Goal: Transaction & Acquisition: Book appointment/travel/reservation

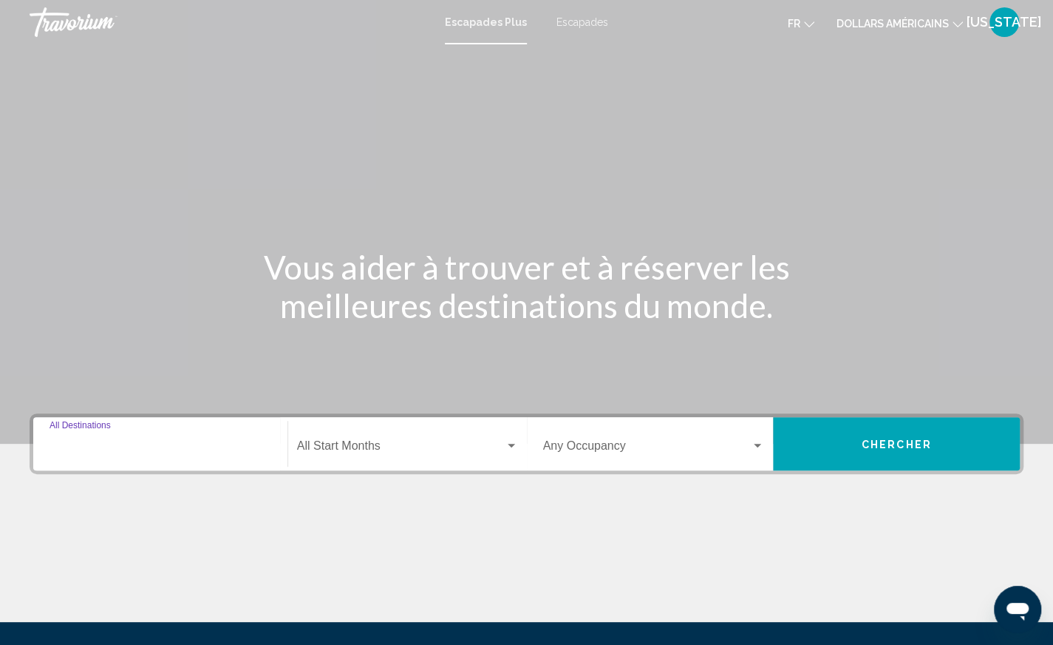
click at [188, 450] on input "Destination All Destinations" at bounding box center [161, 448] width 222 height 13
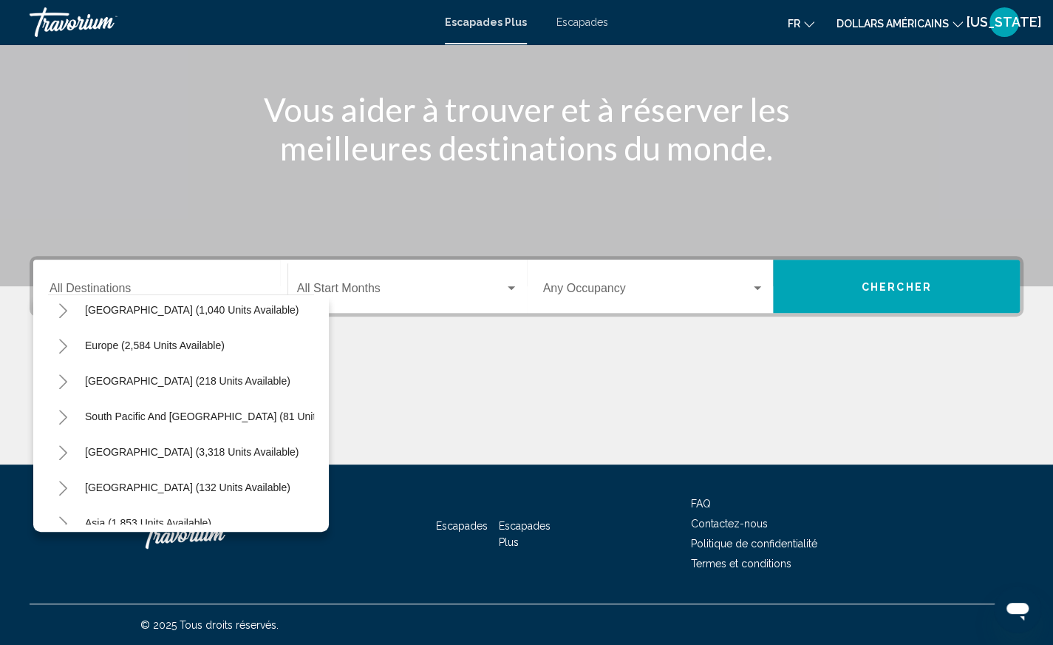
scroll to position [18, 0]
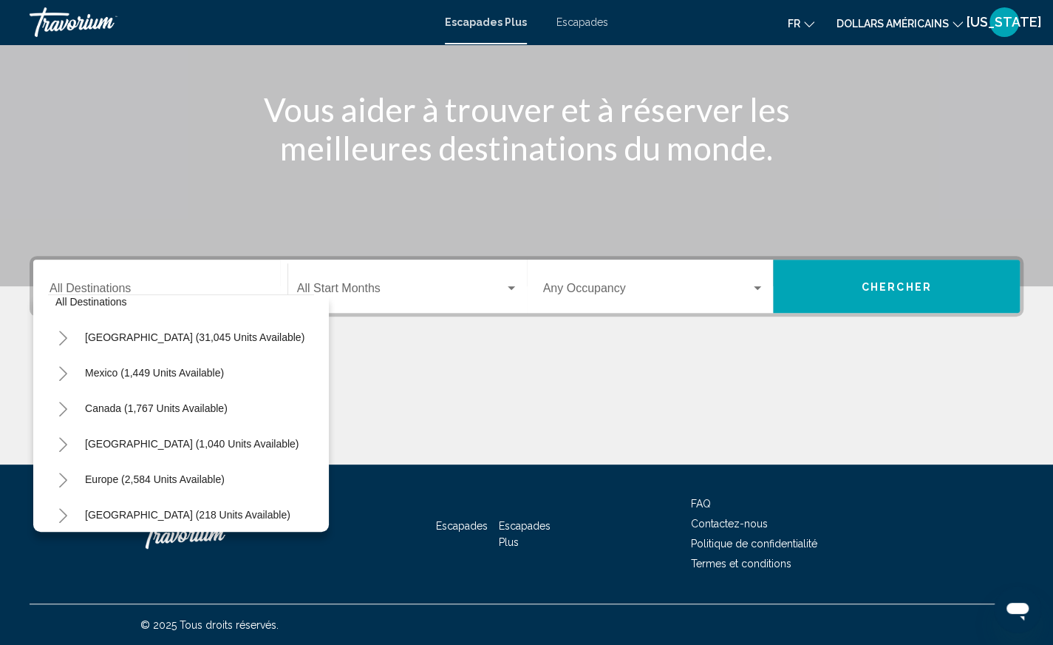
click at [409, 344] on div "Destination All Destinations All destinations [GEOGRAPHIC_DATA] (31,045 units a…" at bounding box center [526, 360] width 1053 height 208
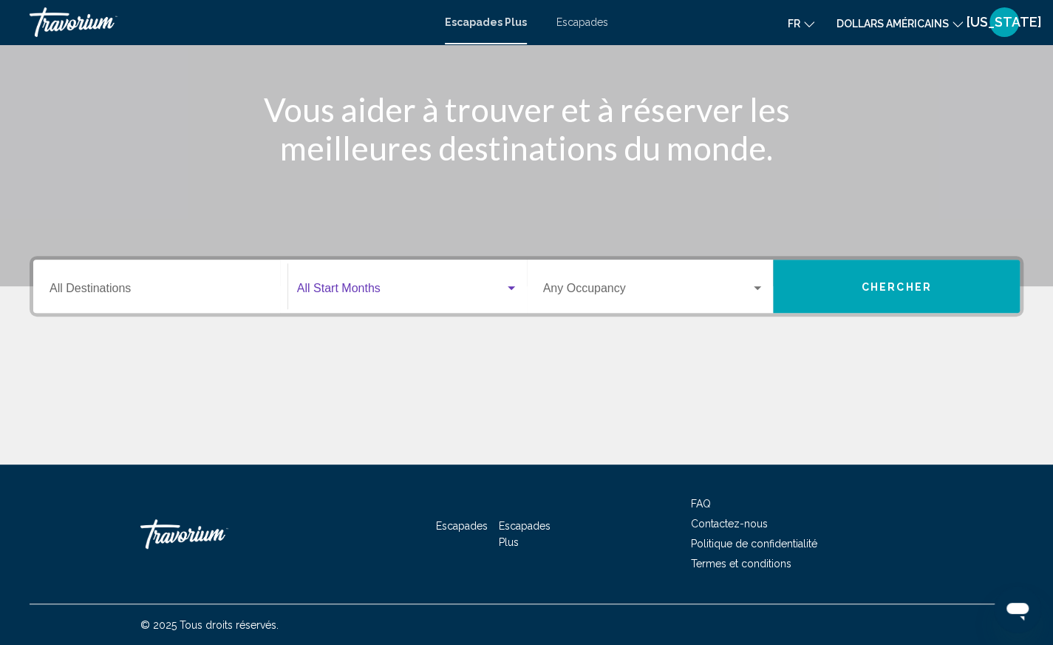
click at [438, 285] on span "Widget de recherche" at bounding box center [401, 291] width 208 height 13
click at [512, 287] on div "Widget de recherche" at bounding box center [511, 288] width 7 height 4
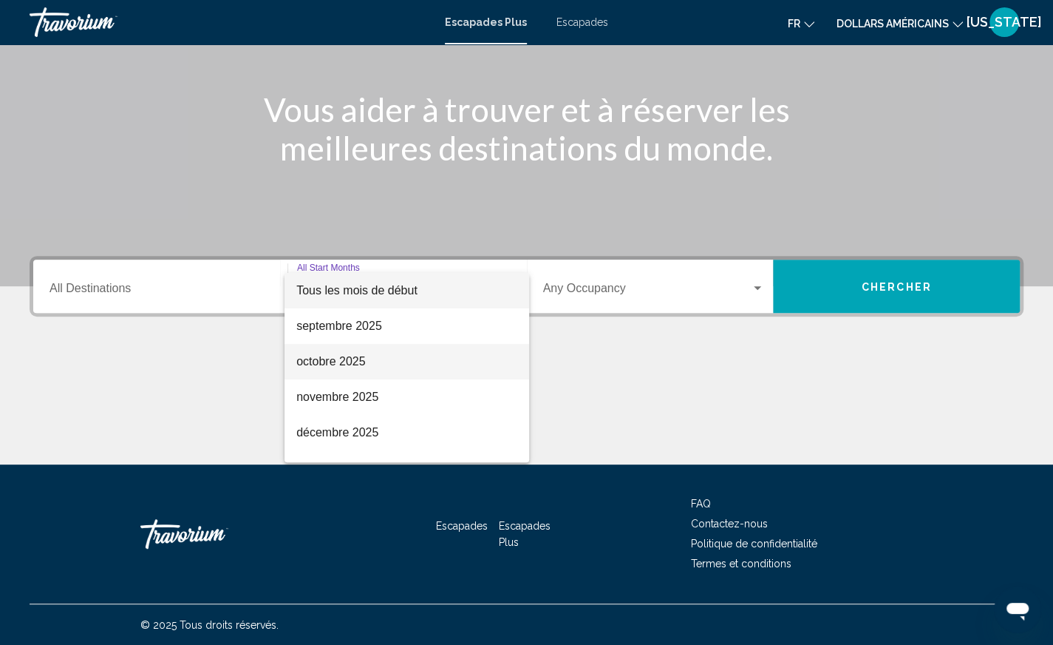
click at [390, 360] on span "octobre 2025" at bounding box center [406, 361] width 221 height 35
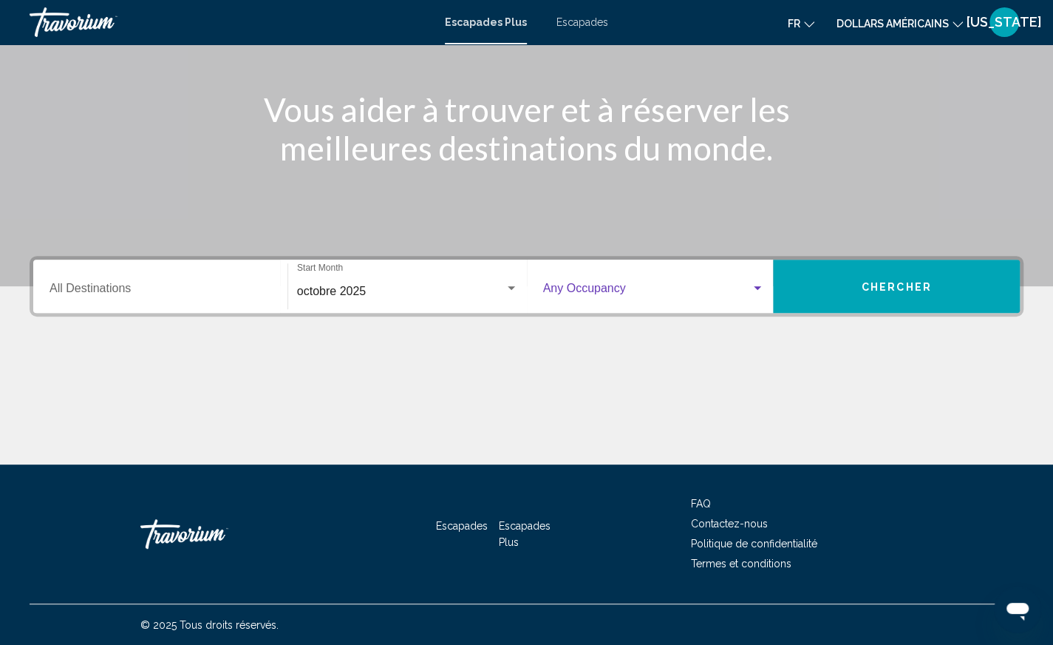
click at [753, 290] on div "Widget de recherche" at bounding box center [757, 288] width 13 height 12
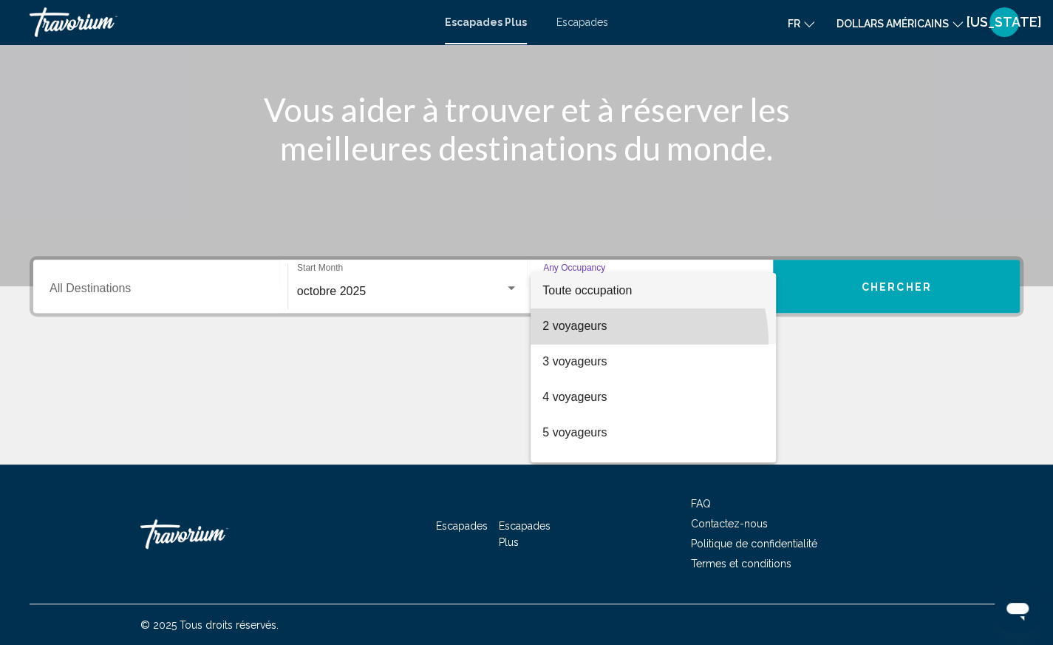
click at [603, 343] on span "2 voyageurs" at bounding box center [654, 325] width 222 height 35
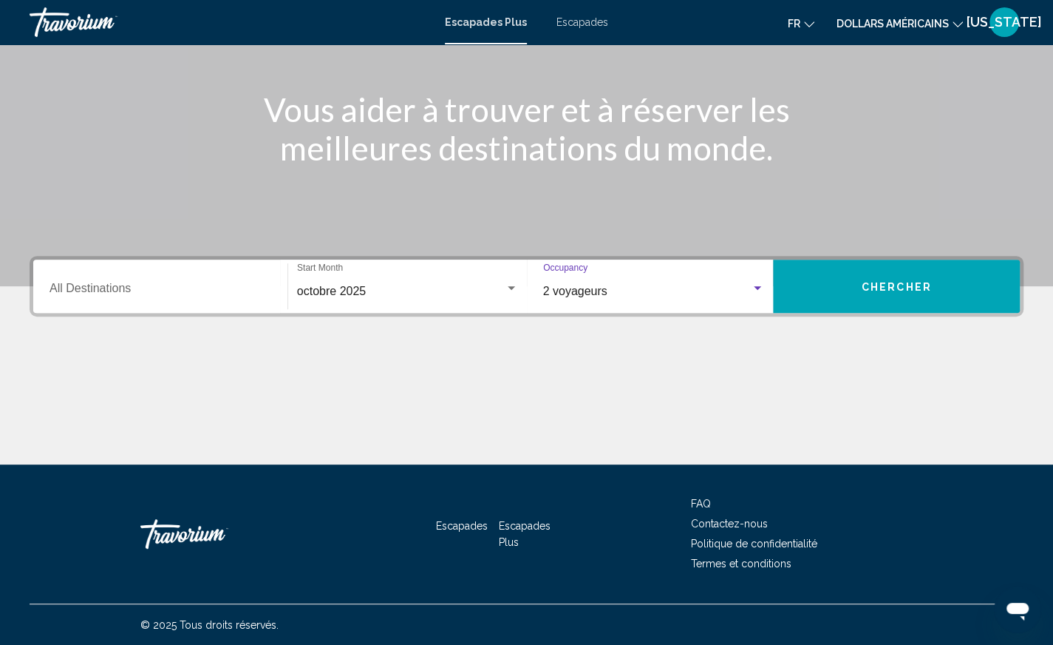
click at [847, 295] on button "Chercher" at bounding box center [896, 285] width 247 height 53
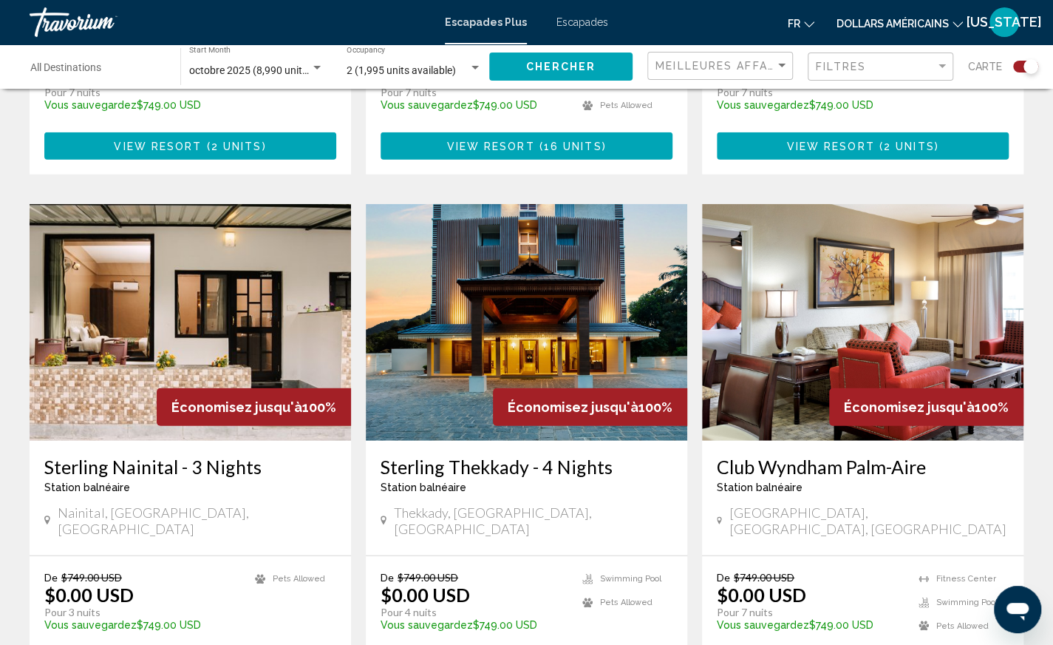
scroll to position [2070, 0]
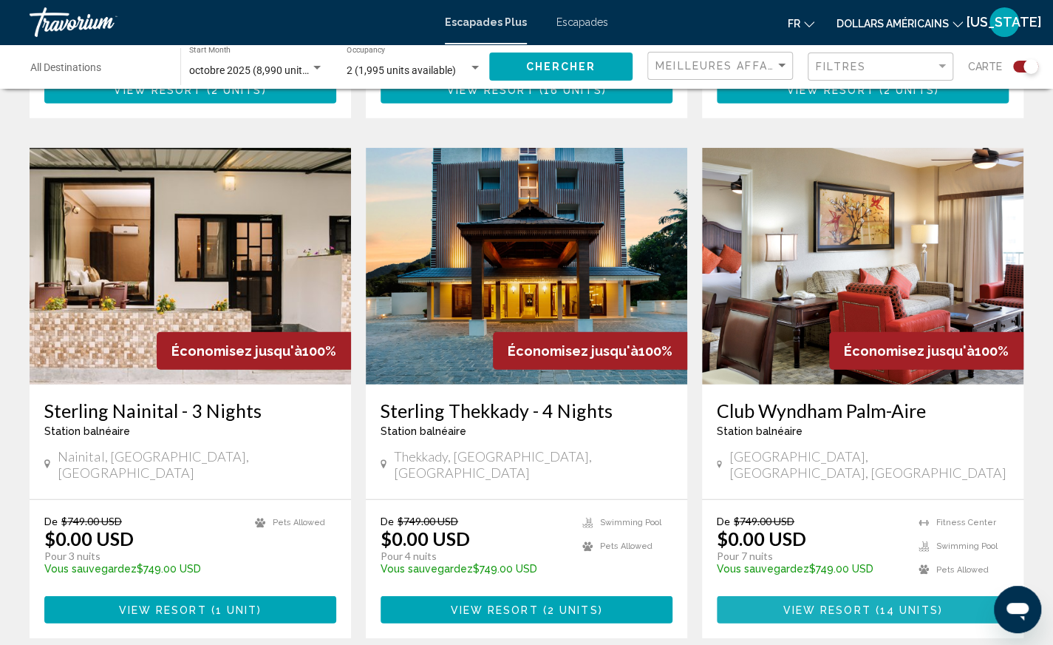
click at [836, 604] on span "View Resort" at bounding box center [827, 610] width 88 height 12
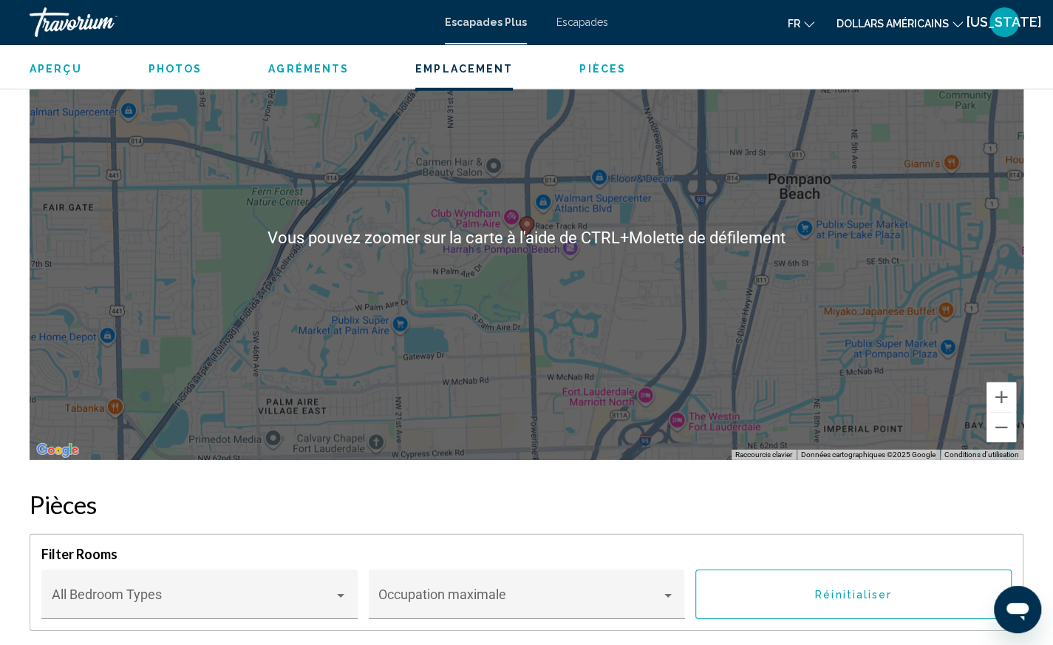
scroll to position [2218, 0]
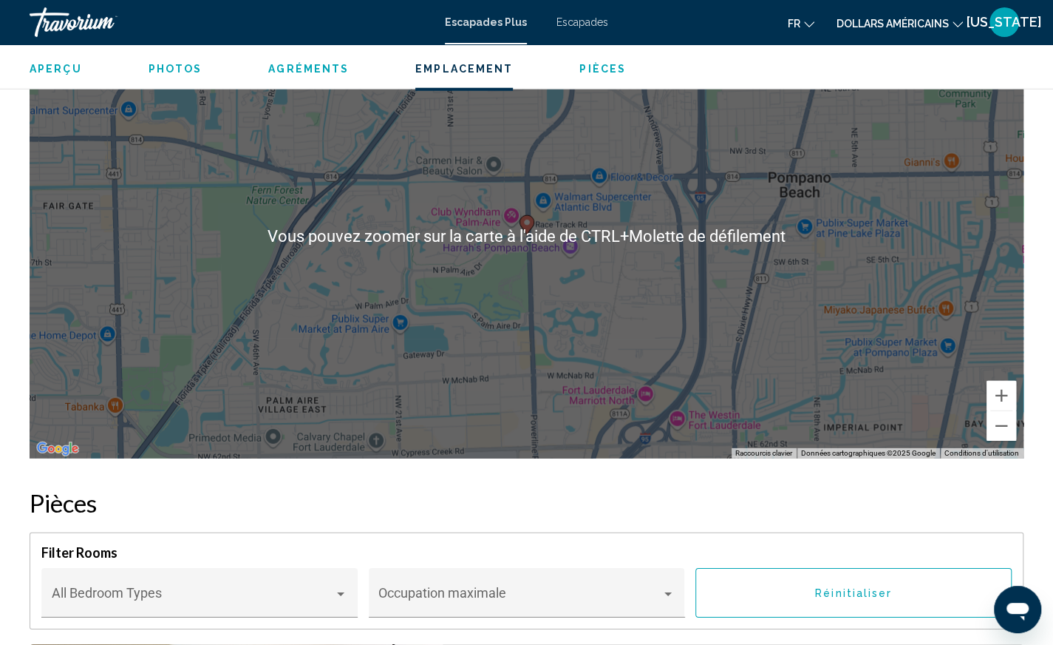
click at [562, 339] on div "Pour activer le glissement avec le clavier, appuyez sur Alt+Entrée. Une fois ce…" at bounding box center [527, 237] width 994 height 444
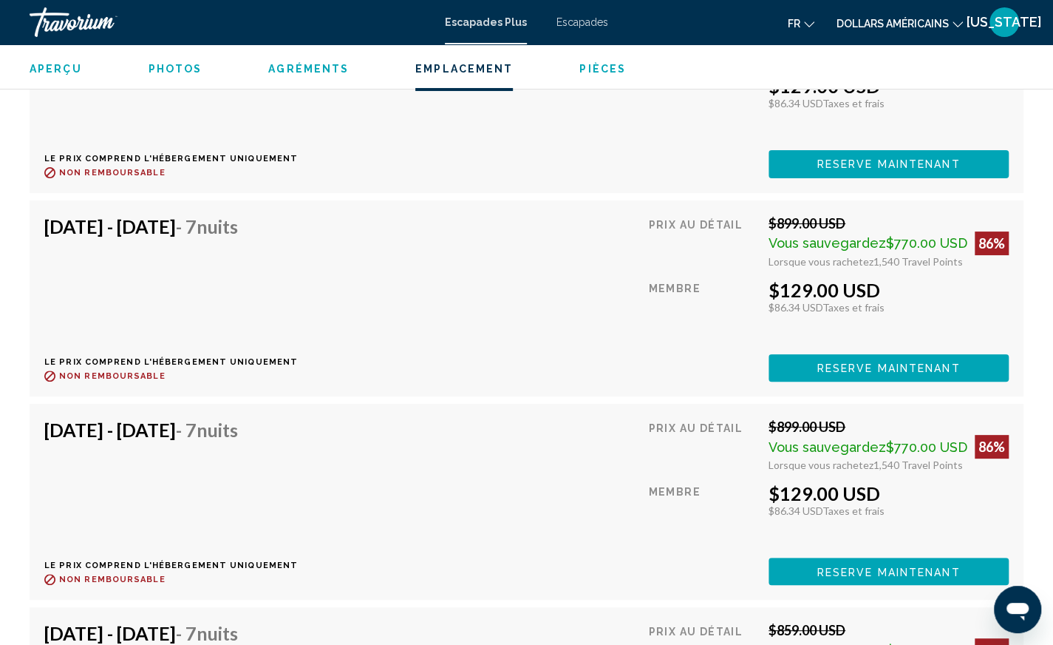
scroll to position [3253, 0]
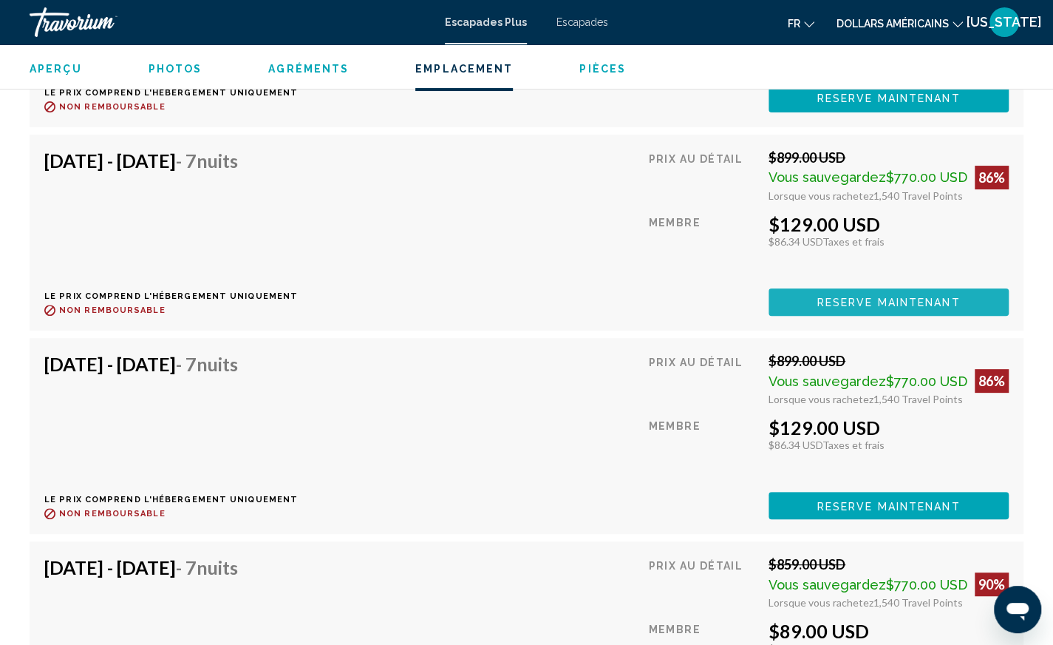
click at [905, 296] on span "Reserve maintenant" at bounding box center [889, 302] width 143 height 12
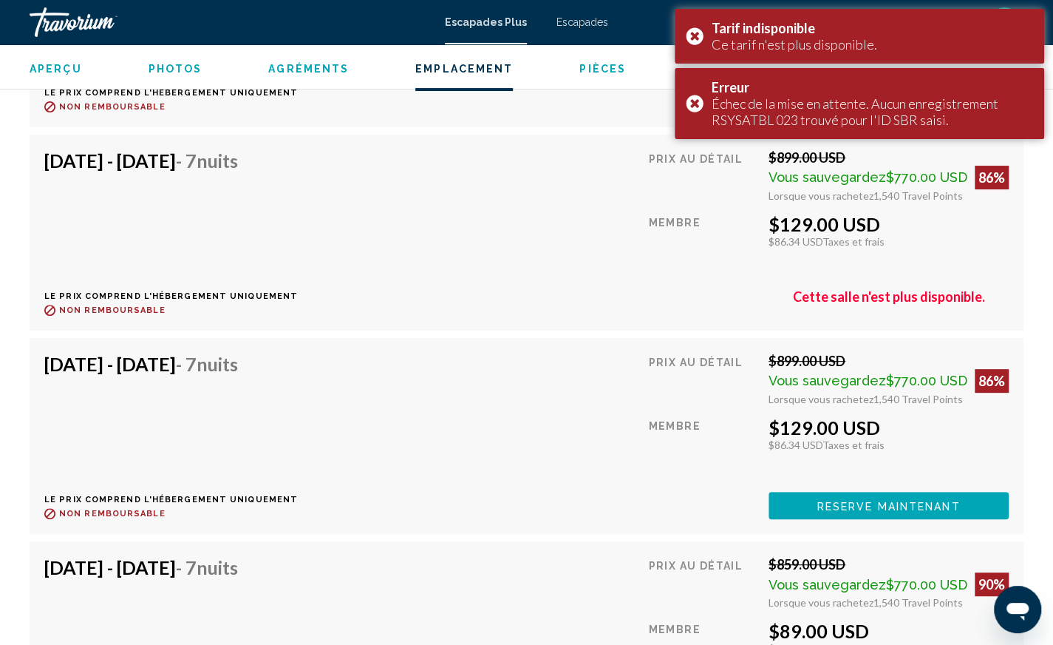
click at [513, 197] on div "[DATE] - [DATE] - 7 nuits Le prix comprend l'hébergement uniquement Remboursabl…" at bounding box center [526, 232] width 965 height 166
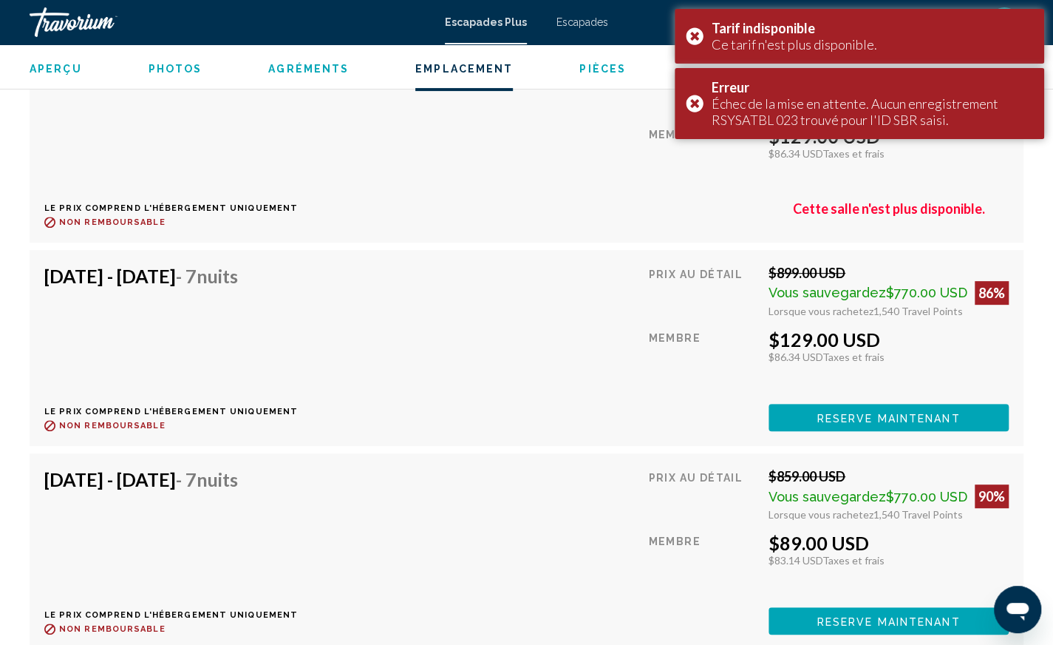
scroll to position [3400, 0]
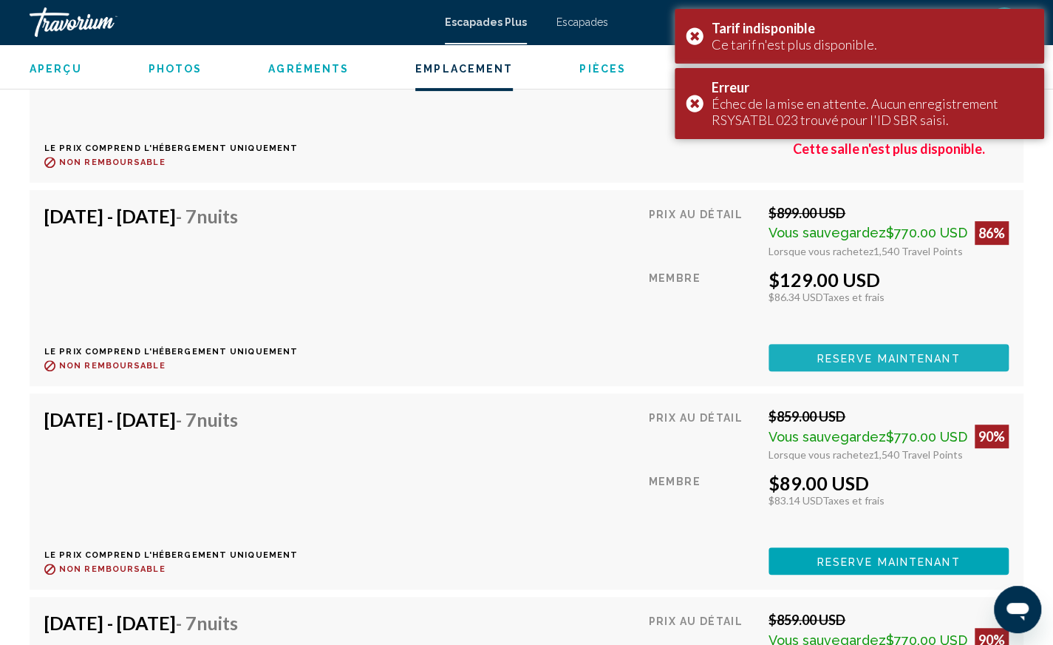
click at [875, 360] on span "Reserve maintenant" at bounding box center [889, 358] width 143 height 12
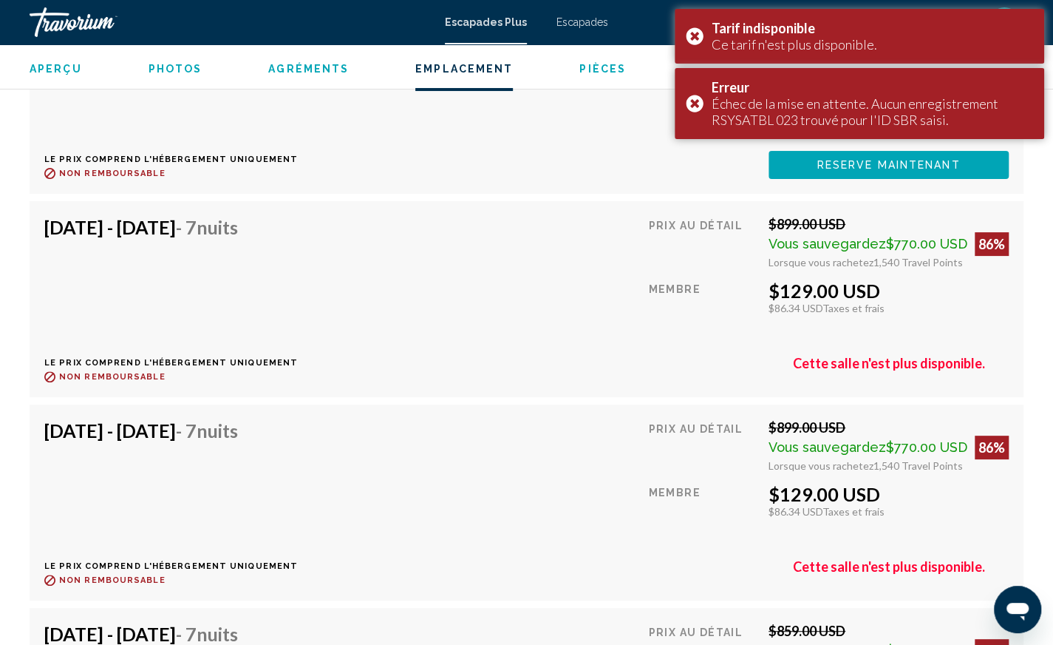
scroll to position [3179, 0]
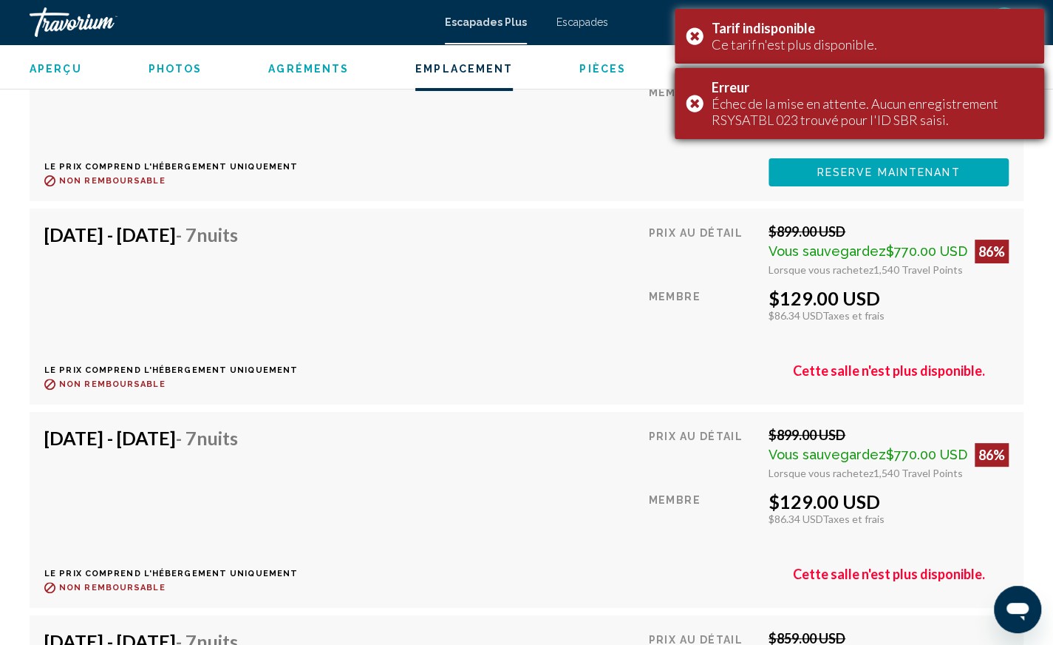
click at [696, 97] on div "Erreur Échec de la mise en attente. Aucun enregistrement RSYSATBL 023 trouvé po…" at bounding box center [860, 103] width 370 height 71
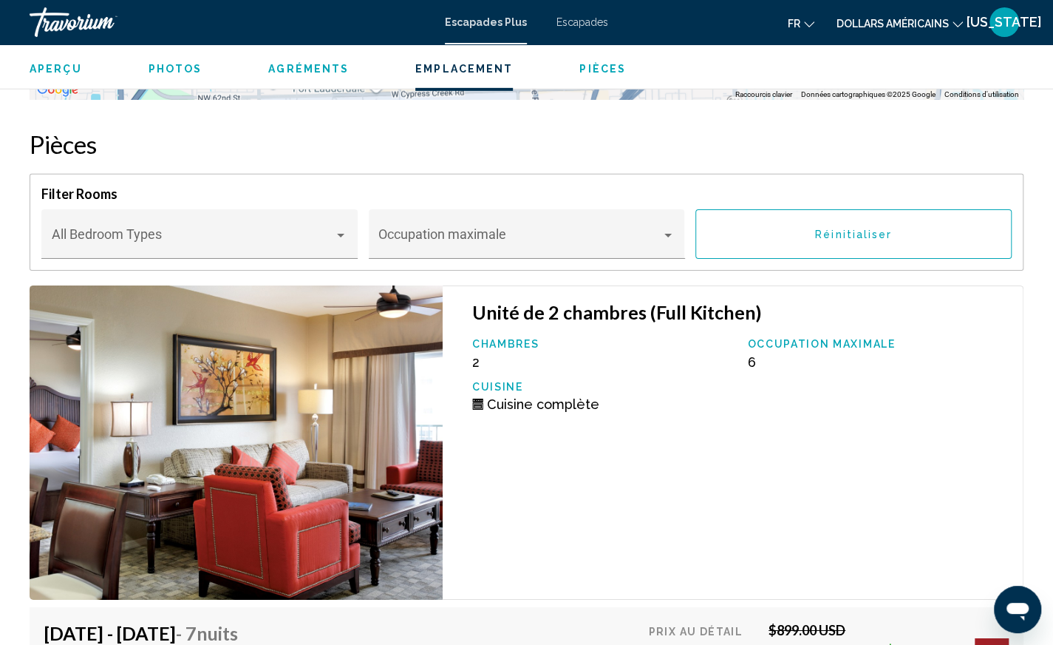
scroll to position [2564, 0]
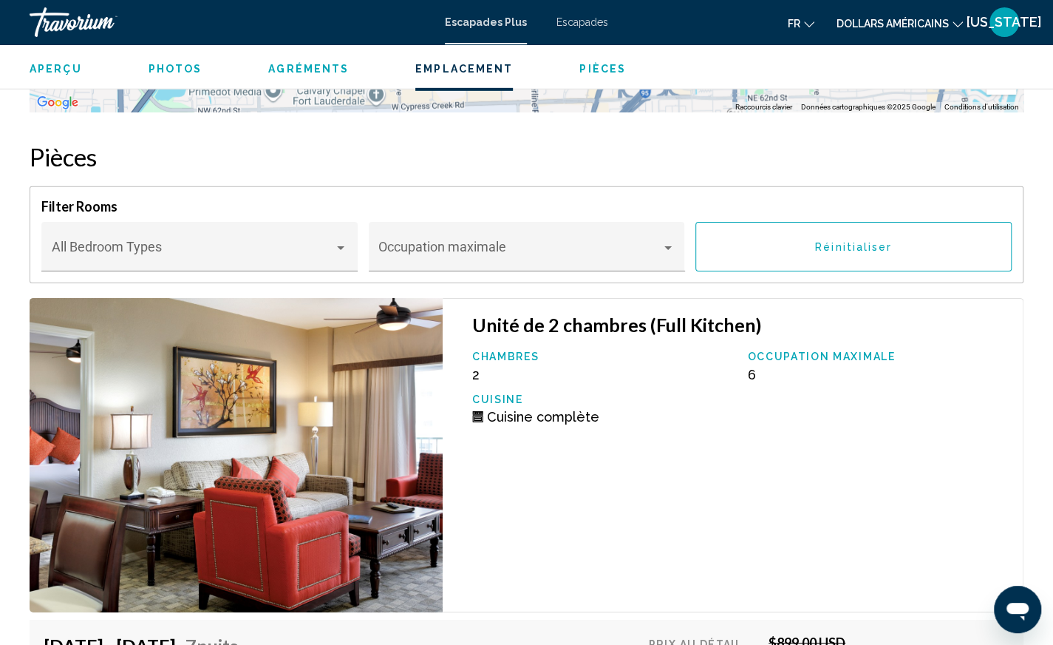
click at [869, 259] on button "Réinitialiser" at bounding box center [854, 247] width 316 height 50
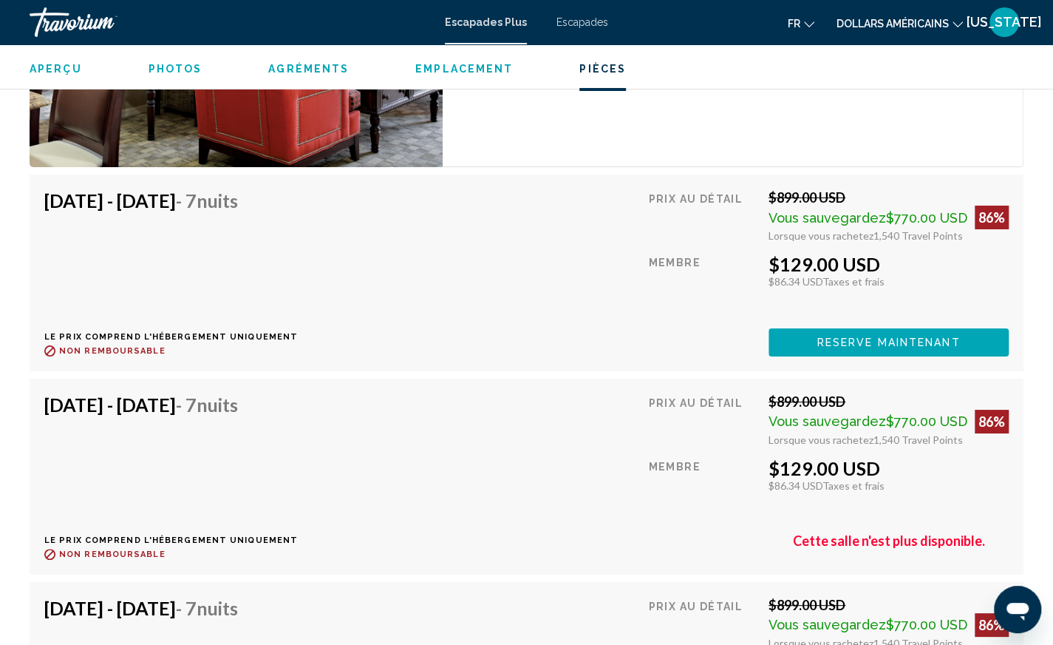
scroll to position [3000, 0]
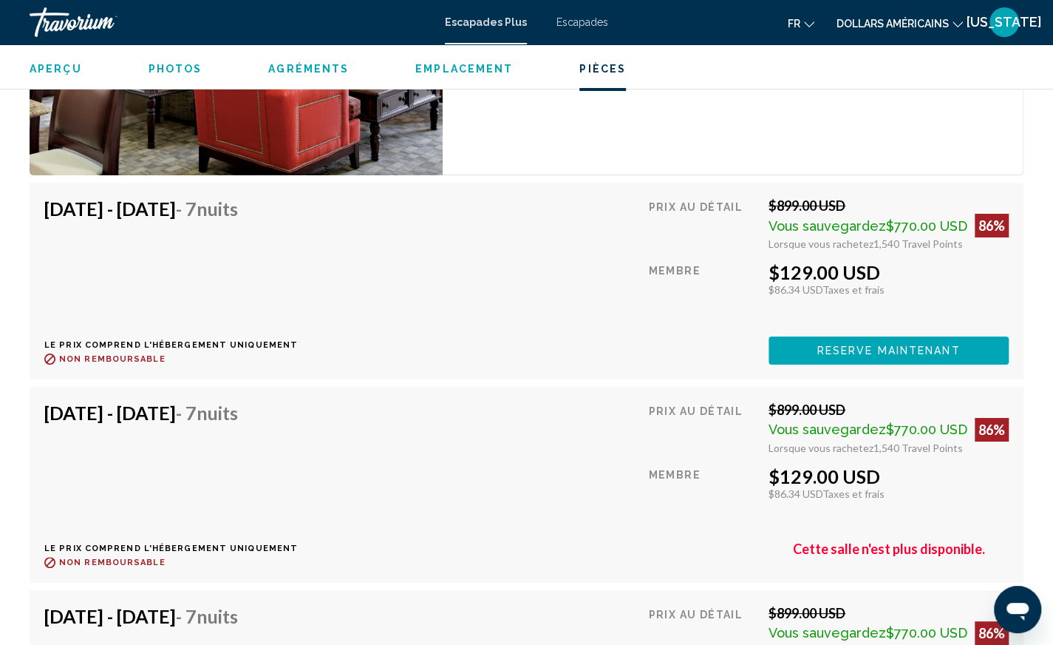
click at [858, 348] on span "Reserve maintenant" at bounding box center [889, 351] width 143 height 12
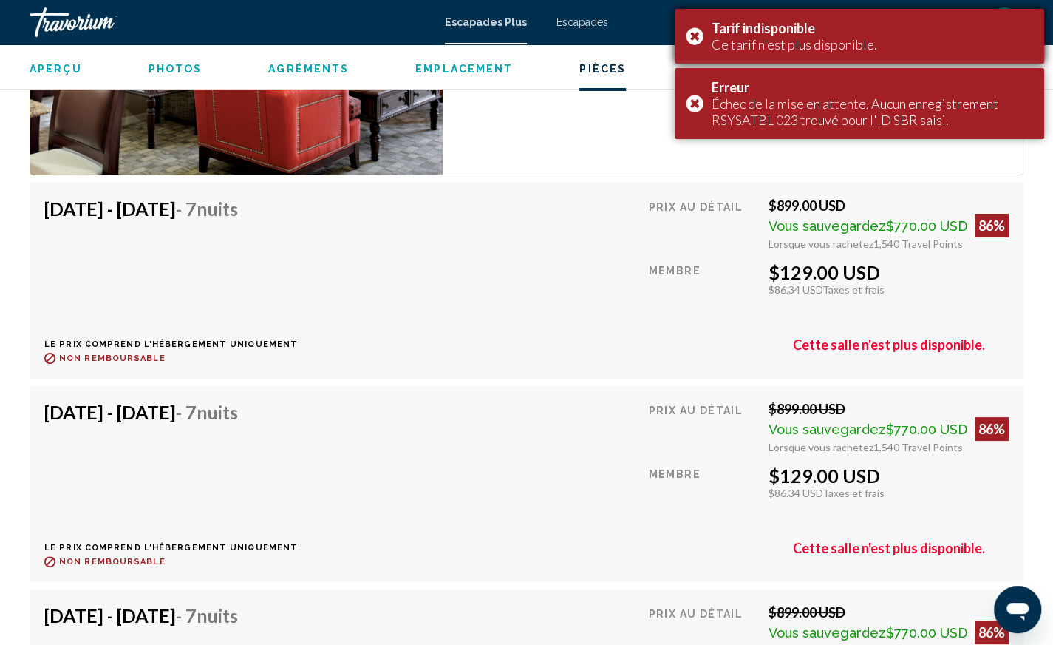
click at [696, 35] on div "Tarif indisponible Ce tarif n'est plus disponible." at bounding box center [860, 36] width 370 height 55
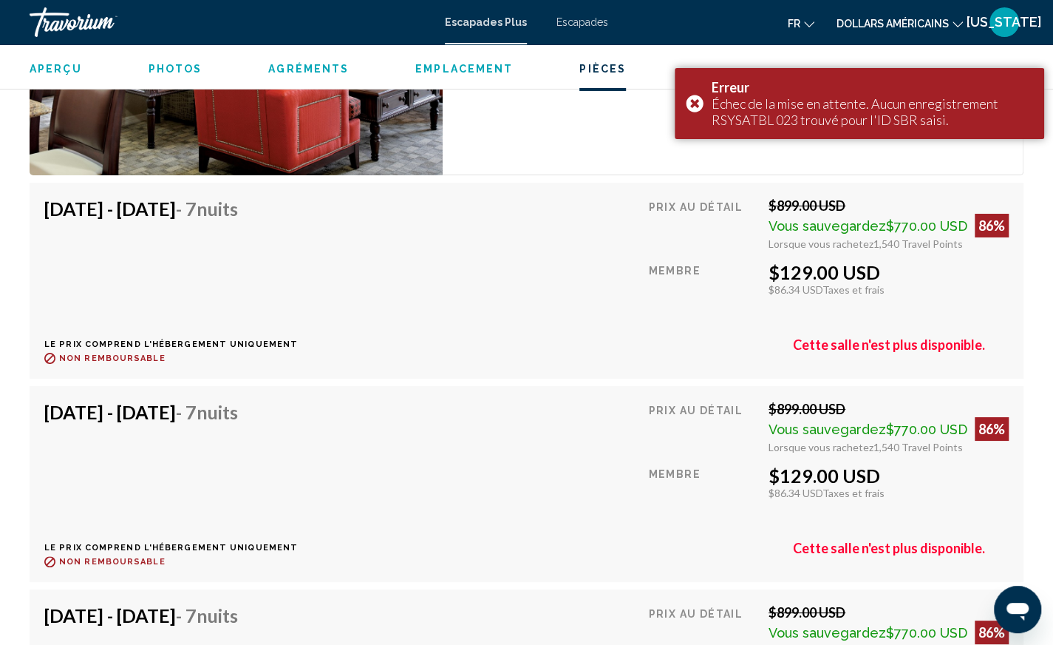
click at [696, 35] on div "Tarif indisponible Ce tarif n'est plus disponible." at bounding box center [860, 36] width 370 height 55
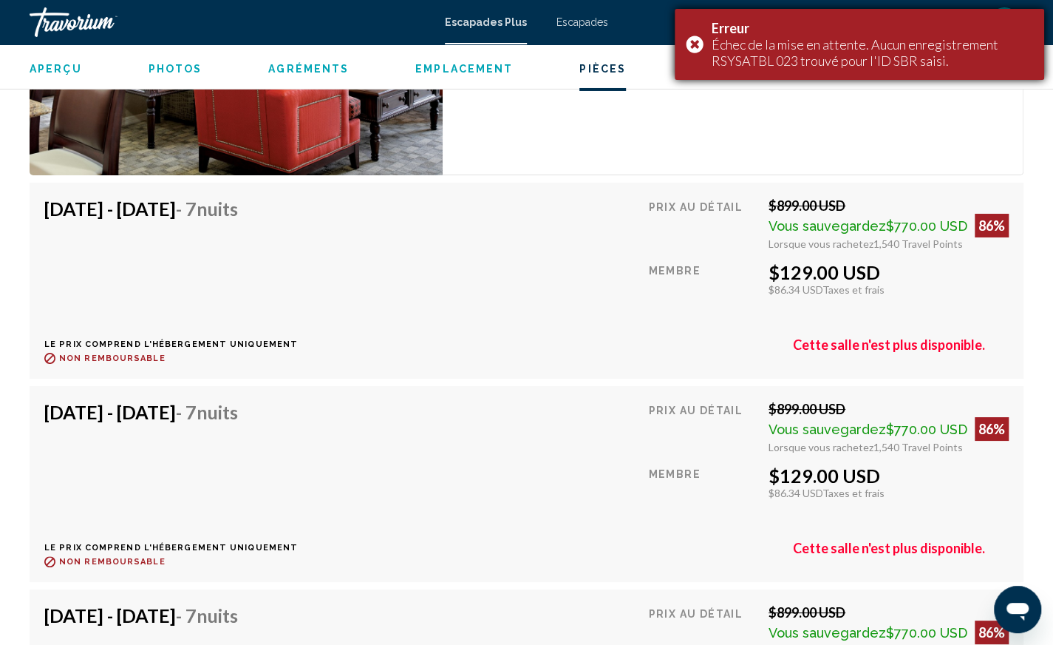
click at [693, 47] on div "Erreur Échec de la mise en attente. Aucun enregistrement RSYSATBL 023 trouvé po…" at bounding box center [860, 44] width 370 height 71
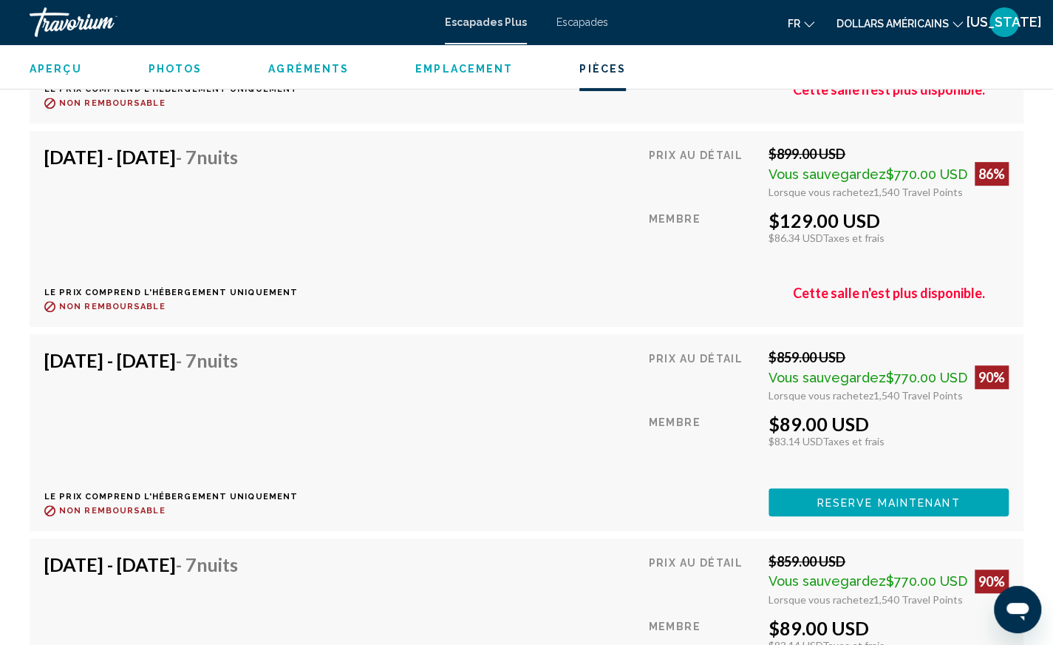
scroll to position [3471, 0]
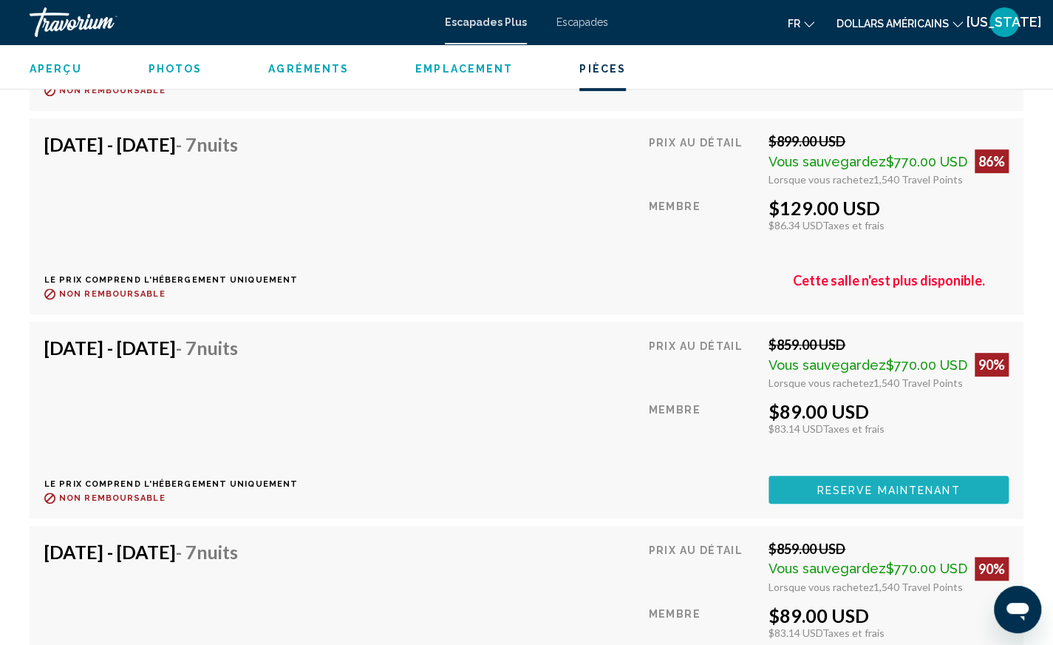
click at [899, 488] on span "Reserve maintenant" at bounding box center [889, 490] width 143 height 12
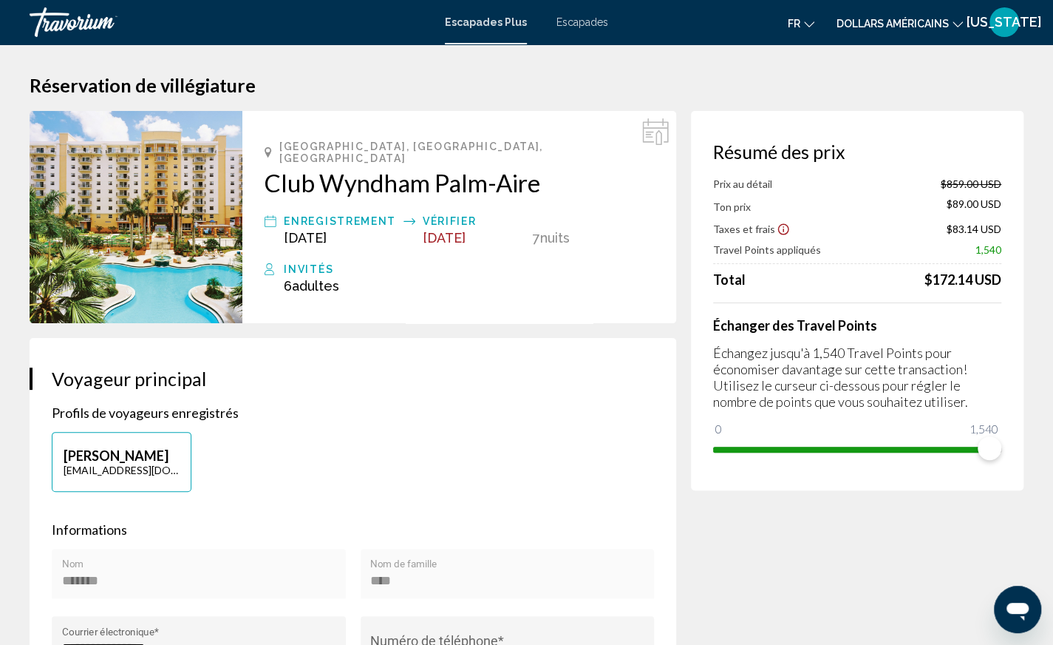
click at [161, 165] on img "Contenu principal" at bounding box center [136, 217] width 213 height 212
click at [375, 176] on h2 "Club Wyndham Palm-Aire" at bounding box center [460, 183] width 390 height 30
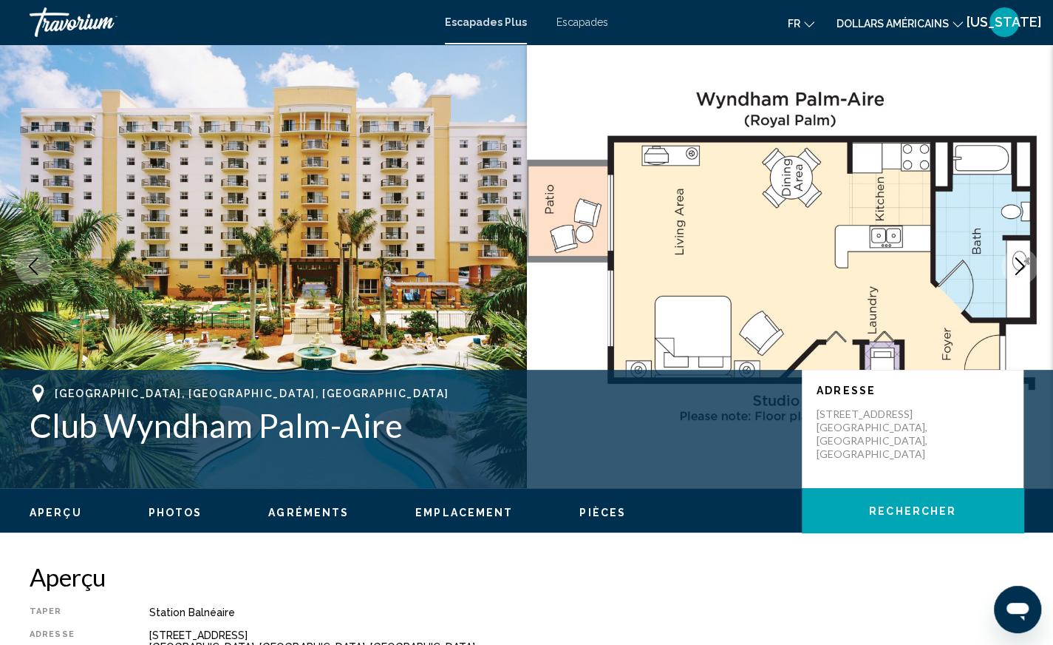
click at [167, 517] on span "Photos" at bounding box center [176, 512] width 54 height 12
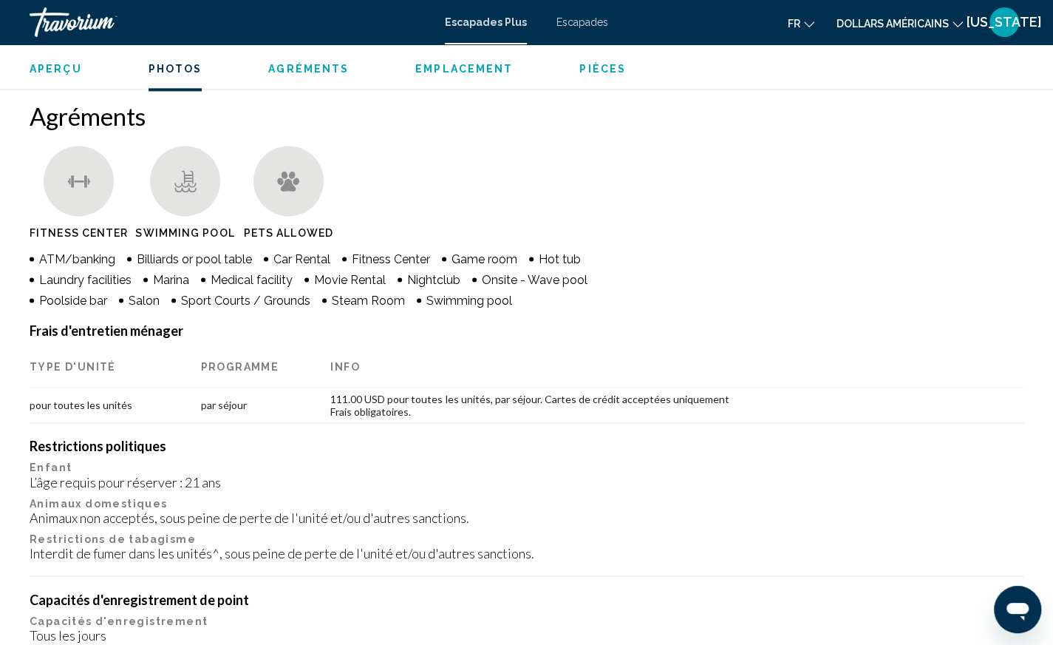
scroll to position [659, 0]
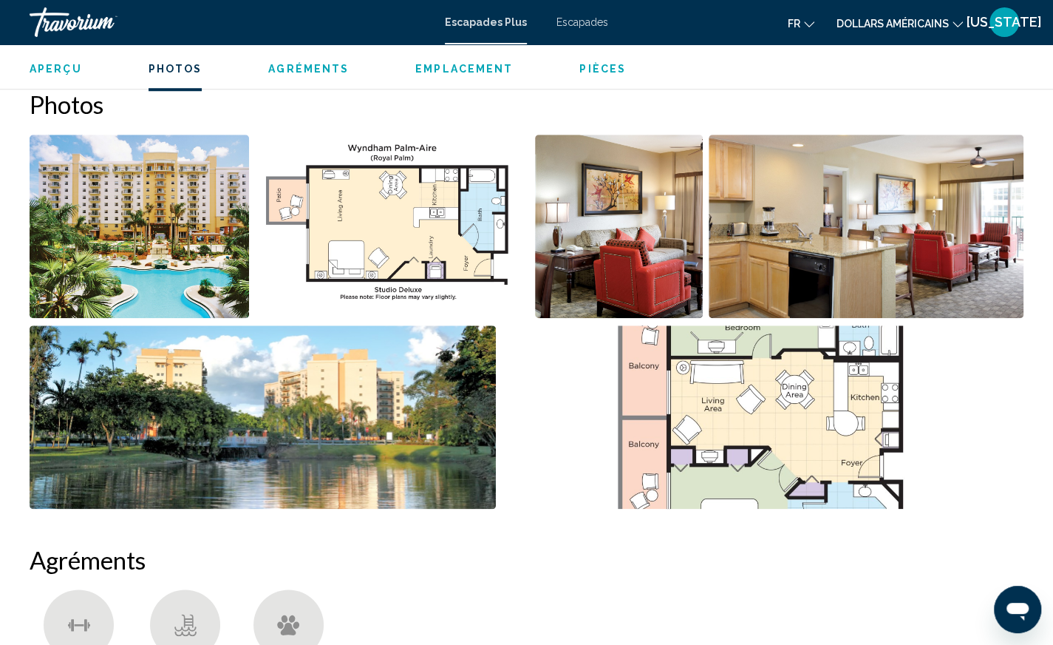
click at [580, 67] on span "Pièces" at bounding box center [603, 69] width 47 height 12
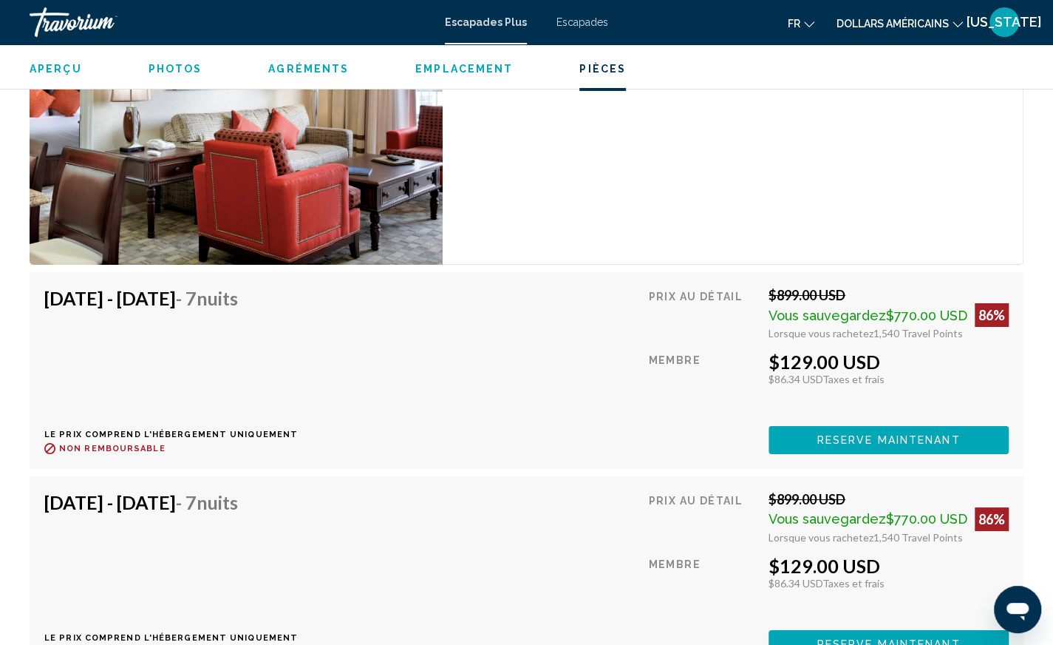
scroll to position [3207, 0]
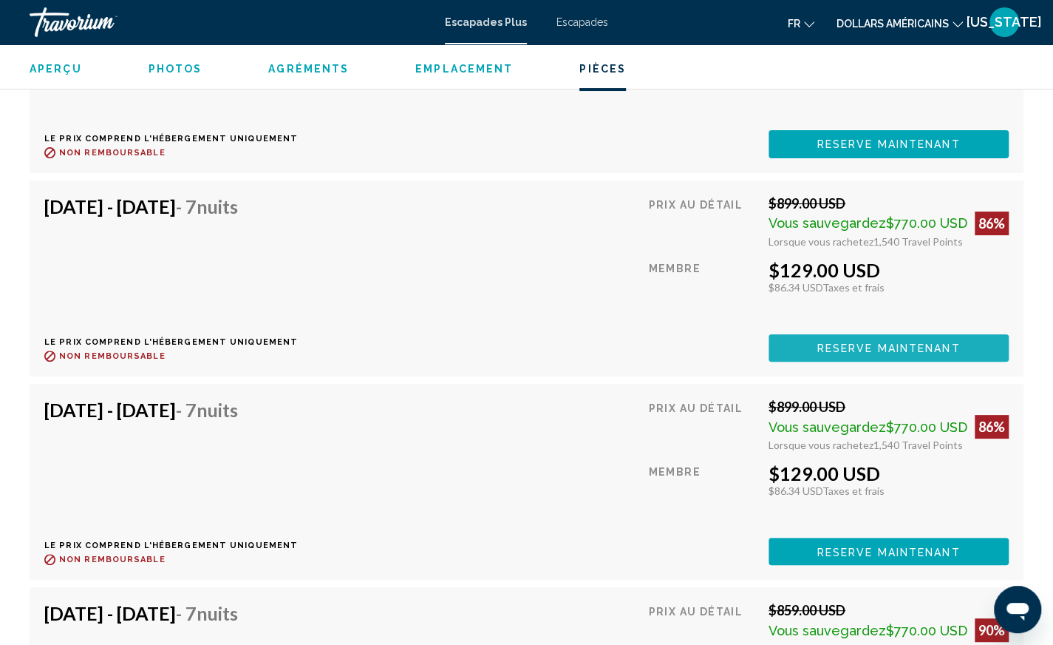
click at [915, 342] on span "Reserve maintenant" at bounding box center [889, 348] width 143 height 12
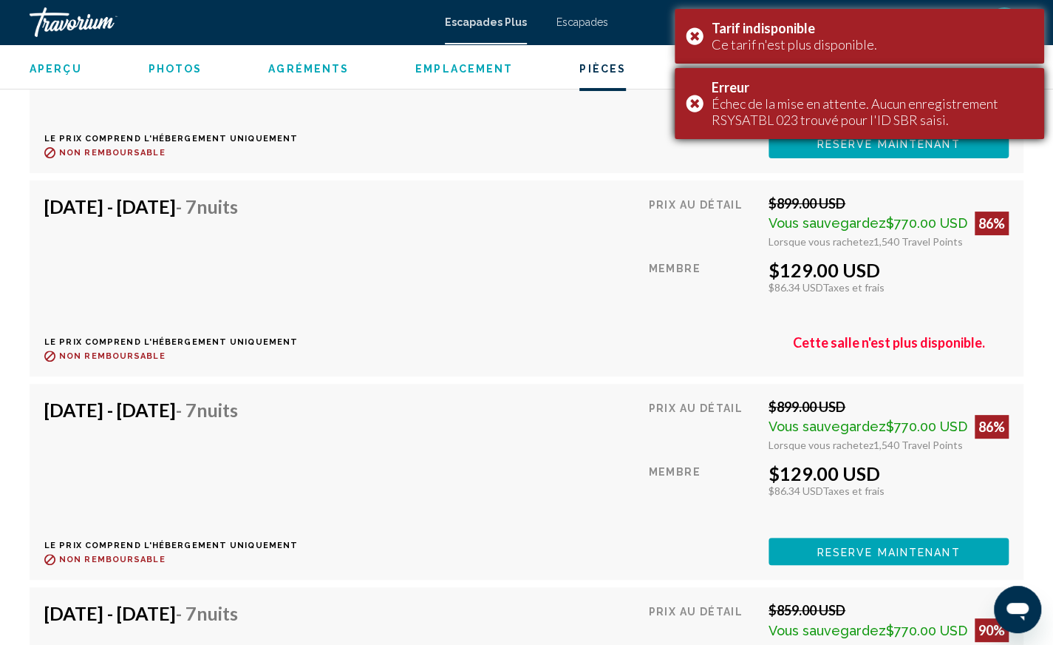
click at [693, 103] on div "Erreur Échec de la mise en attente. Aucun enregistrement RSYSATBL 023 trouvé po…" at bounding box center [860, 103] width 370 height 71
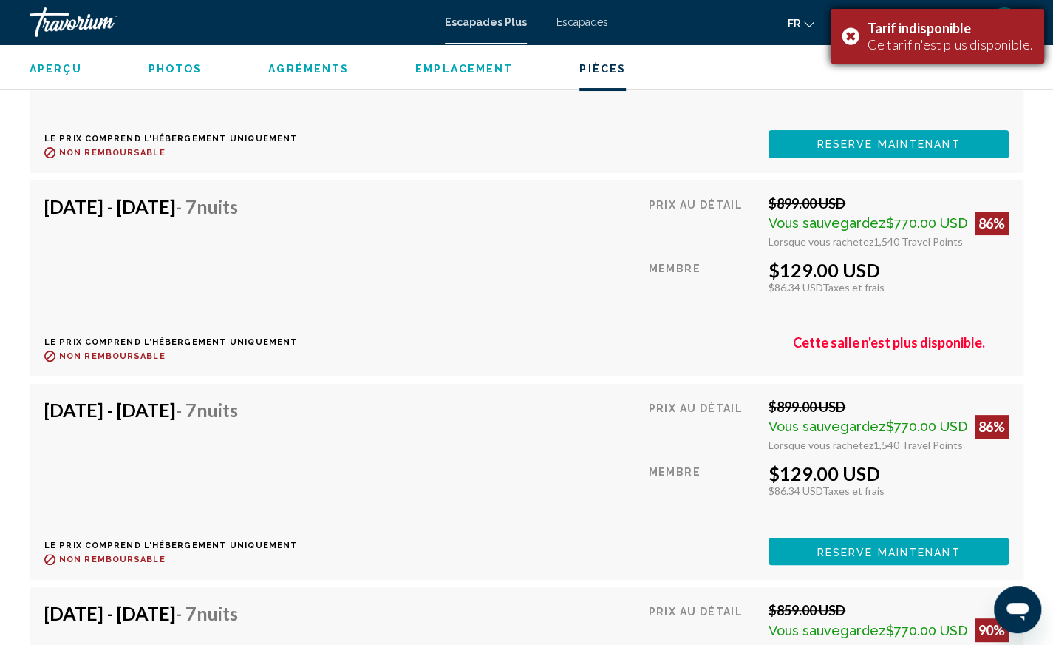
click at [852, 41] on div "Tarif indisponible Ce tarif n'est plus disponible." at bounding box center [938, 36] width 214 height 55
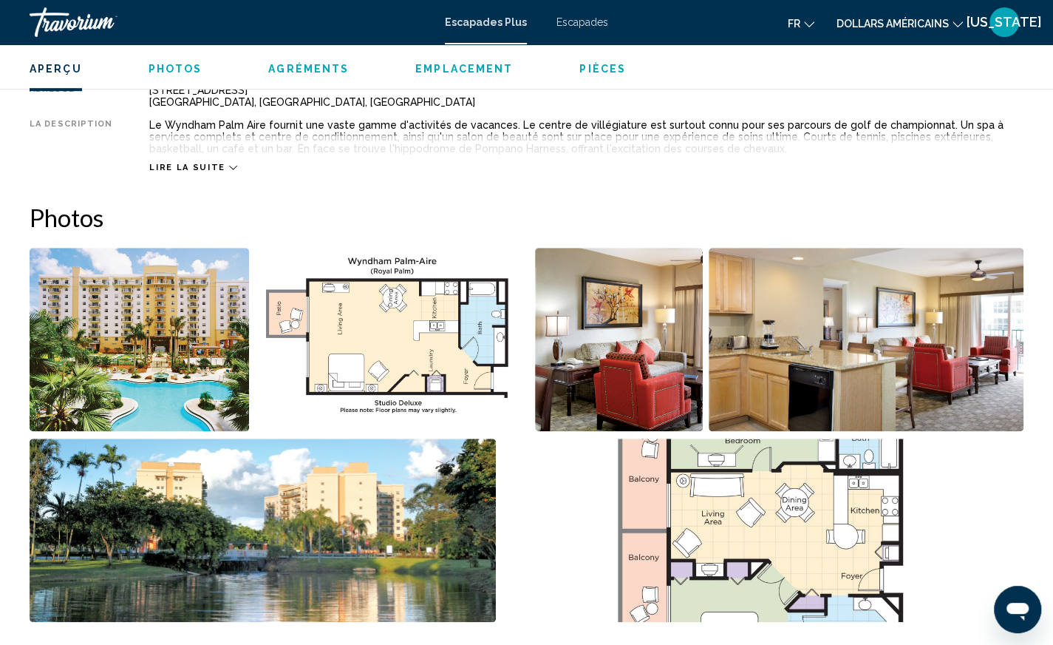
scroll to position [324, 0]
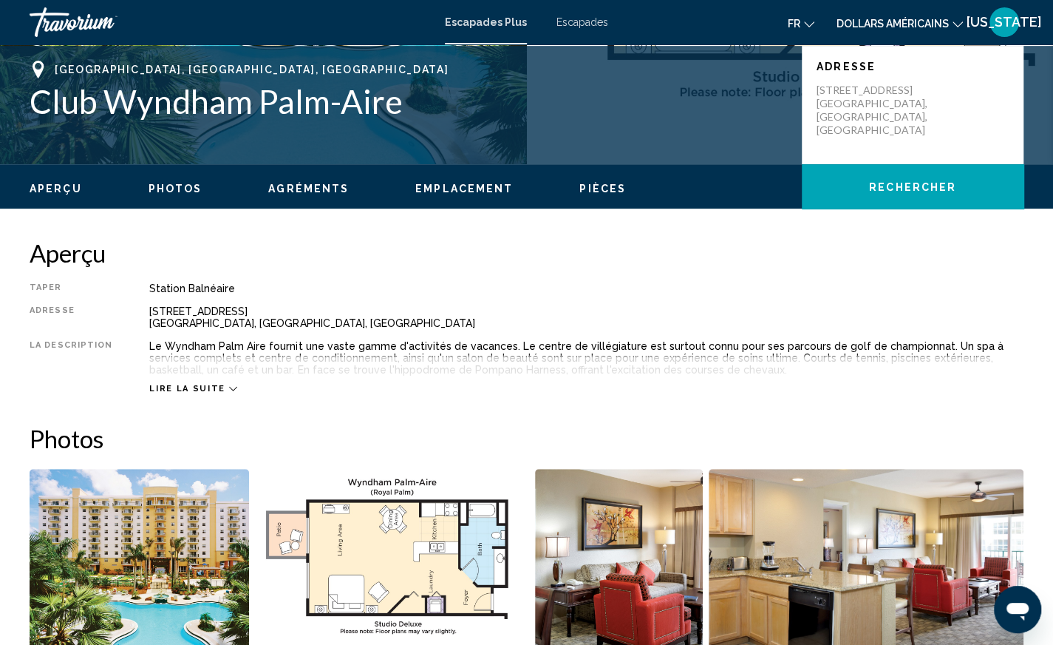
click at [229, 387] on icon "Contenu principal" at bounding box center [233, 388] width 8 height 8
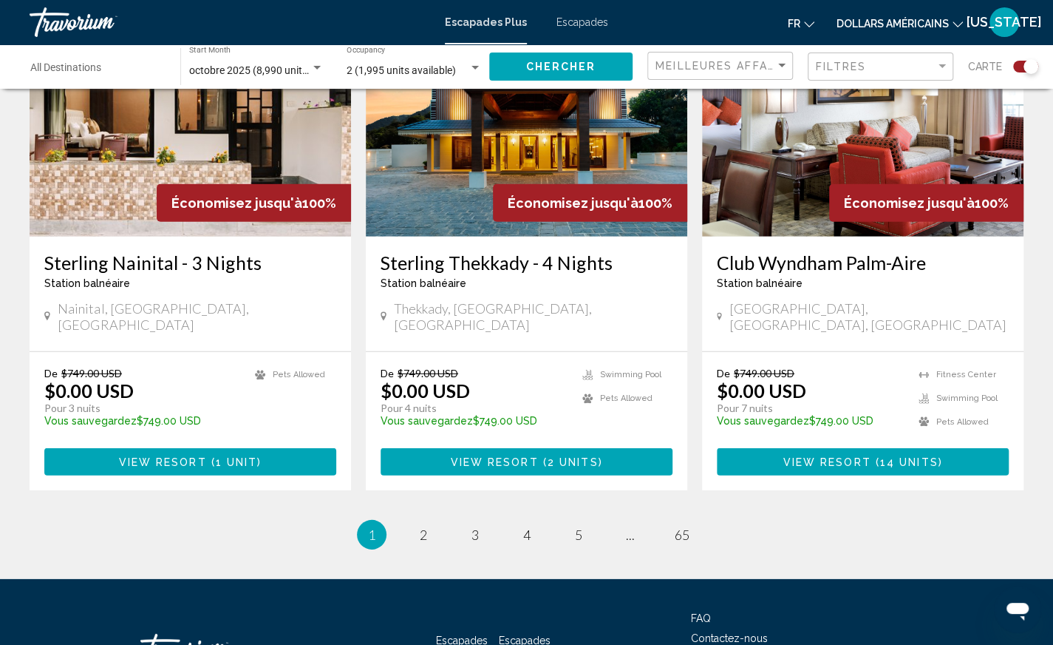
scroll to position [2266, 0]
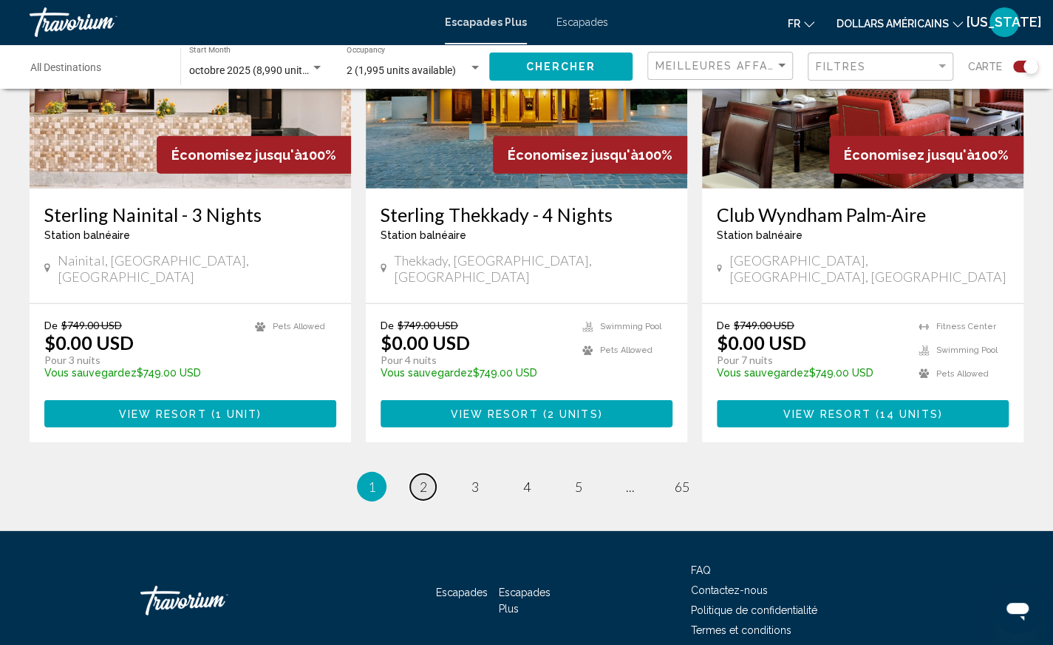
click at [429, 474] on link "page 2" at bounding box center [423, 487] width 26 height 26
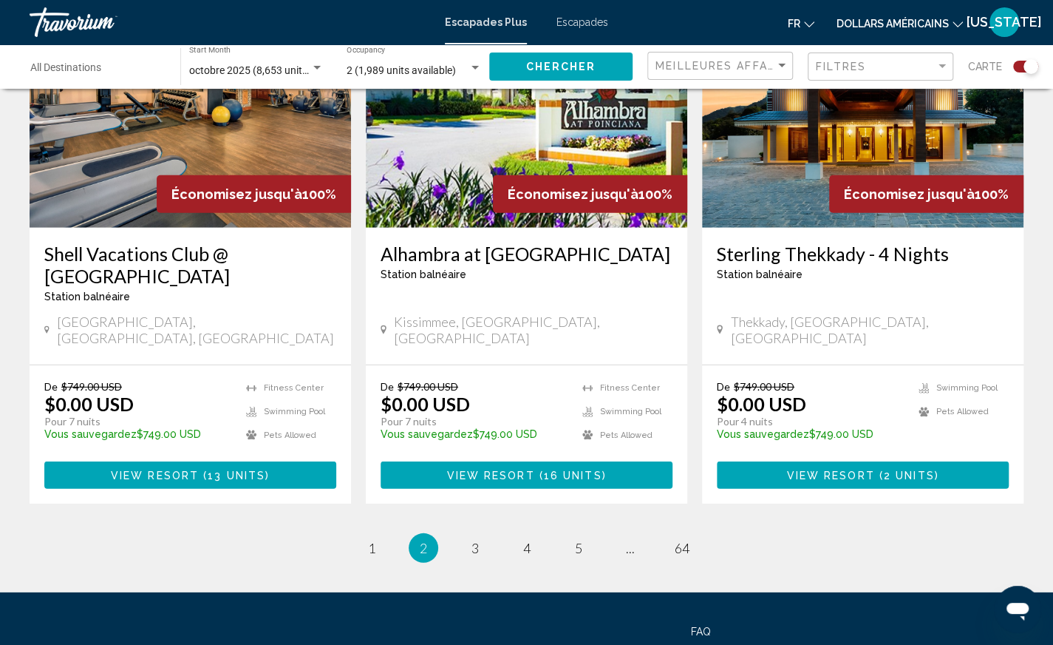
scroll to position [2266, 0]
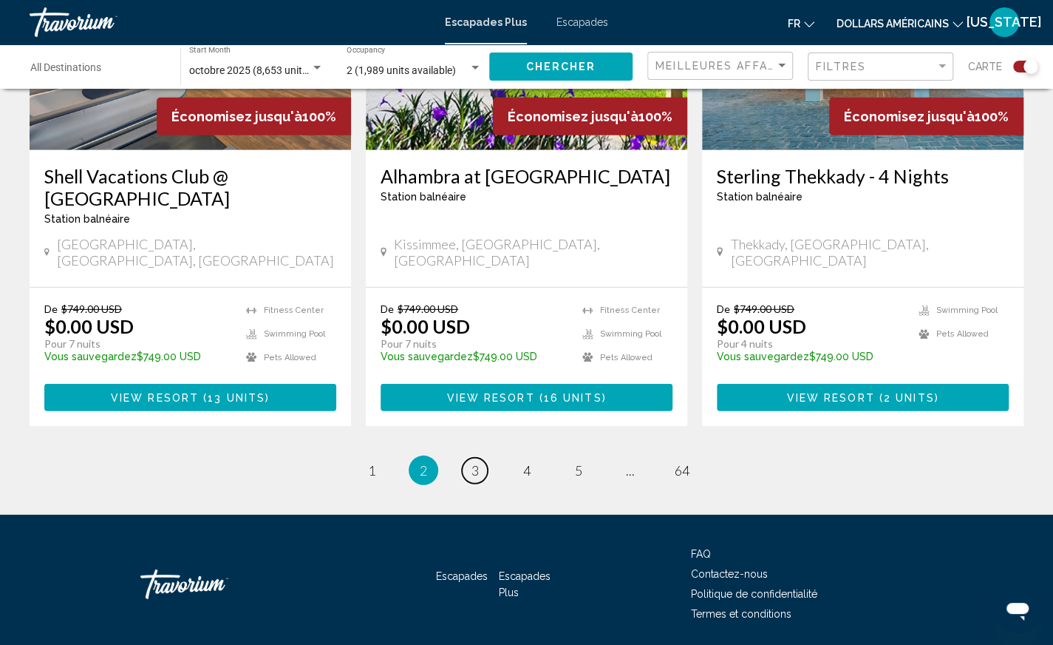
click at [478, 462] on span "3" at bounding box center [475, 470] width 7 height 16
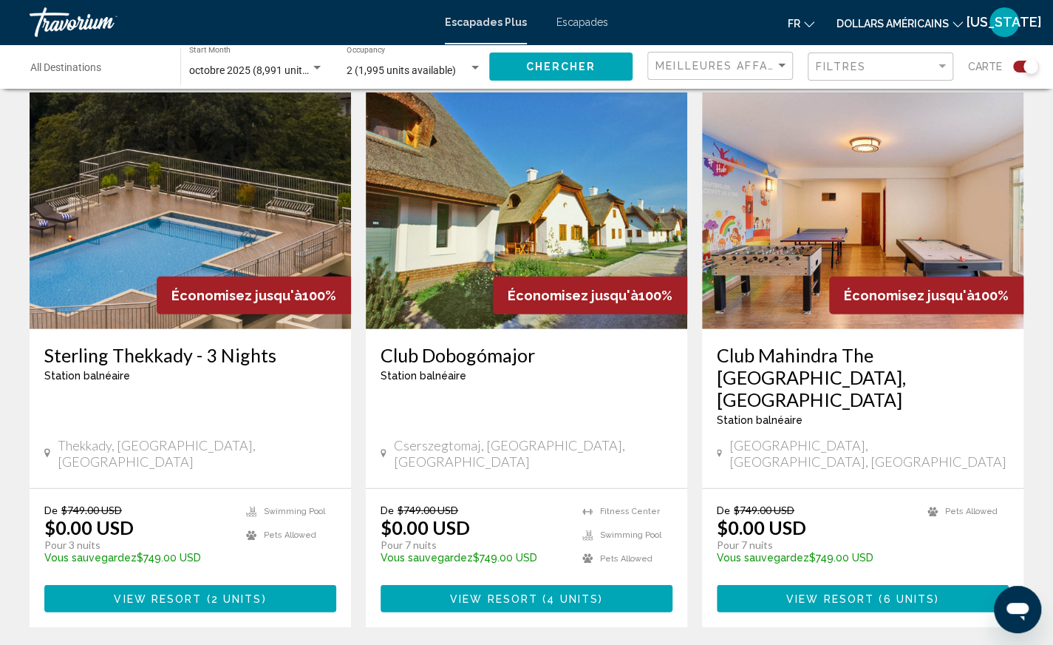
scroll to position [2288, 0]
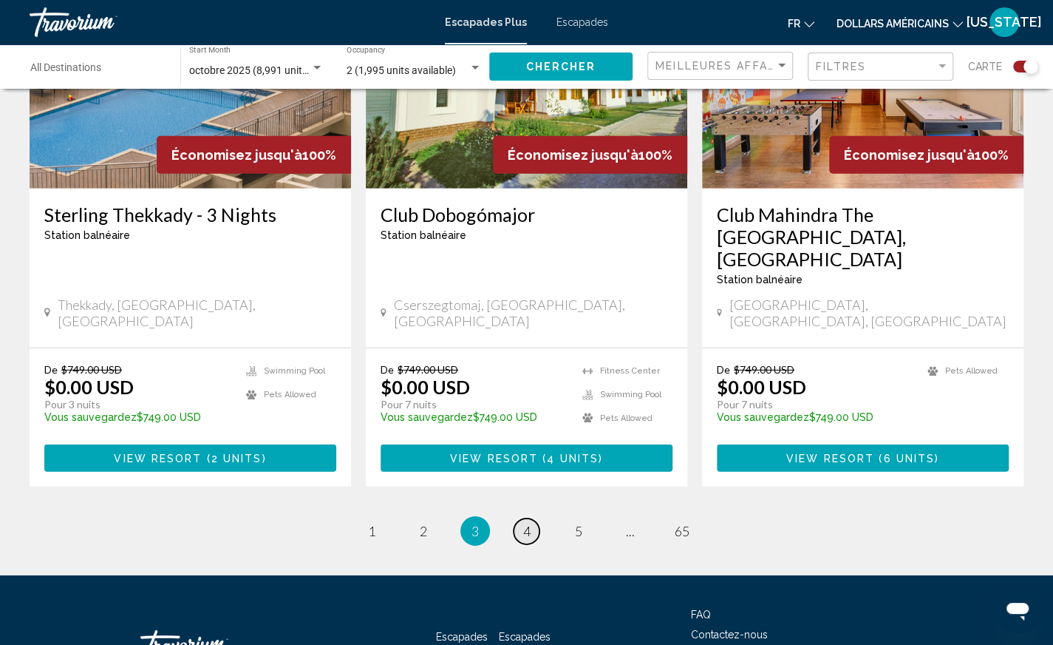
click at [523, 523] on span "4" at bounding box center [526, 531] width 7 height 16
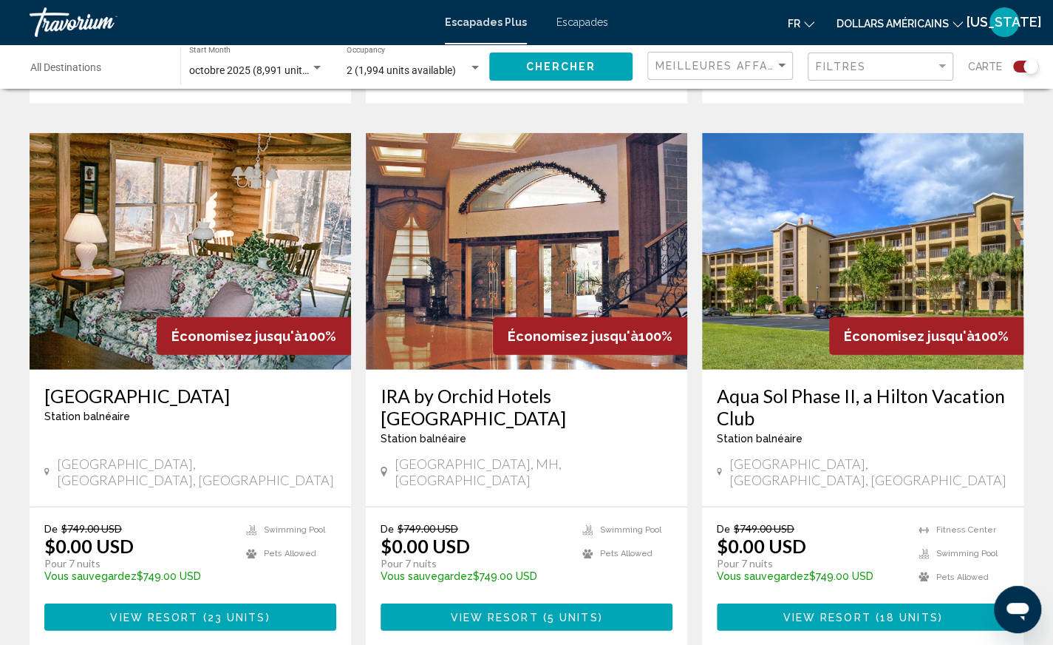
scroll to position [2214, 0]
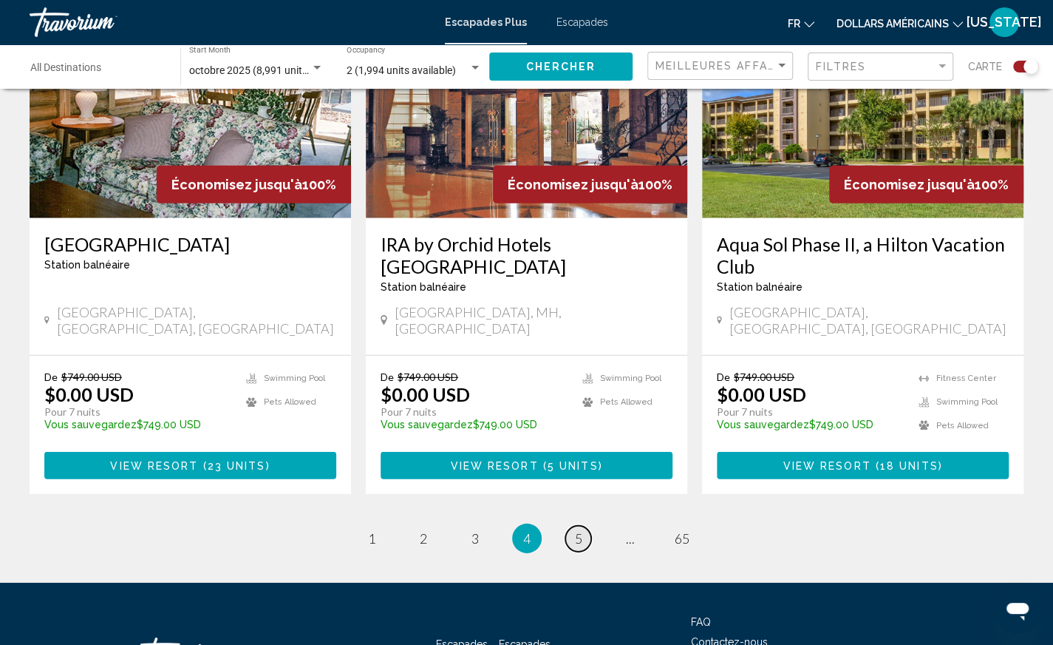
click at [580, 530] on span "5" at bounding box center [578, 538] width 7 height 16
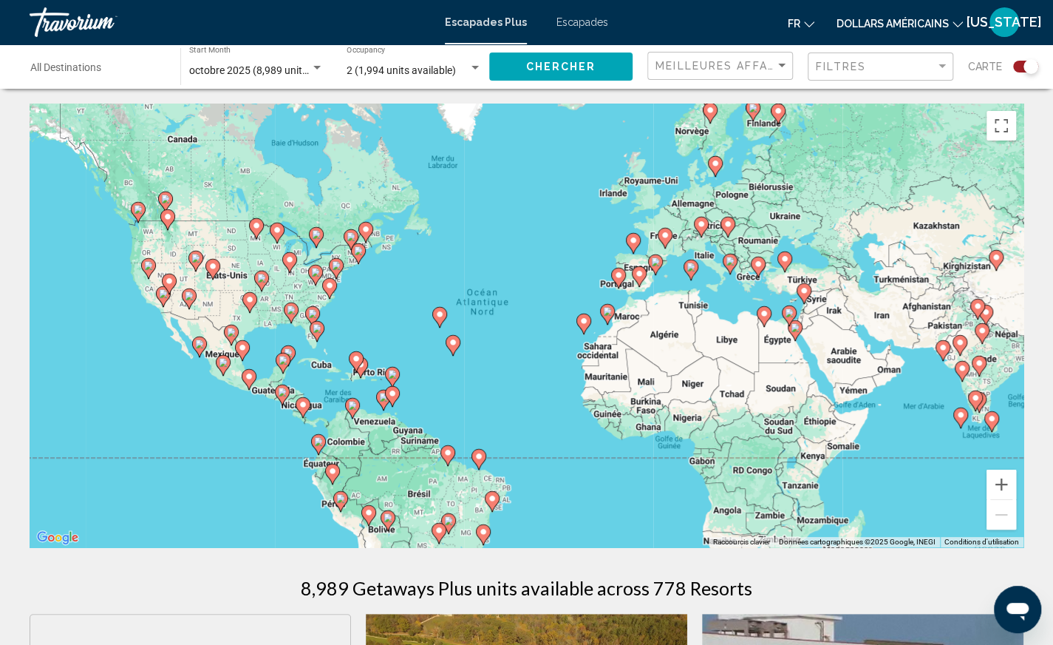
click at [760, 265] on image "Contenu principal" at bounding box center [758, 263] width 9 height 9
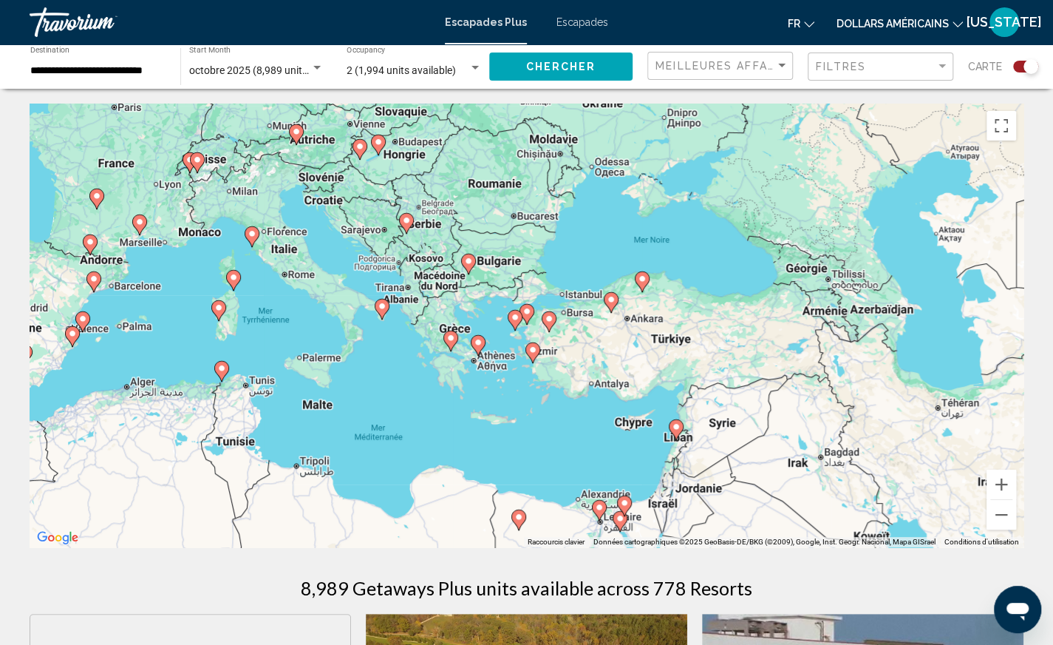
click at [449, 339] on image "Contenu principal" at bounding box center [450, 337] width 9 height 9
type input "**********"
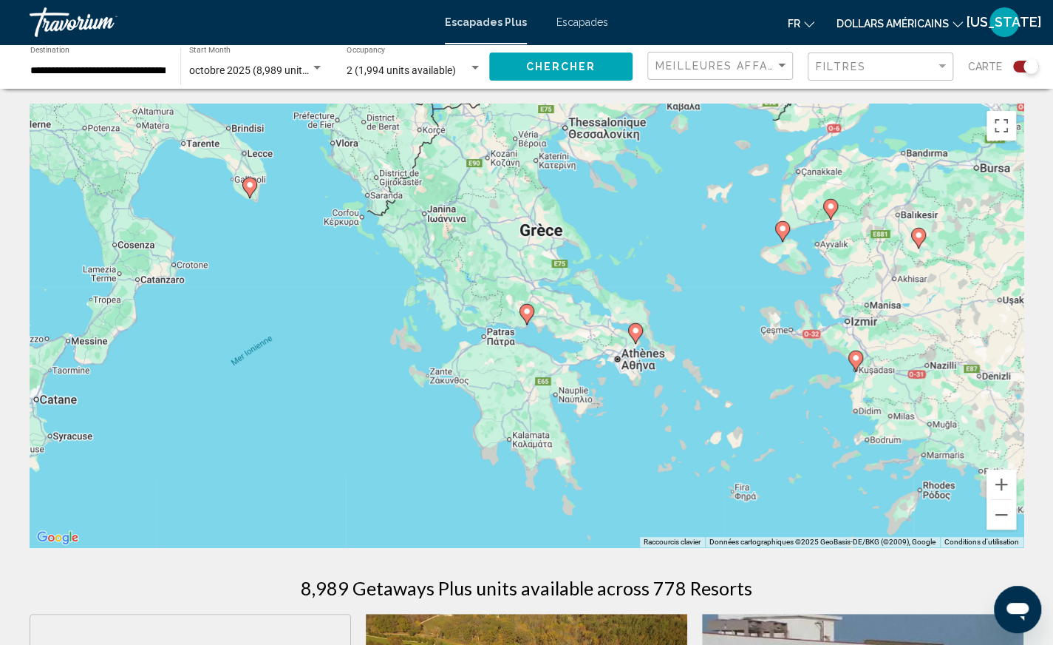
click at [526, 309] on image "Contenu principal" at bounding box center [527, 311] width 9 height 9
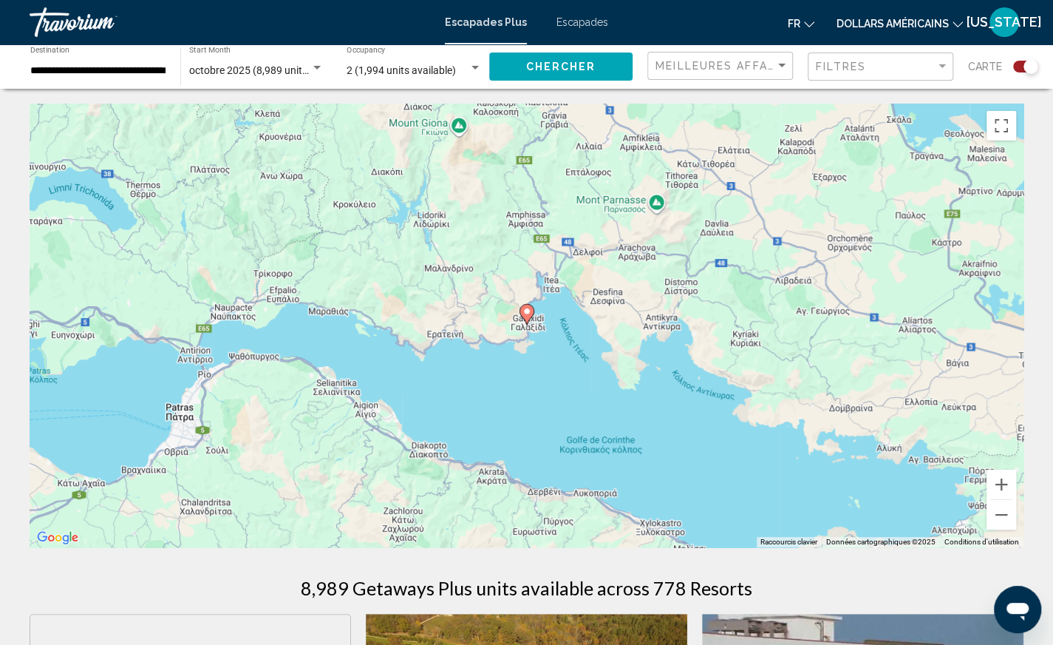
click at [528, 310] on image "Contenu principal" at bounding box center [527, 311] width 9 height 9
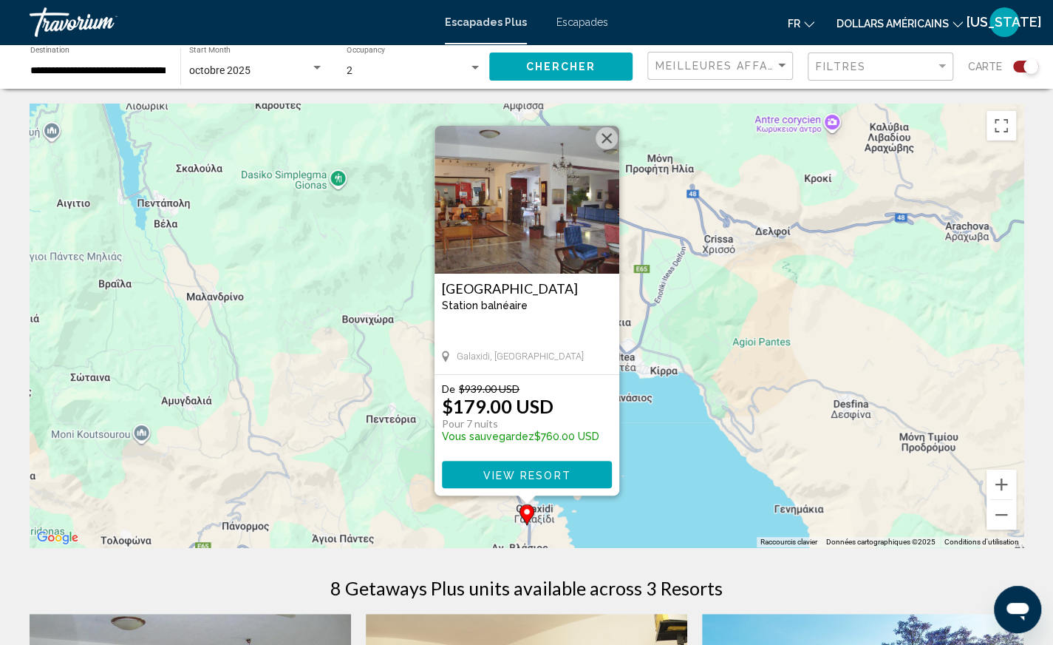
click at [606, 135] on button "Fermer" at bounding box center [607, 138] width 22 height 22
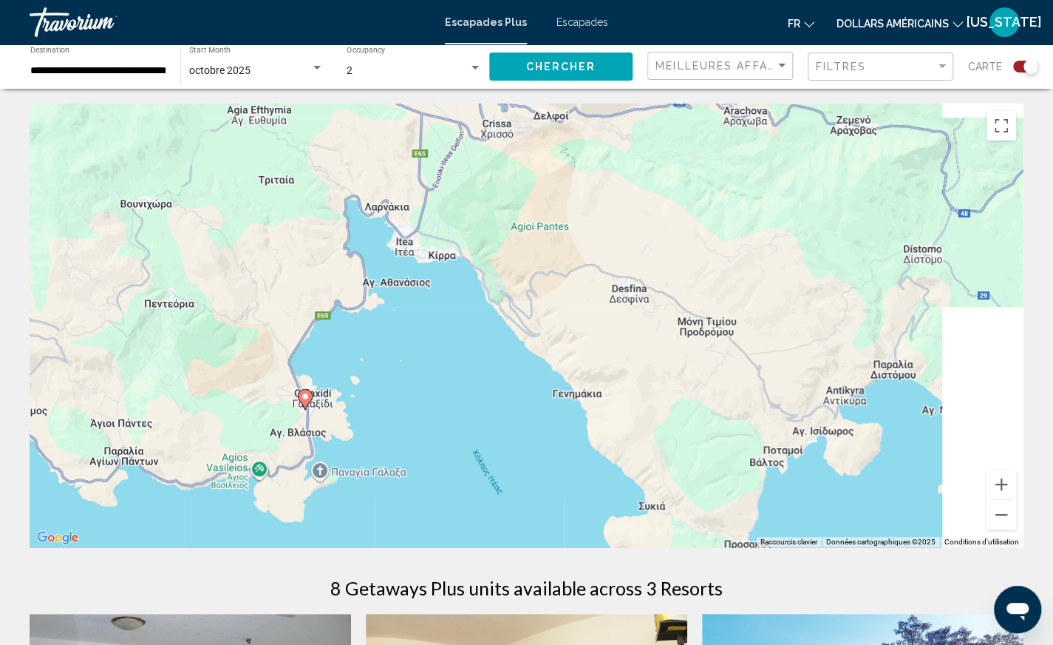
drag, startPoint x: 803, startPoint y: 353, endPoint x: 579, endPoint y: 237, distance: 252.3
click at [579, 237] on div "Pour activer le glissement avec le clavier, appuyez sur Alt+Entrée. Une fois ce…" at bounding box center [527, 325] width 994 height 444
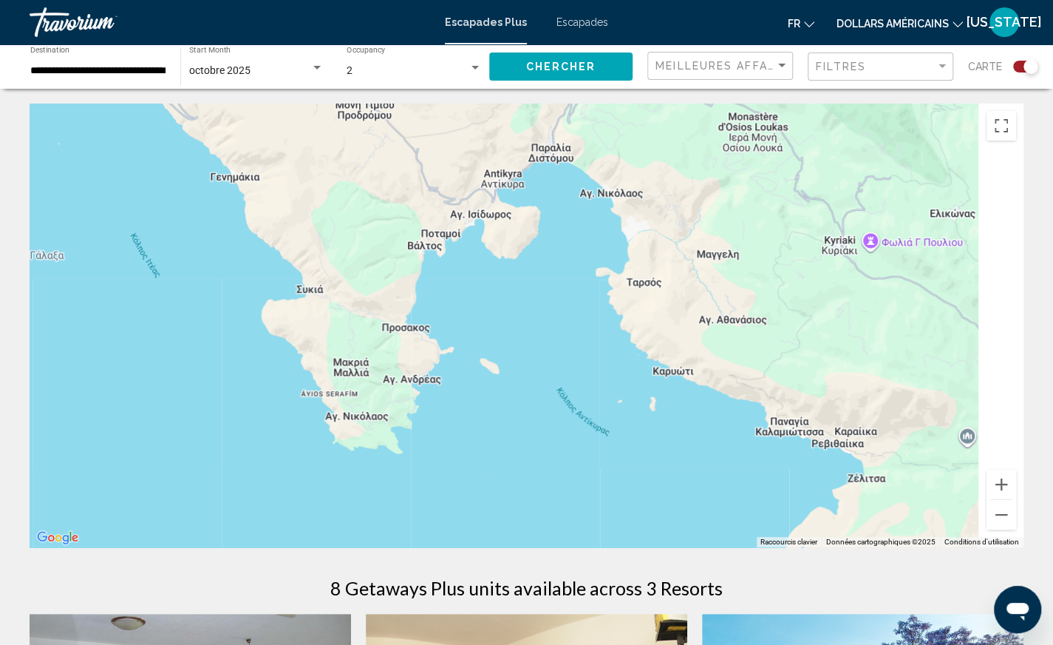
drag, startPoint x: 705, startPoint y: 341, endPoint x: 377, endPoint y: 137, distance: 386.1
click at [376, 135] on div "Pour activer le glissement avec le clavier, appuyez sur Alt+Entrée. Une fois ce…" at bounding box center [527, 325] width 994 height 444
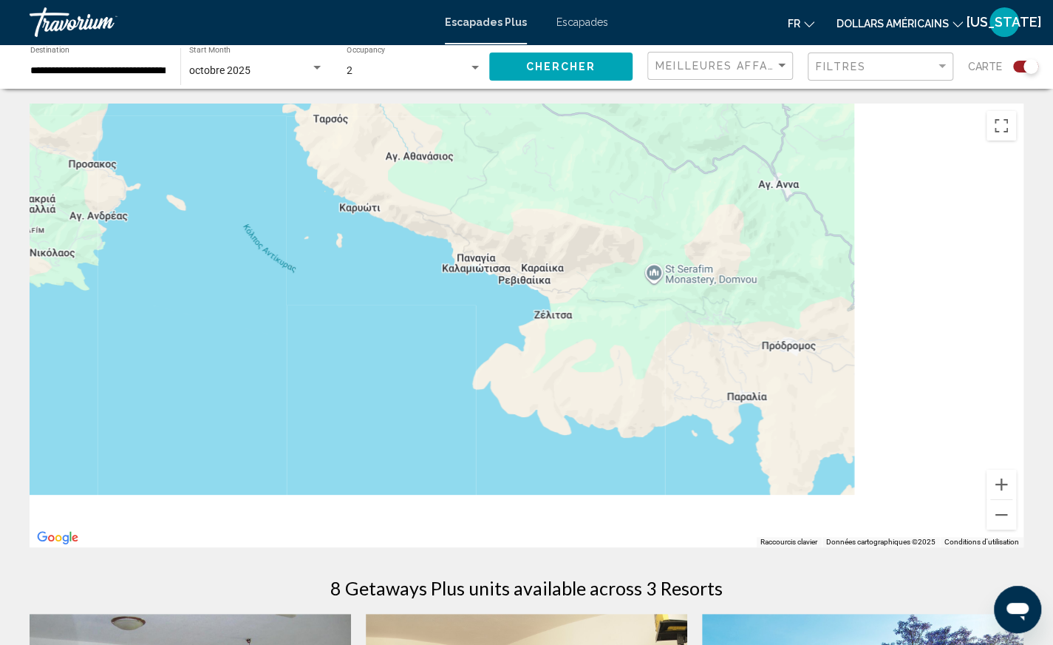
drag, startPoint x: 876, startPoint y: 329, endPoint x: 500, endPoint y: 131, distance: 425.2
click at [500, 131] on div "Pour activer le glissement avec le clavier, appuyez sur Alt+Entrée. Une fois ce…" at bounding box center [527, 325] width 994 height 444
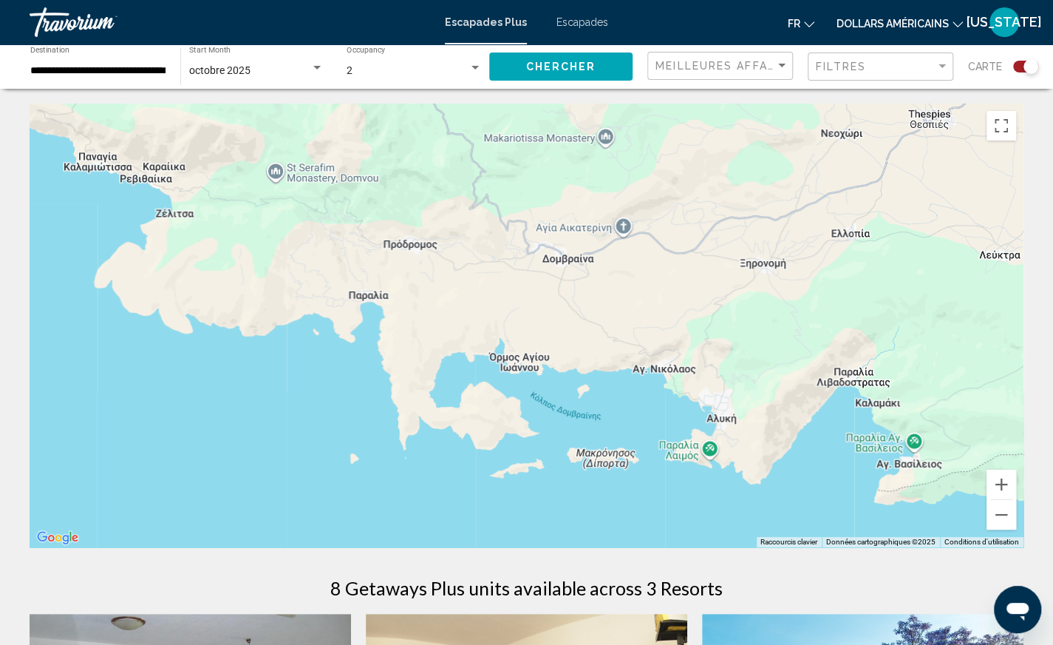
drag, startPoint x: 713, startPoint y: 236, endPoint x: 430, endPoint y: 177, distance: 288.5
click at [430, 177] on div "Contenu principal" at bounding box center [527, 325] width 994 height 444
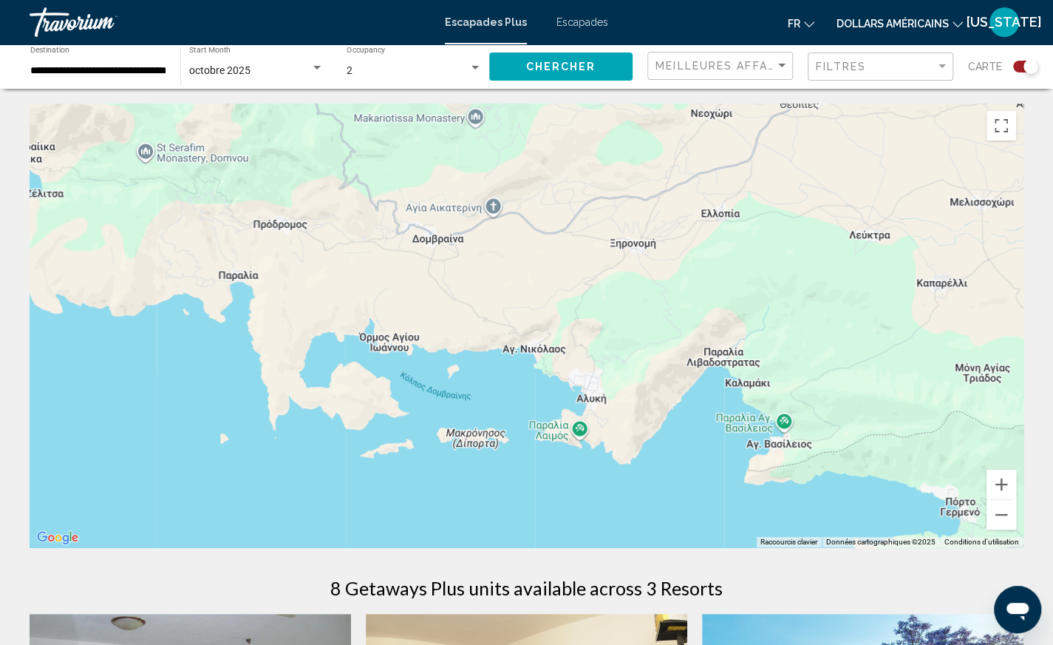
drag, startPoint x: 609, startPoint y: 222, endPoint x: 318, endPoint y: 171, distance: 295.7
click at [315, 171] on div "Contenu principal" at bounding box center [527, 325] width 994 height 444
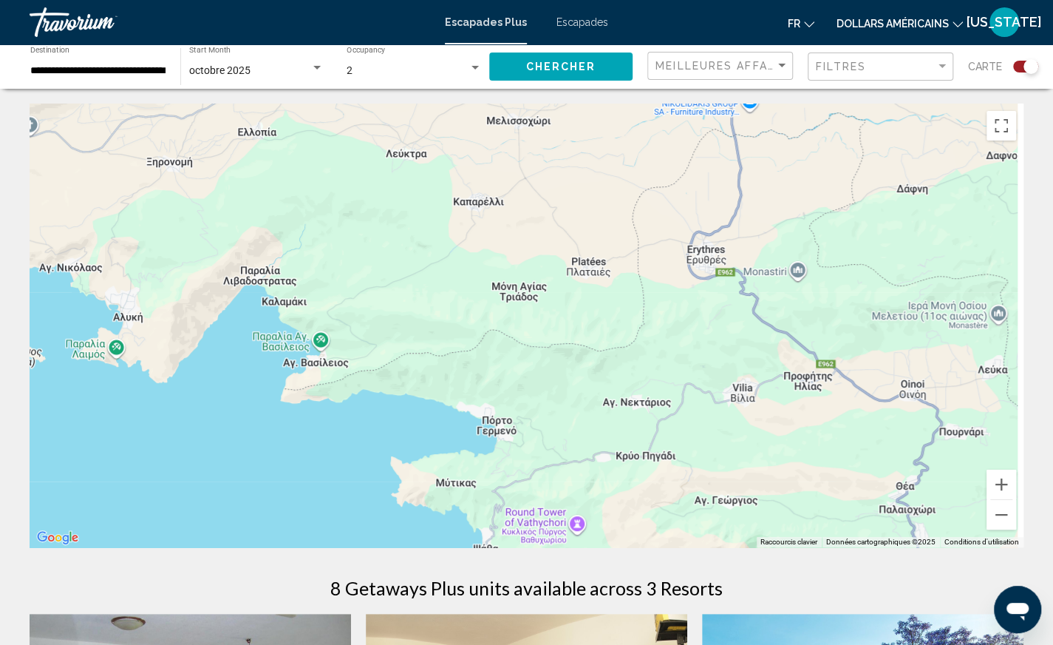
drag, startPoint x: 345, startPoint y: 181, endPoint x: 1, endPoint y: 112, distance: 350.5
click at [0, 115] on div "Pour parcourir la carte en mode tactile, appuyez deux fois dessus et maintenez …" at bounding box center [526, 635] width 1053 height 1065
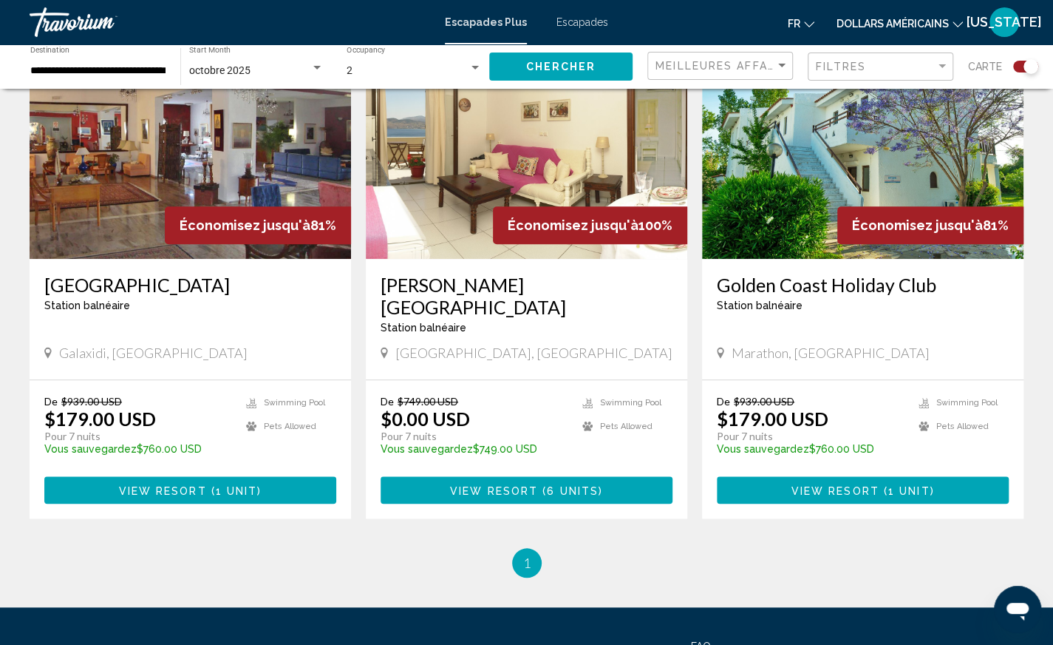
scroll to position [444, 0]
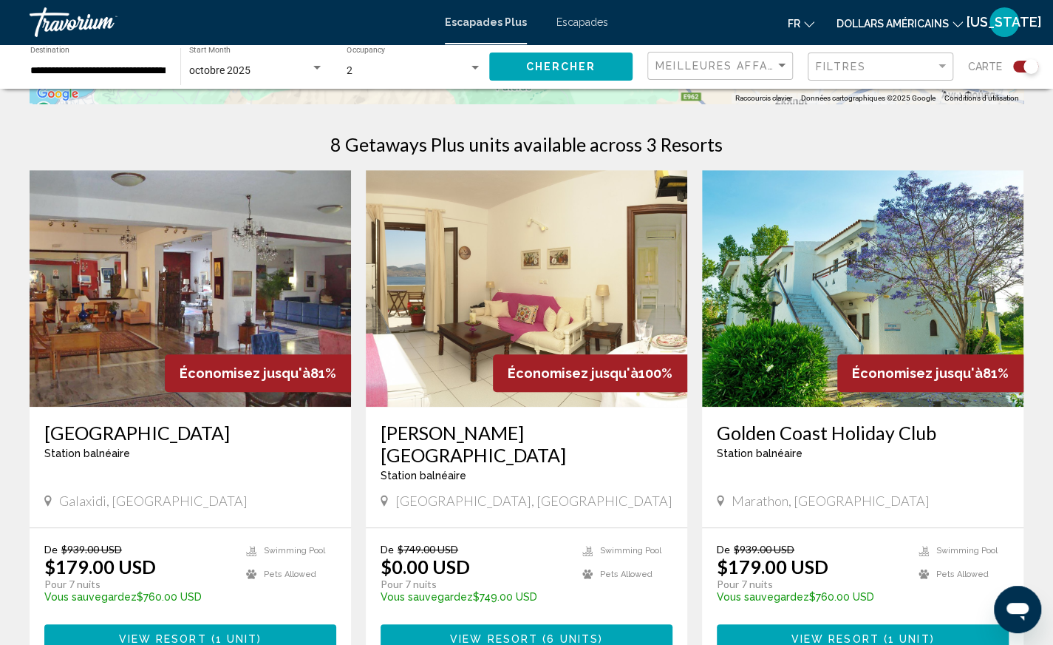
click at [828, 324] on img "Contenu principal" at bounding box center [863, 288] width 322 height 237
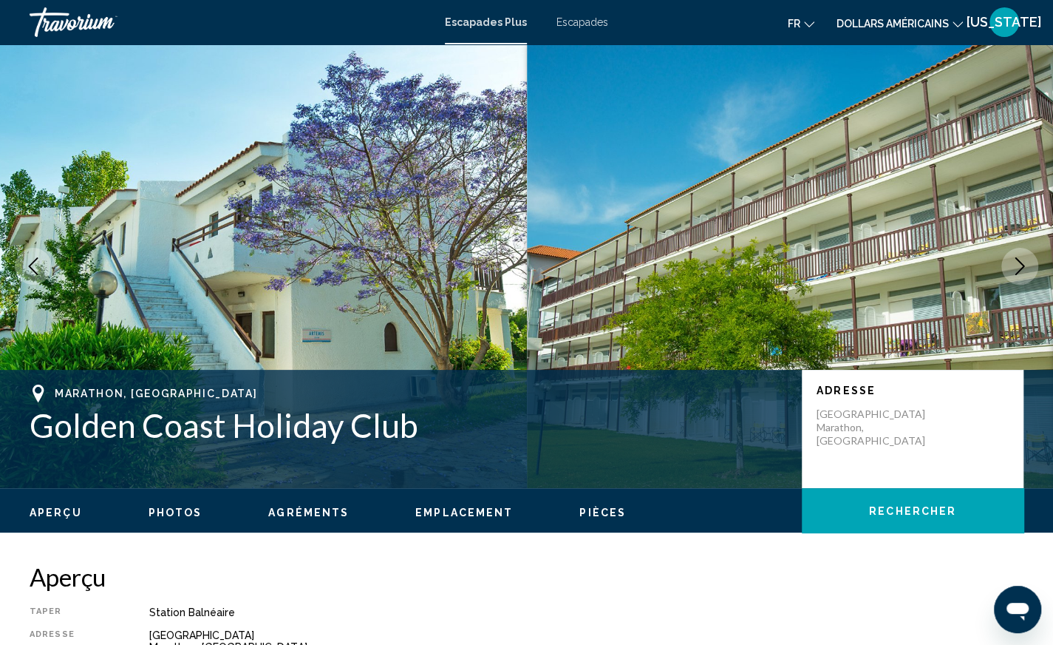
click at [1021, 267] on icon "Next image" at bounding box center [1020, 266] width 18 height 18
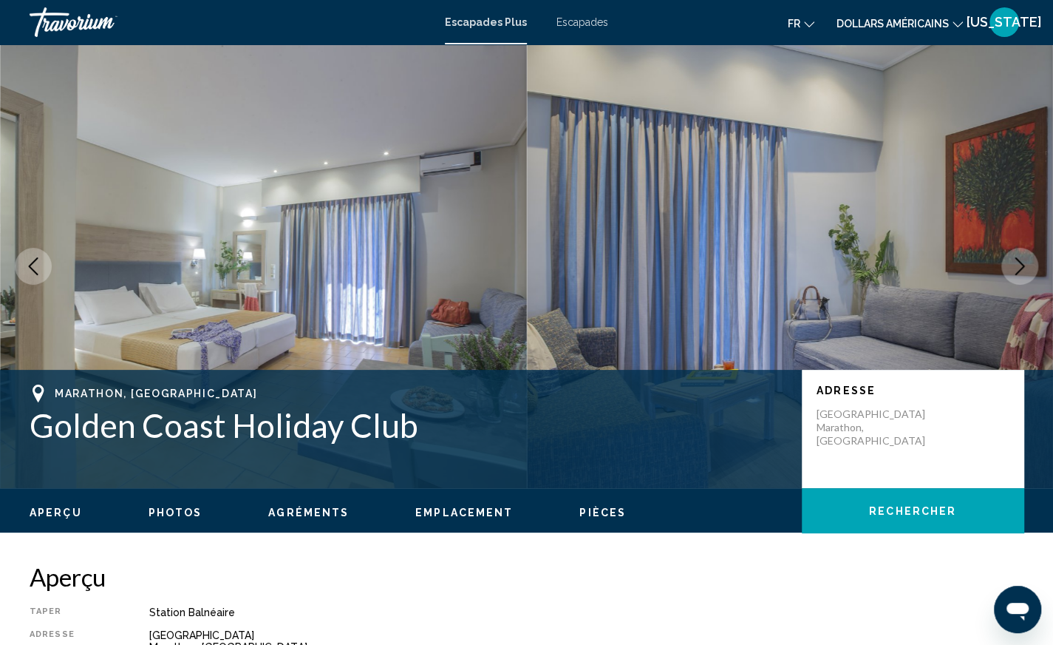
click at [1021, 267] on icon "Next image" at bounding box center [1020, 266] width 18 height 18
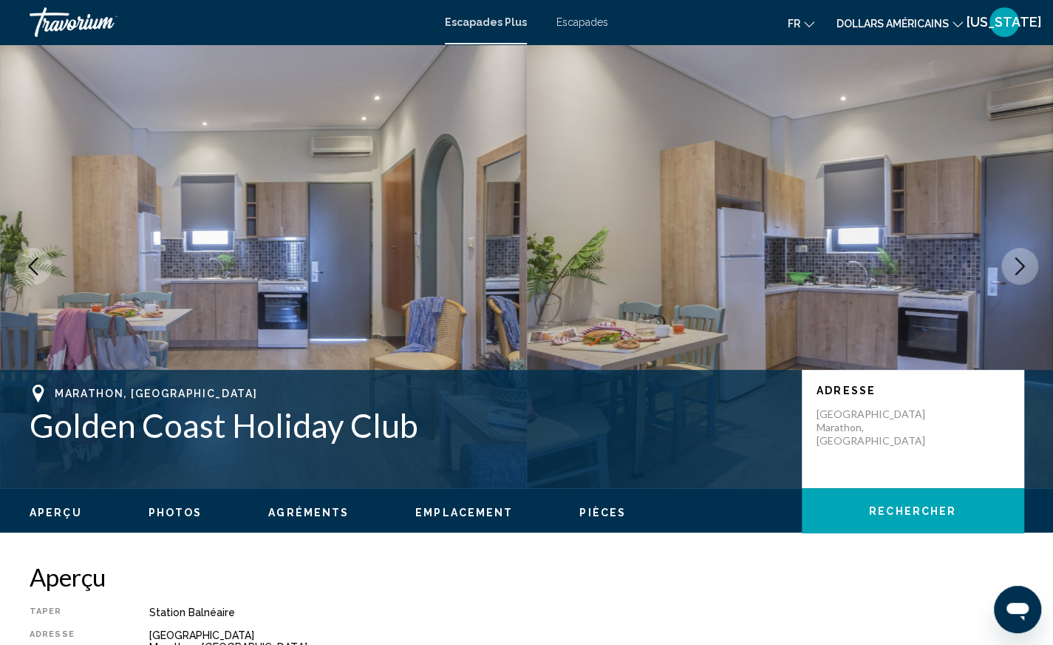
click at [1021, 267] on icon "Next image" at bounding box center [1020, 266] width 18 height 18
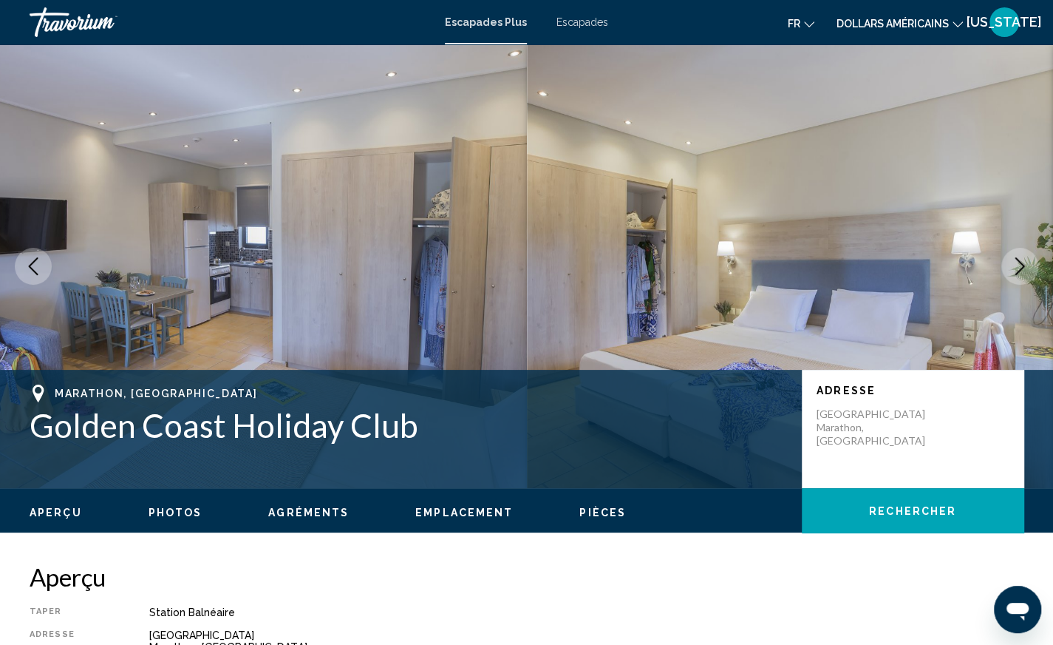
click at [1021, 267] on icon "Next image" at bounding box center [1020, 266] width 18 height 18
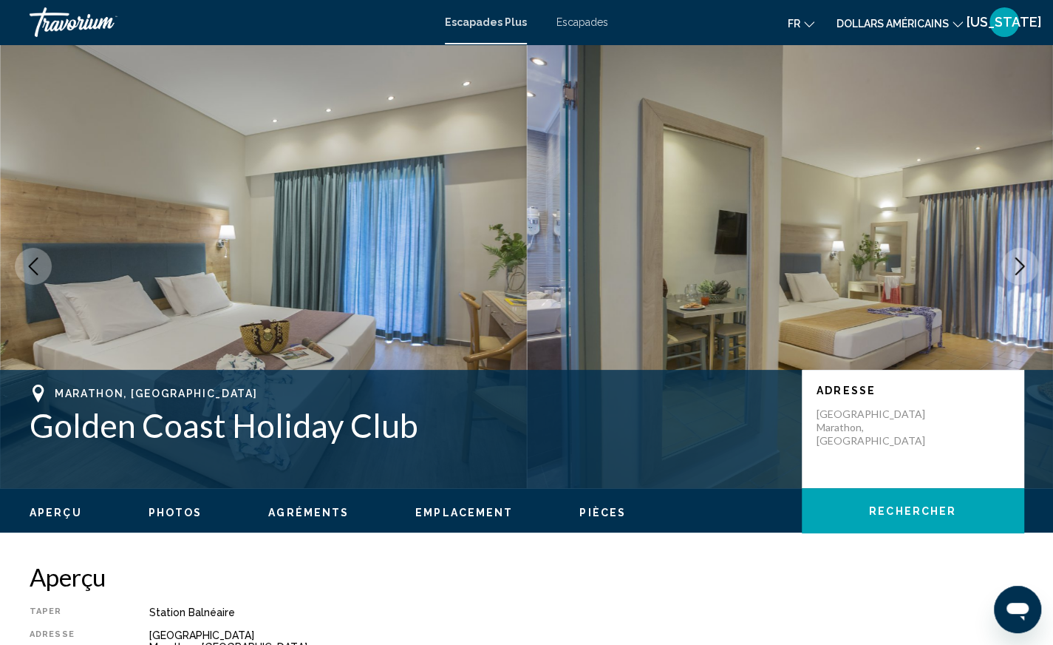
click at [1021, 267] on icon "Next image" at bounding box center [1020, 266] width 18 height 18
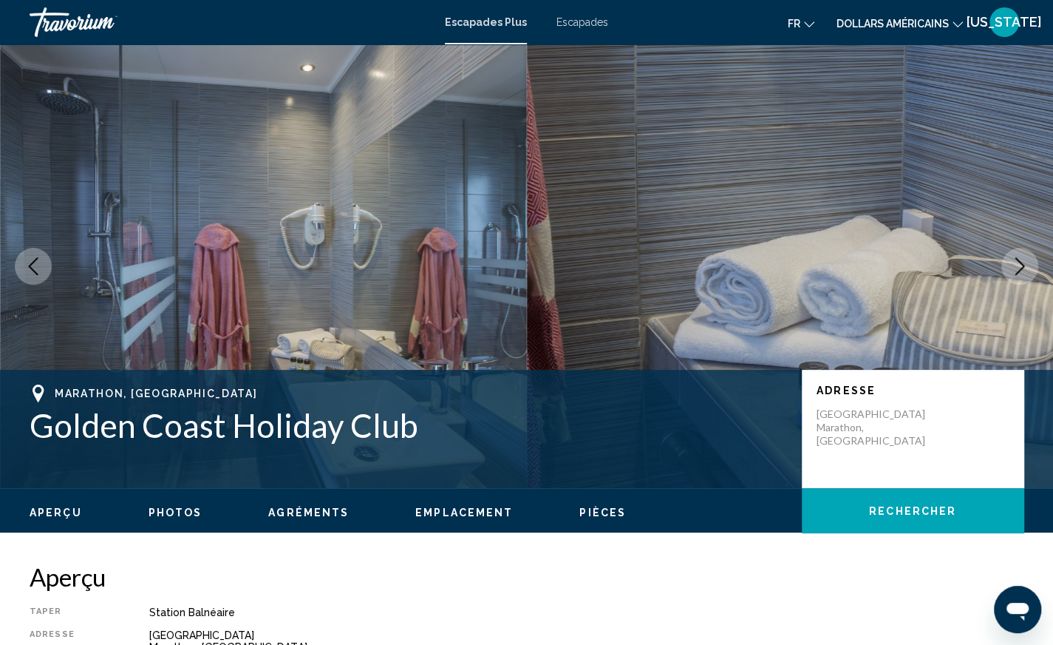
click at [1021, 267] on icon "Next image" at bounding box center [1020, 266] width 18 height 18
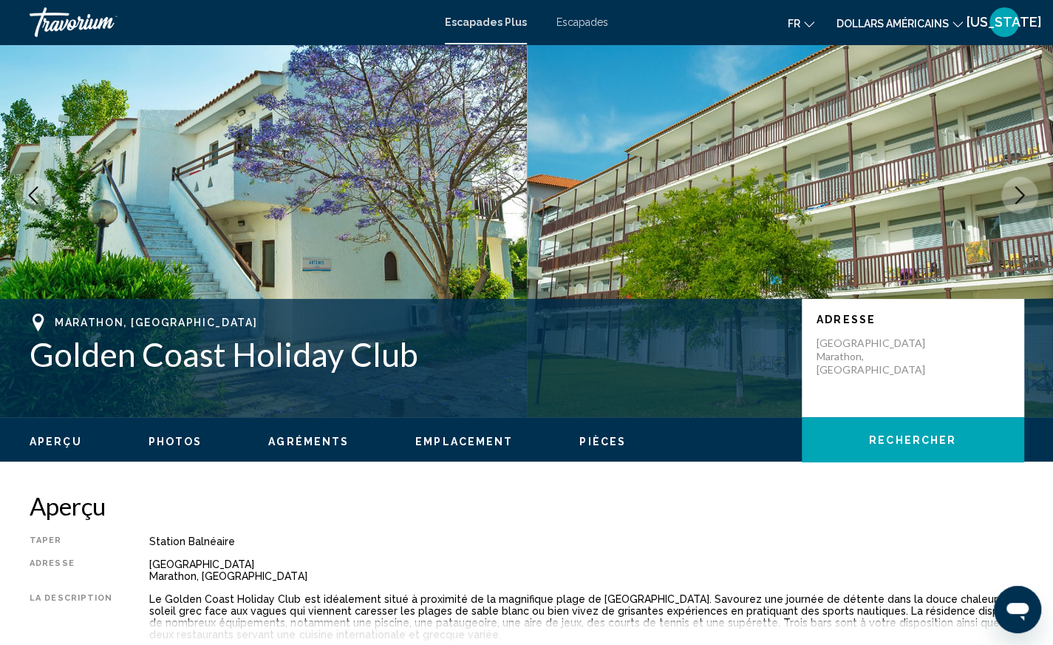
scroll to position [43, 0]
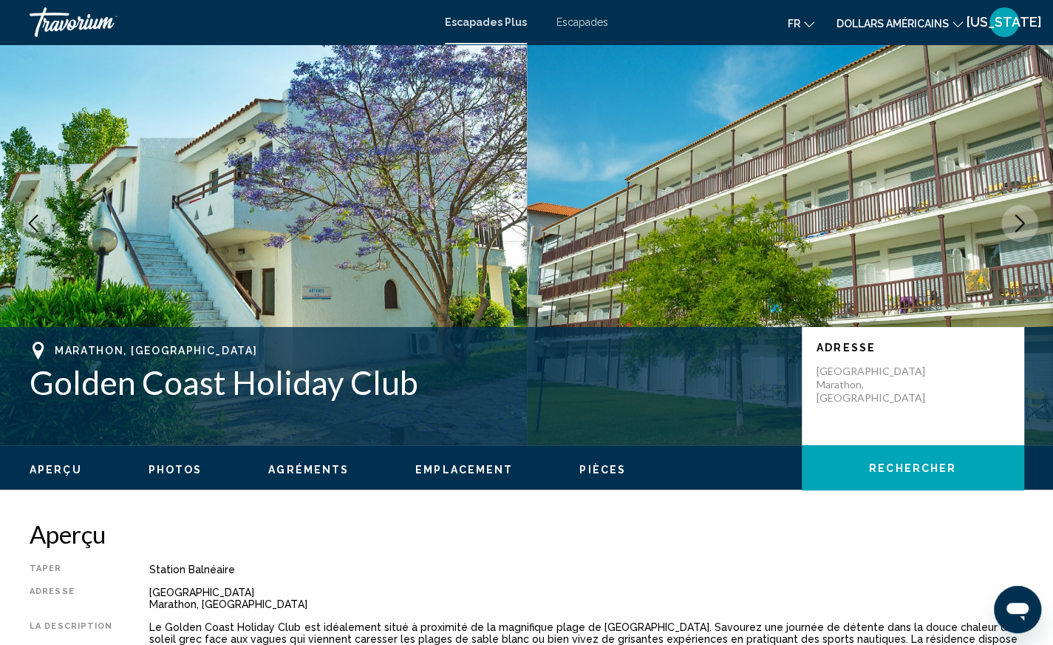
click at [441, 471] on span "Emplacement" at bounding box center [464, 469] width 98 height 12
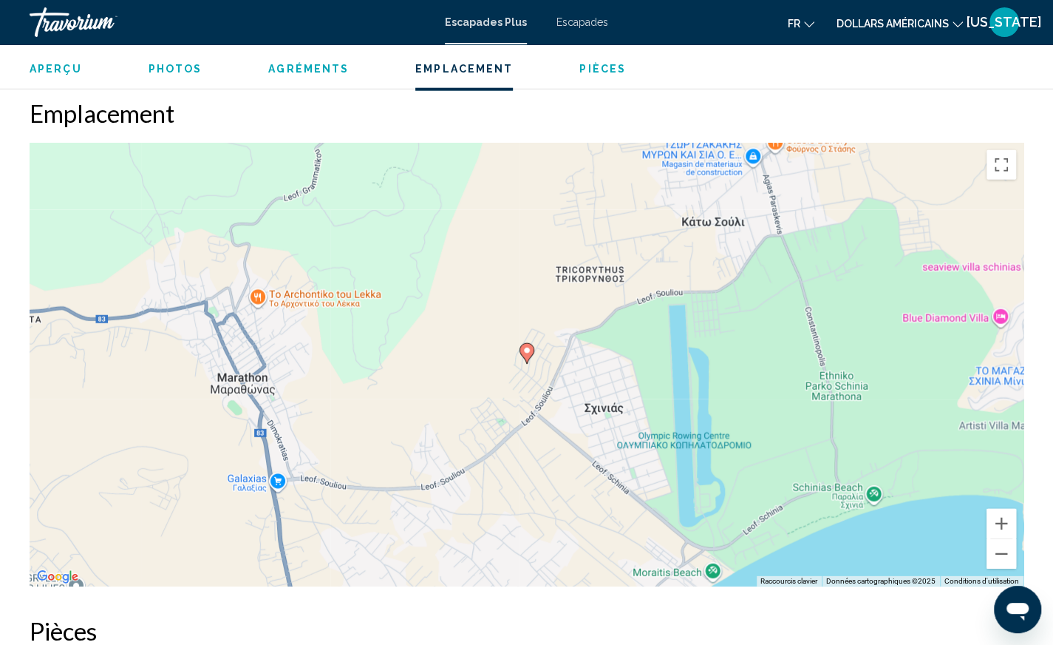
scroll to position [2110, 0]
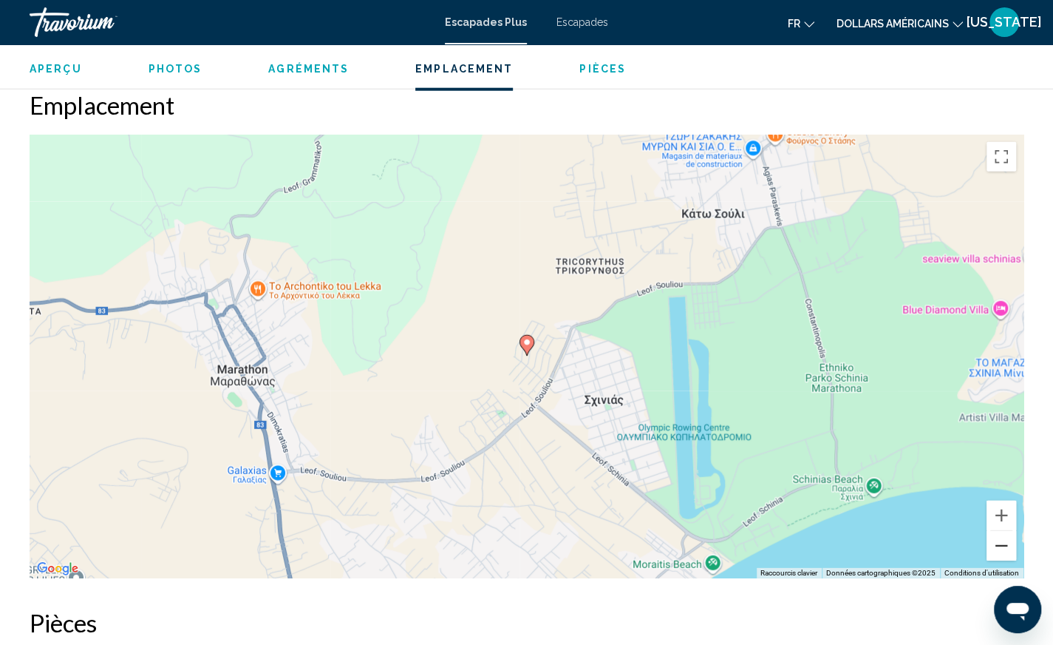
click at [1001, 547] on button "Zoom arrière" at bounding box center [1002, 546] width 30 height 30
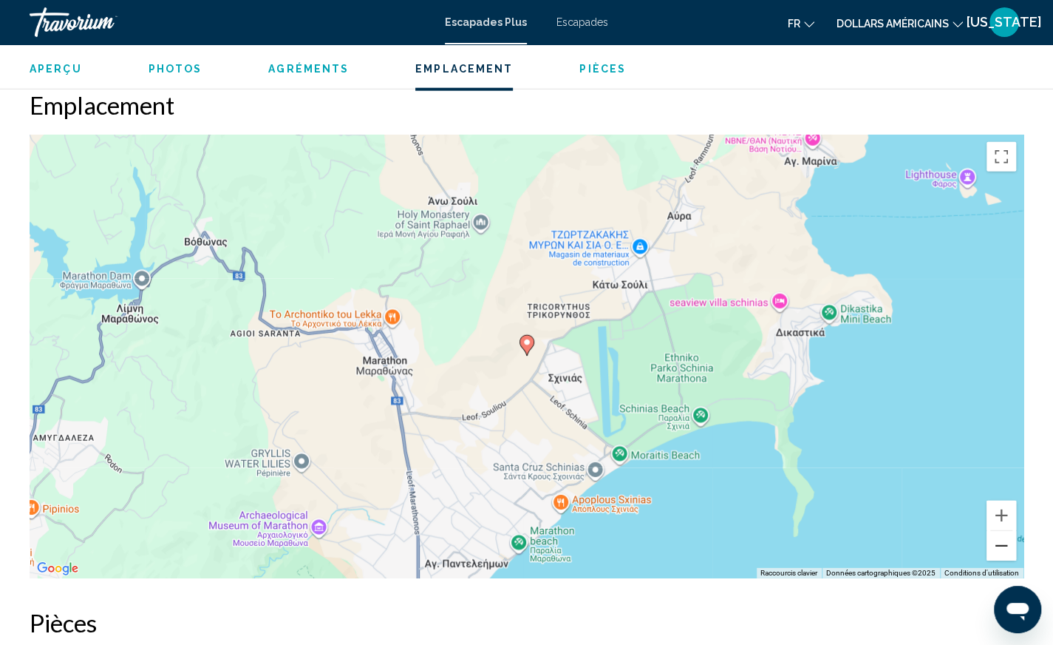
click at [1000, 546] on button "Zoom arrière" at bounding box center [1002, 546] width 30 height 30
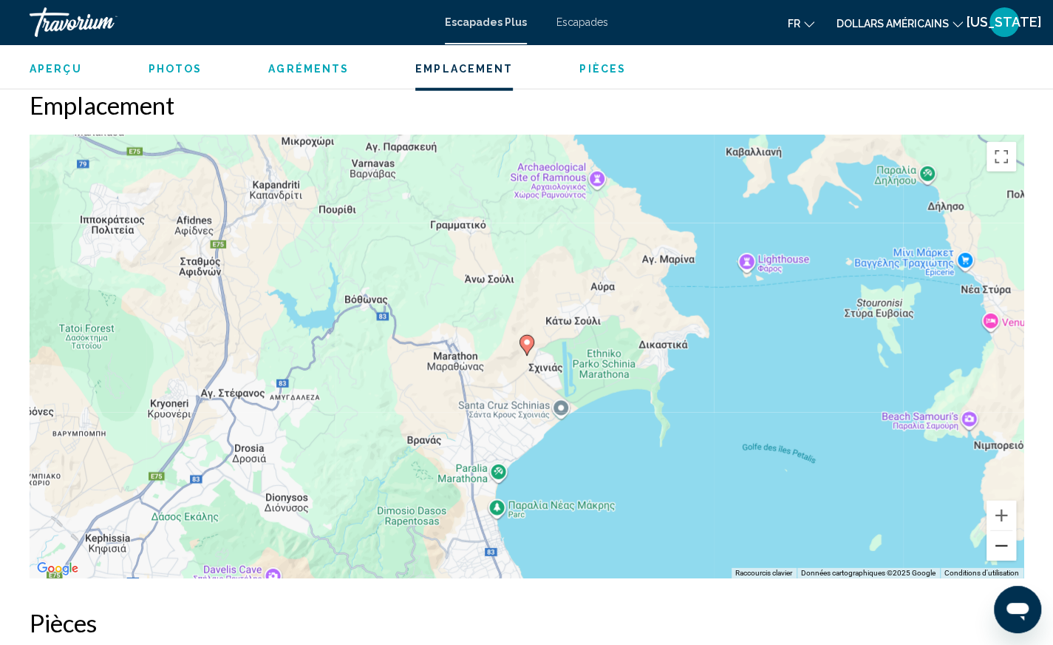
click at [999, 545] on button "Zoom arrière" at bounding box center [1002, 546] width 30 height 30
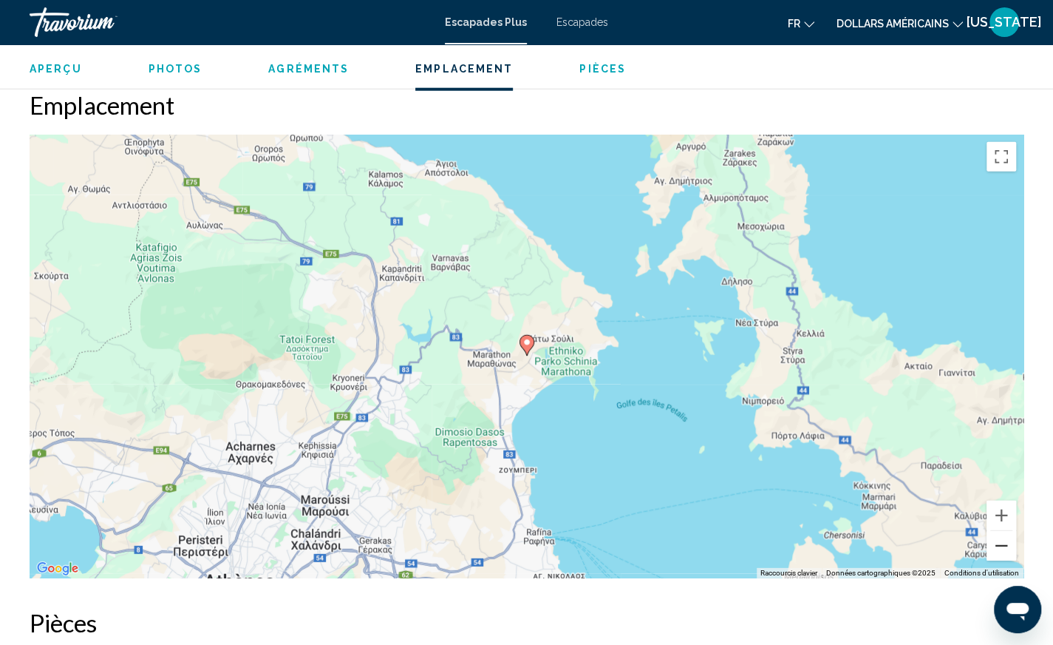
click at [999, 543] on button "Zoom arrière" at bounding box center [1002, 546] width 30 height 30
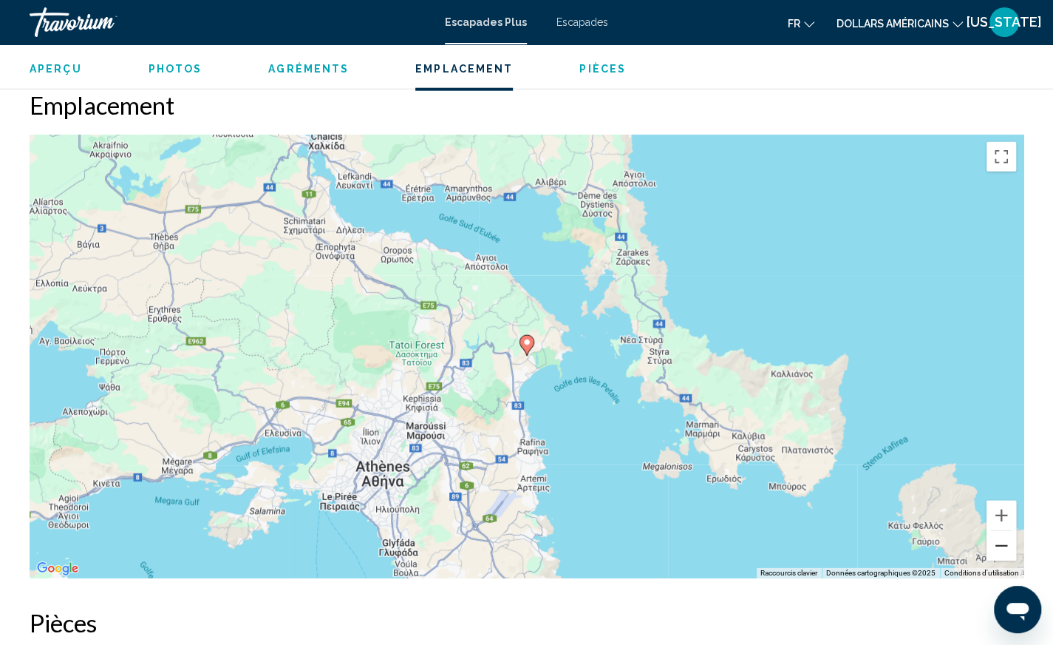
click at [997, 542] on button "Zoom arrière" at bounding box center [1002, 546] width 30 height 30
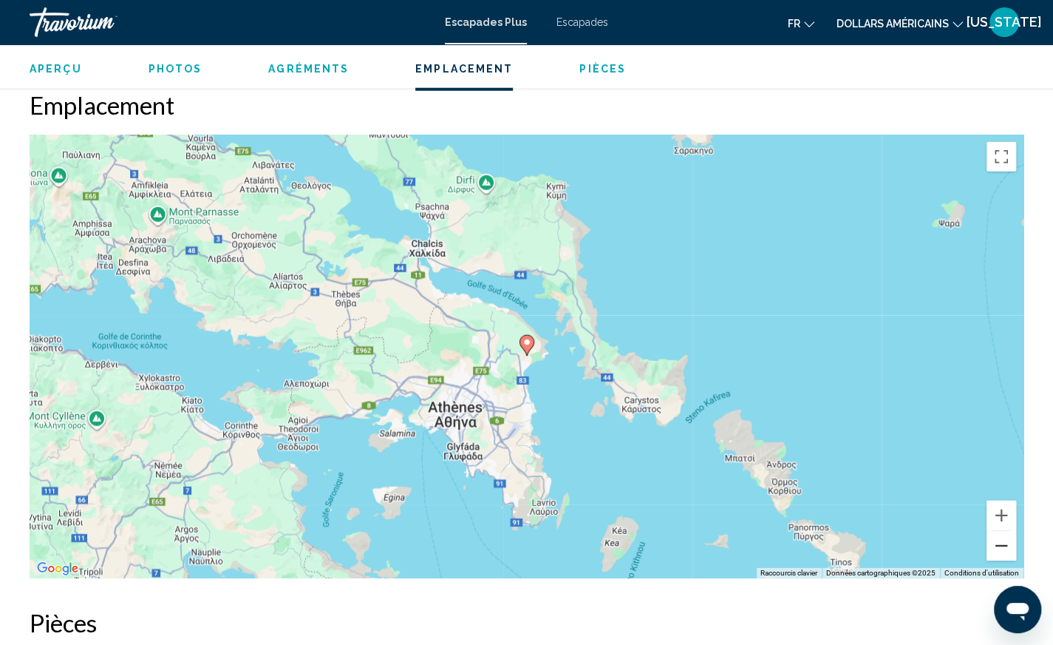
click at [996, 542] on button "Zoom arrière" at bounding box center [1002, 546] width 30 height 30
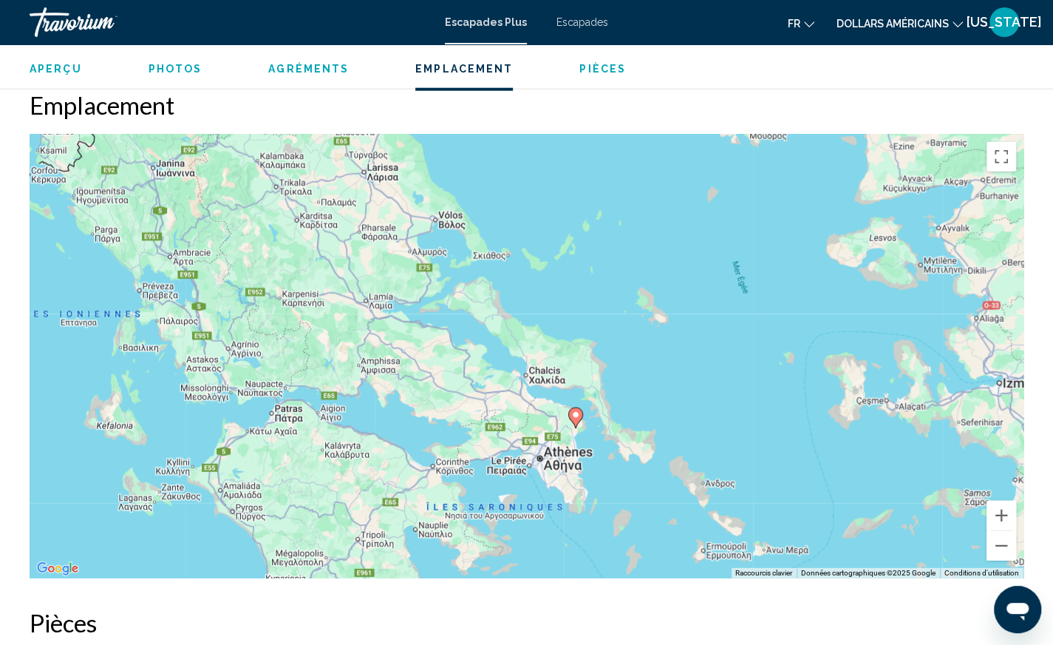
drag, startPoint x: 265, startPoint y: 245, endPoint x: 314, endPoint y: 310, distance: 82.3
click at [318, 320] on div "Pour activer le glissement avec le clavier, appuyez sur Alt+Entrée. Une fois ce…" at bounding box center [527, 357] width 994 height 444
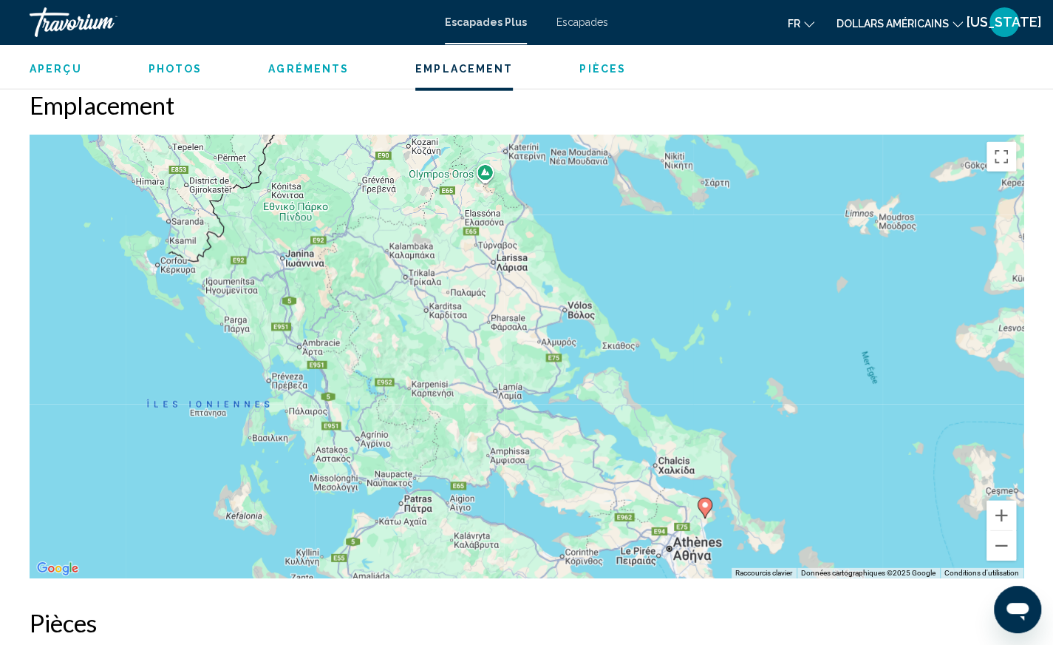
drag, startPoint x: 316, startPoint y: 310, endPoint x: 441, endPoint y: 400, distance: 153.0
click at [441, 400] on div "Pour activer le glissement avec le clavier, appuyez sur Alt+Entrée. Une fois ce…" at bounding box center [527, 357] width 994 height 444
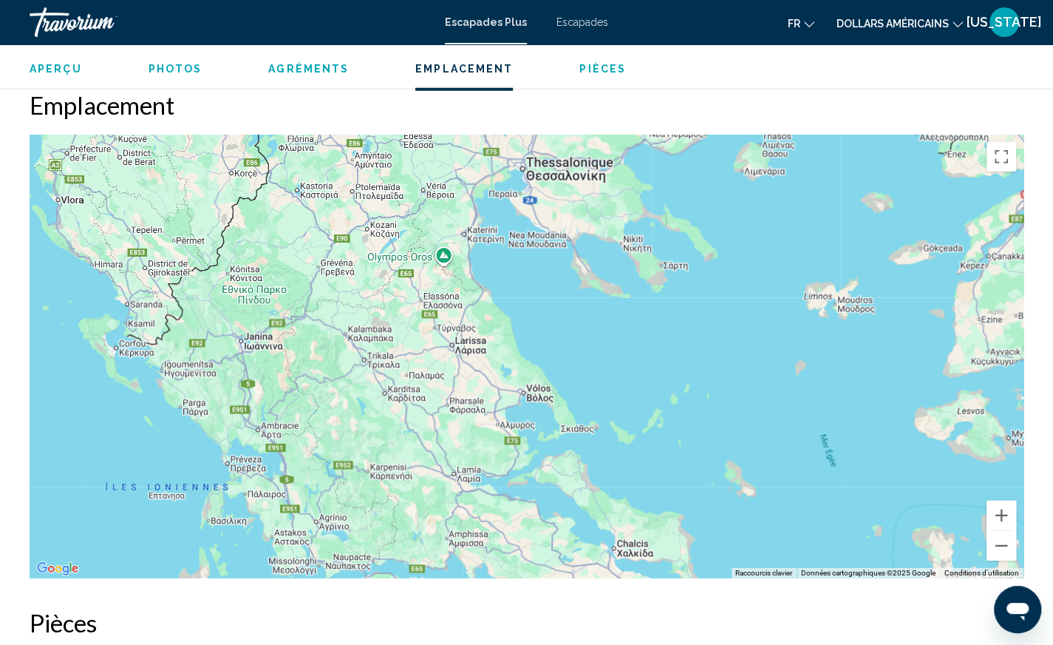
drag, startPoint x: 344, startPoint y: 308, endPoint x: 276, endPoint y: 347, distance: 78.5
click at [284, 380] on div "Pour activer le glissement avec le clavier, appuyez sur Alt+Entrée. Une fois ce…" at bounding box center [527, 357] width 994 height 444
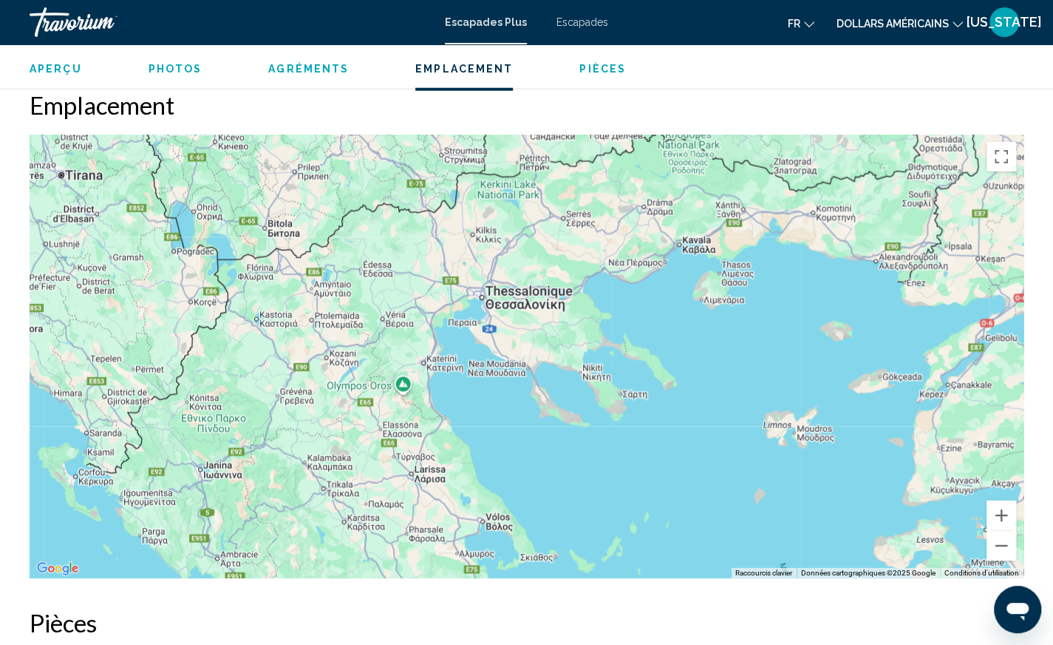
drag, startPoint x: 333, startPoint y: 205, endPoint x: 319, endPoint y: 354, distance: 150.0
click at [319, 354] on div "Pour activer le glissement avec le clavier, appuyez sur Alt+Entrée. Une fois ce…" at bounding box center [527, 357] width 994 height 444
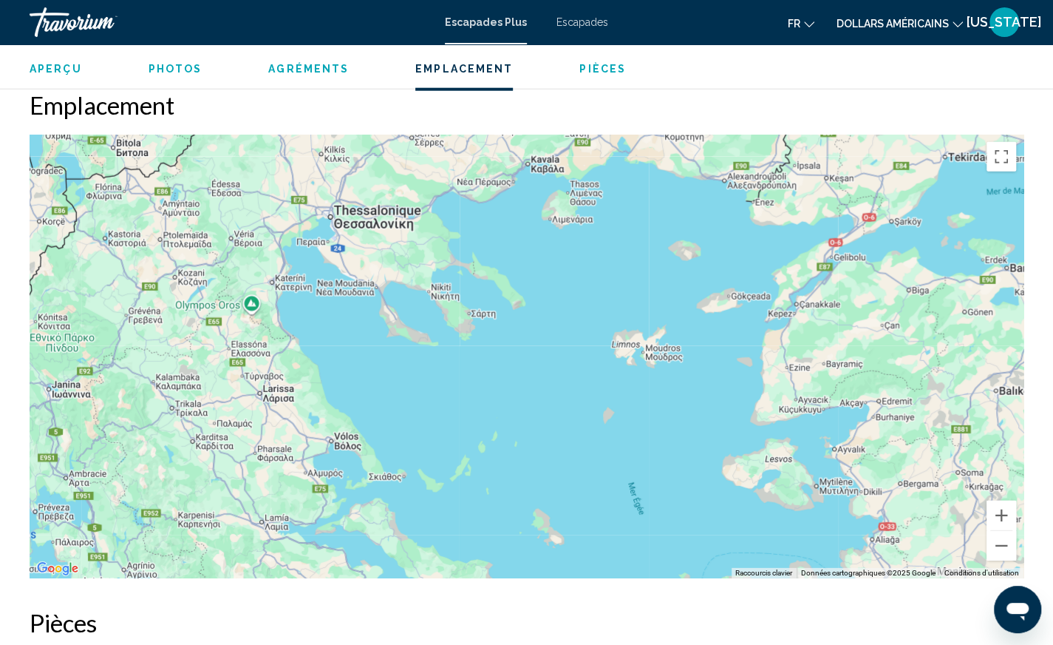
drag, startPoint x: 446, startPoint y: 336, endPoint x: 285, endPoint y: 243, distance: 186.1
click at [285, 244] on div "Contenu principal" at bounding box center [527, 357] width 994 height 444
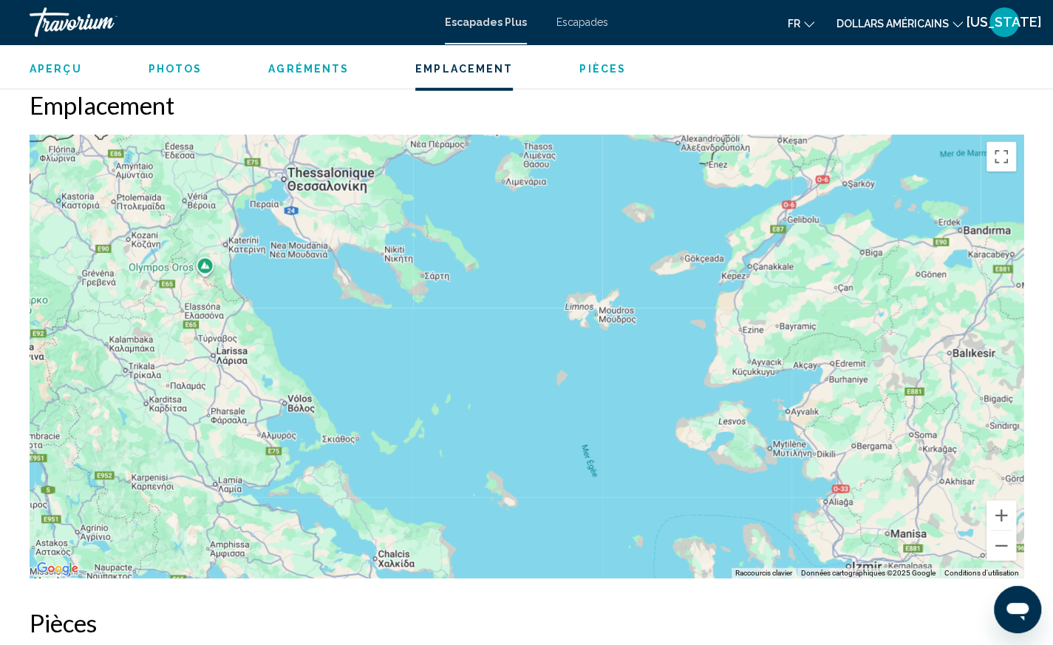
drag, startPoint x: 496, startPoint y: 364, endPoint x: 405, endPoint y: 309, distance: 106.1
click at [405, 310] on div "Pour activer le glissement avec le clavier, appuyez sur Alt+Entrée. Une fois ce…" at bounding box center [527, 357] width 994 height 444
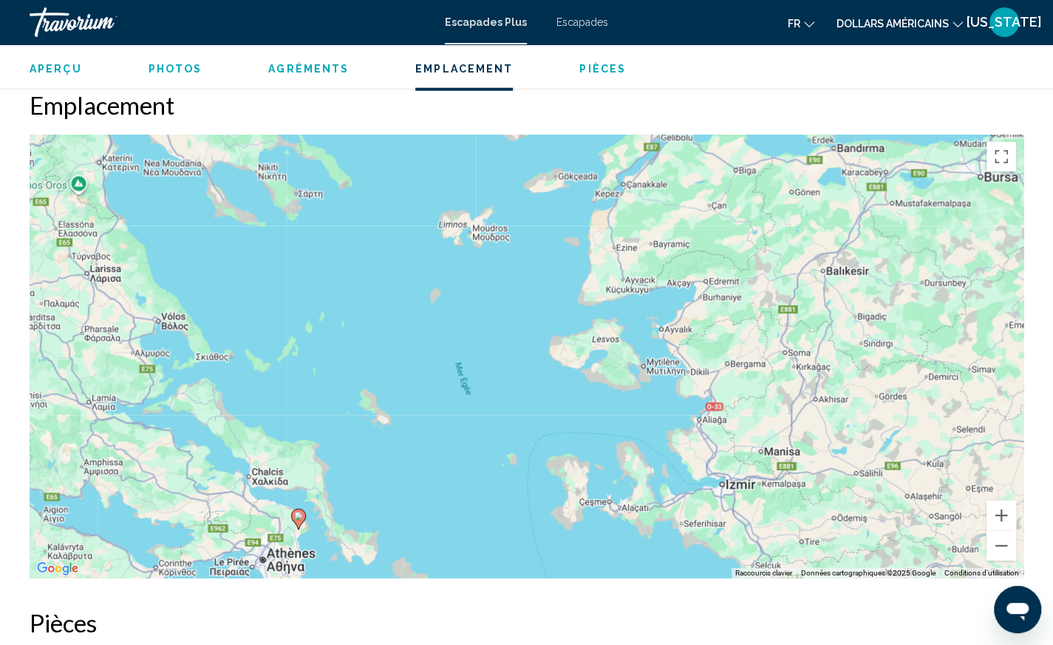
drag, startPoint x: 580, startPoint y: 369, endPoint x: 501, endPoint y: 310, distance: 97.7
click at [501, 310] on div "Pour activer le glissement avec le clavier, appuyez sur Alt+Entrée. Une fois ce…" at bounding box center [527, 357] width 994 height 444
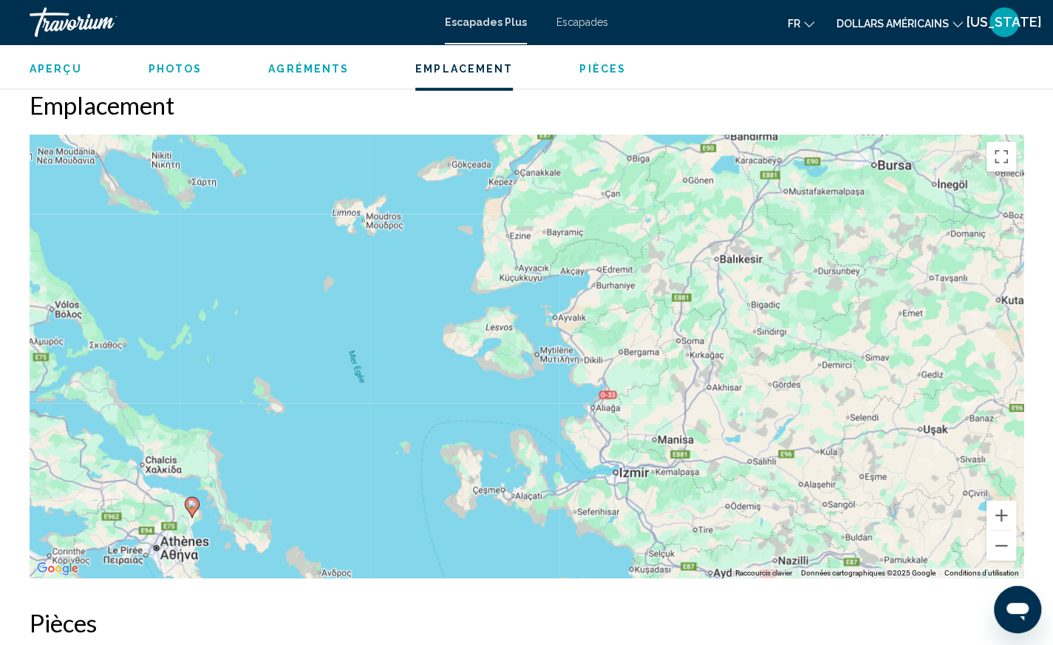
drag, startPoint x: 480, startPoint y: 334, endPoint x: 374, endPoint y: 319, distance: 107.5
click at [376, 322] on div "Pour activer le glissement avec le clavier, appuyez sur Alt+Entrée. Une fois ce…" at bounding box center [527, 357] width 994 height 444
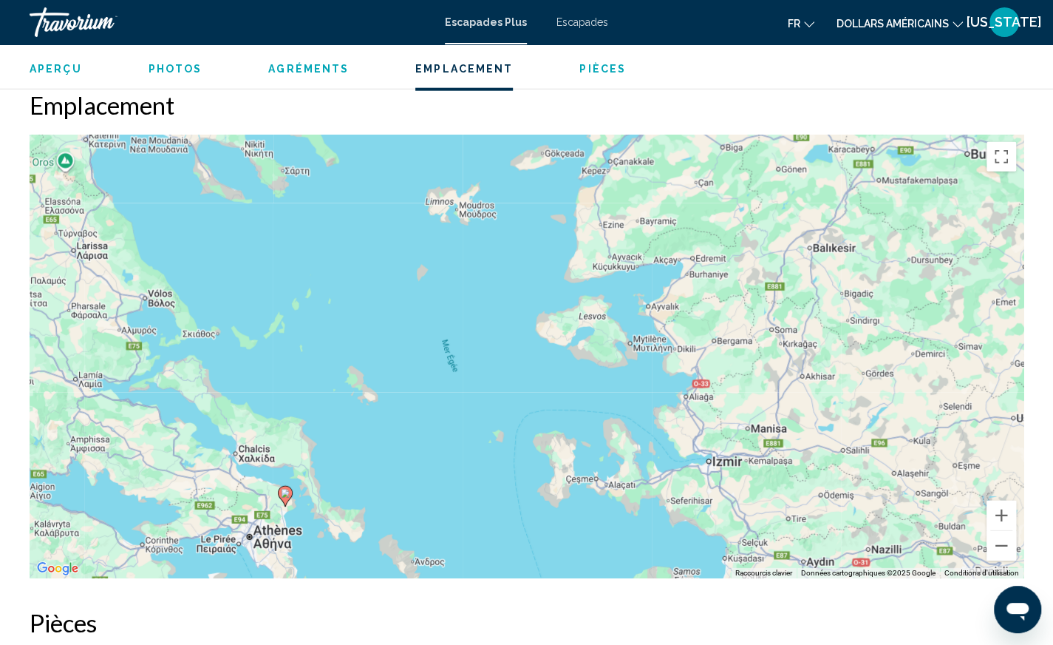
drag, startPoint x: 374, startPoint y: 319, endPoint x: 469, endPoint y: 307, distance: 96.2
click at [469, 307] on div "Pour activer le glissement avec le clavier, appuyez sur Alt+Entrée. Une fois ce…" at bounding box center [527, 357] width 994 height 444
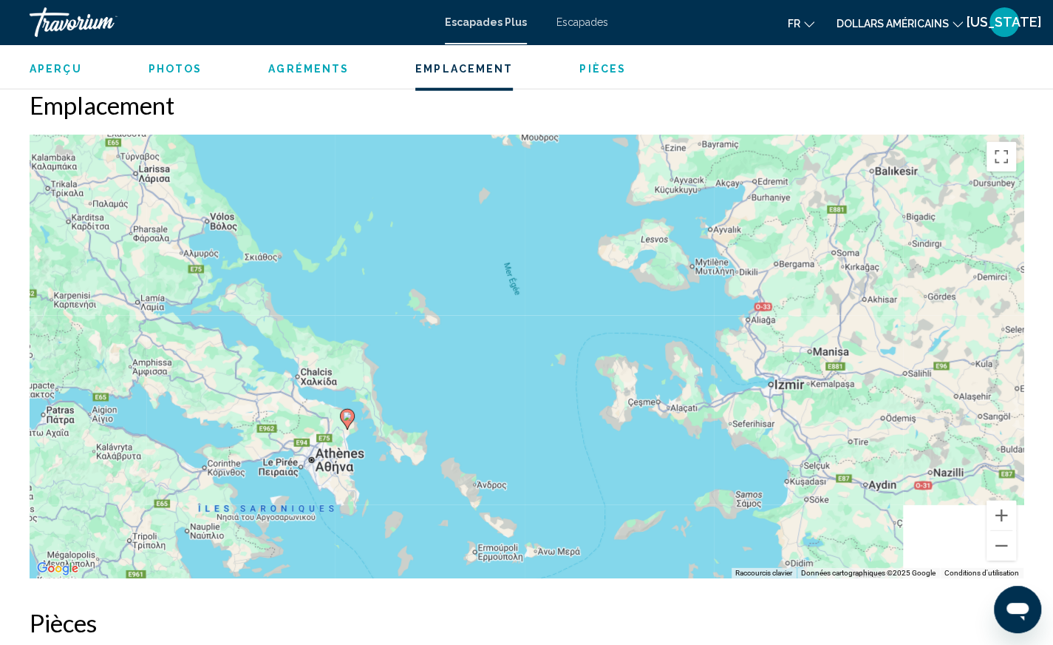
drag, startPoint x: 429, startPoint y: 381, endPoint x: 491, endPoint y: 304, distance: 99.4
click at [491, 304] on div "Pour activer le glissement avec le clavier, appuyez sur Alt+Entrée. Une fois ce…" at bounding box center [527, 357] width 994 height 444
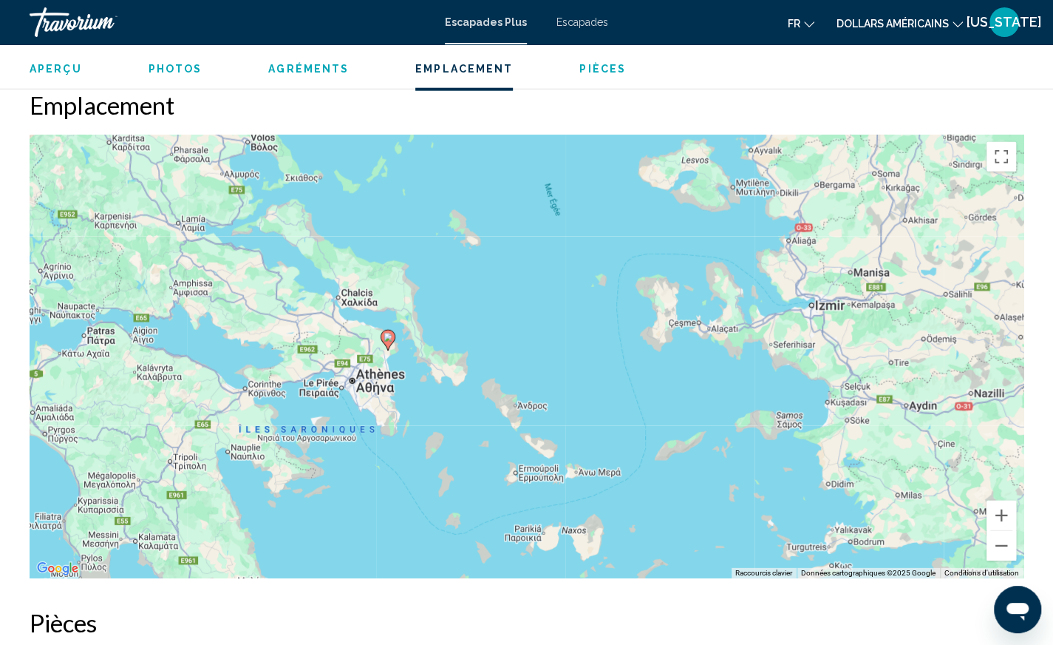
drag, startPoint x: 448, startPoint y: 398, endPoint x: 480, endPoint y: 327, distance: 78.7
click at [480, 327] on div "Pour activer le glissement avec le clavier, appuyez sur Alt+Entrée. Une fois ce…" at bounding box center [527, 357] width 994 height 444
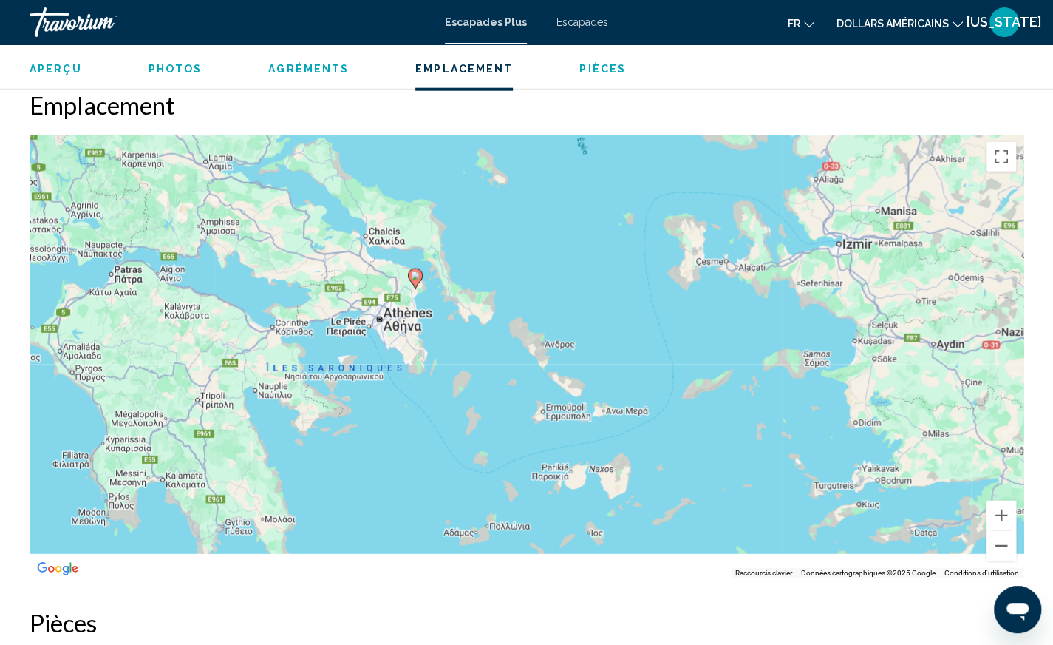
drag, startPoint x: 422, startPoint y: 402, endPoint x: 448, endPoint y: 345, distance: 62.5
click at [448, 345] on div "Pour activer le glissement avec le clavier, appuyez sur Alt+Entrée. Une fois ce…" at bounding box center [527, 357] width 994 height 444
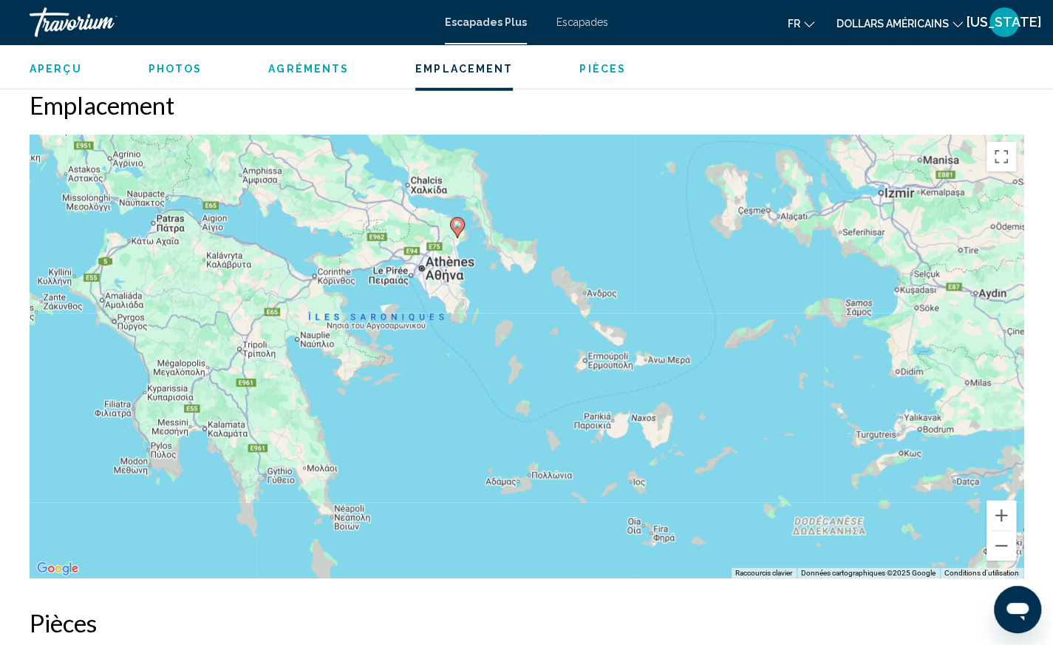
drag, startPoint x: 388, startPoint y: 385, endPoint x: 428, endPoint y: 334, distance: 64.8
click at [428, 334] on div "Pour activer le glissement avec le clavier, appuyez sur Alt+Entrée. Une fois ce…" at bounding box center [527, 357] width 994 height 444
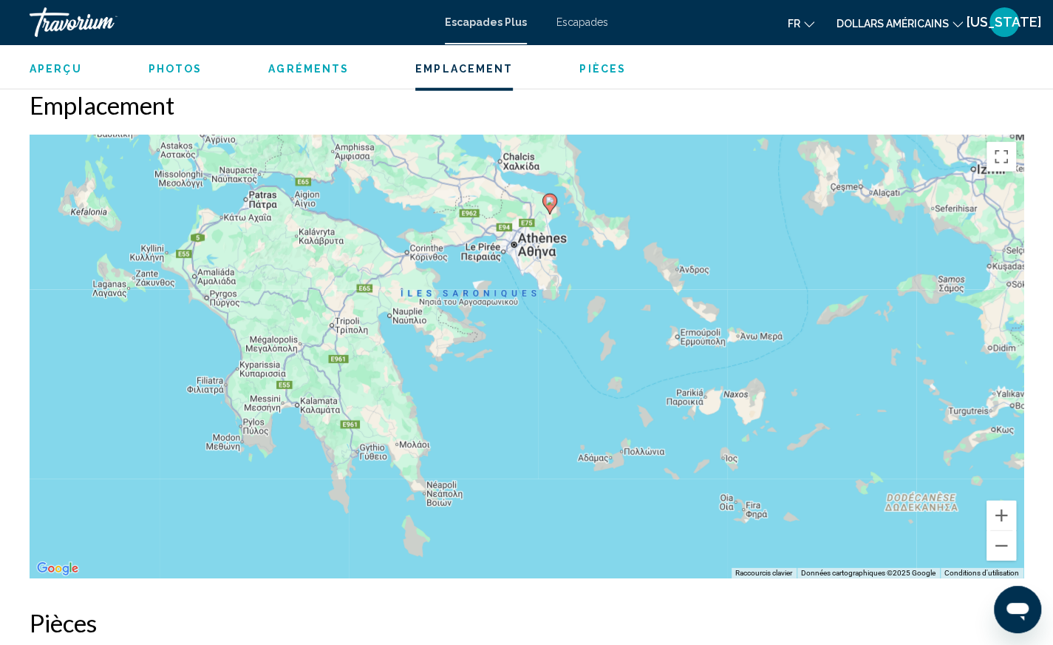
drag, startPoint x: 370, startPoint y: 376, endPoint x: 463, endPoint y: 353, distance: 95.4
click at [463, 353] on div "Pour activer le glissement avec le clavier, appuyez sur Alt+Entrée. Une fois ce…" at bounding box center [527, 357] width 994 height 444
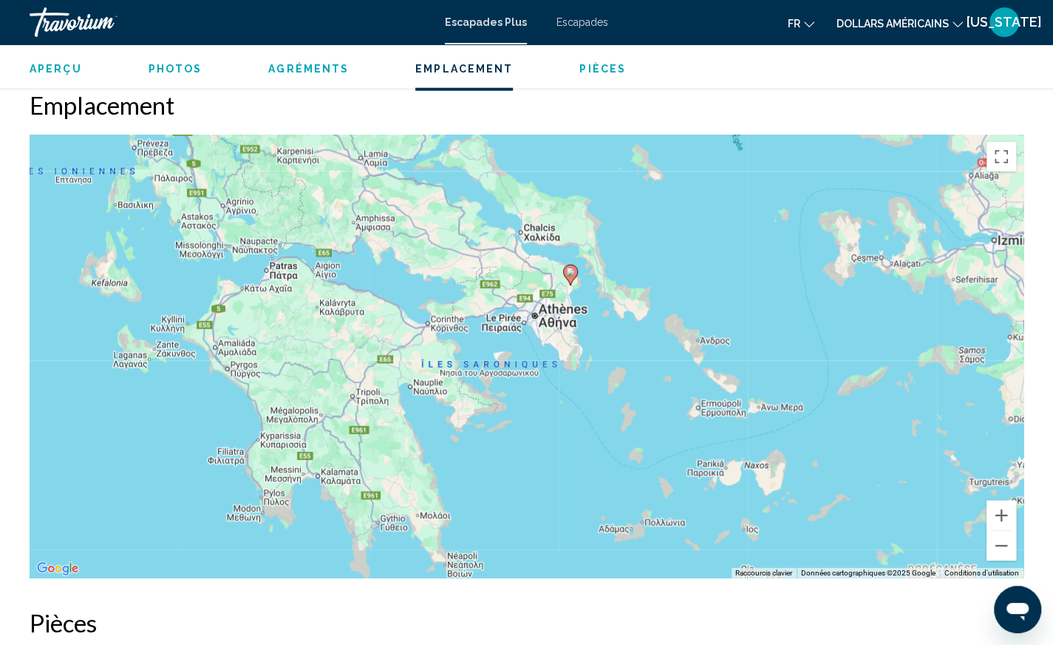
drag, startPoint x: 485, startPoint y: 344, endPoint x: 503, endPoint y: 415, distance: 73.1
click at [503, 415] on div "Pour activer le glissement avec le clavier, appuyez sur Alt+Entrée. Une fois ce…" at bounding box center [527, 357] width 994 height 444
click at [191, 71] on span "Photos" at bounding box center [176, 69] width 54 height 12
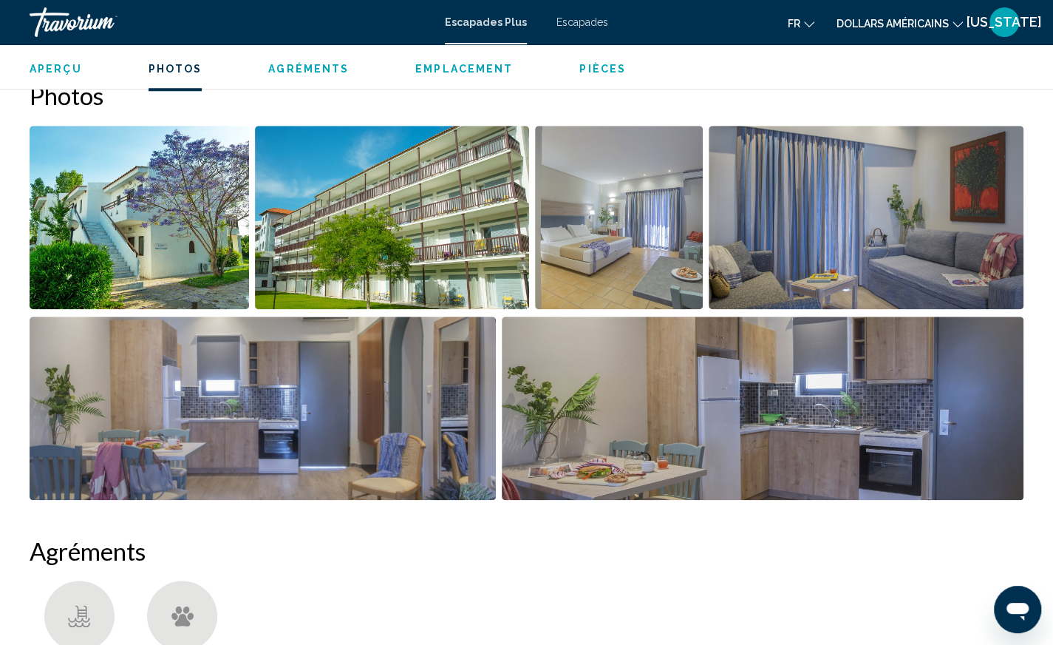
scroll to position [671, 0]
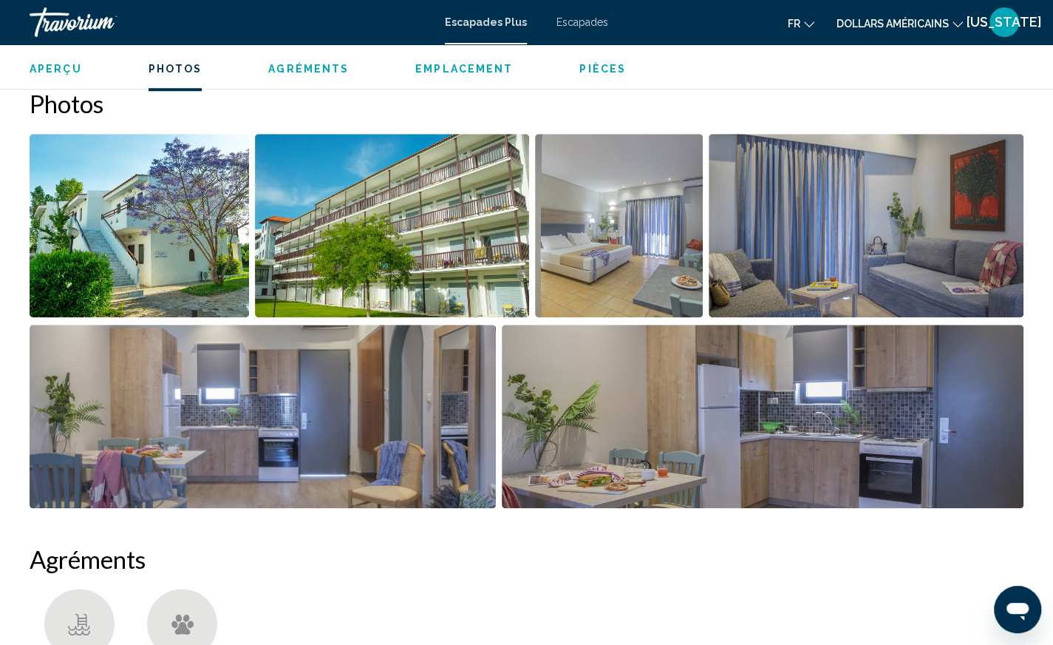
click at [68, 69] on span "Aperçu" at bounding box center [56, 69] width 52 height 12
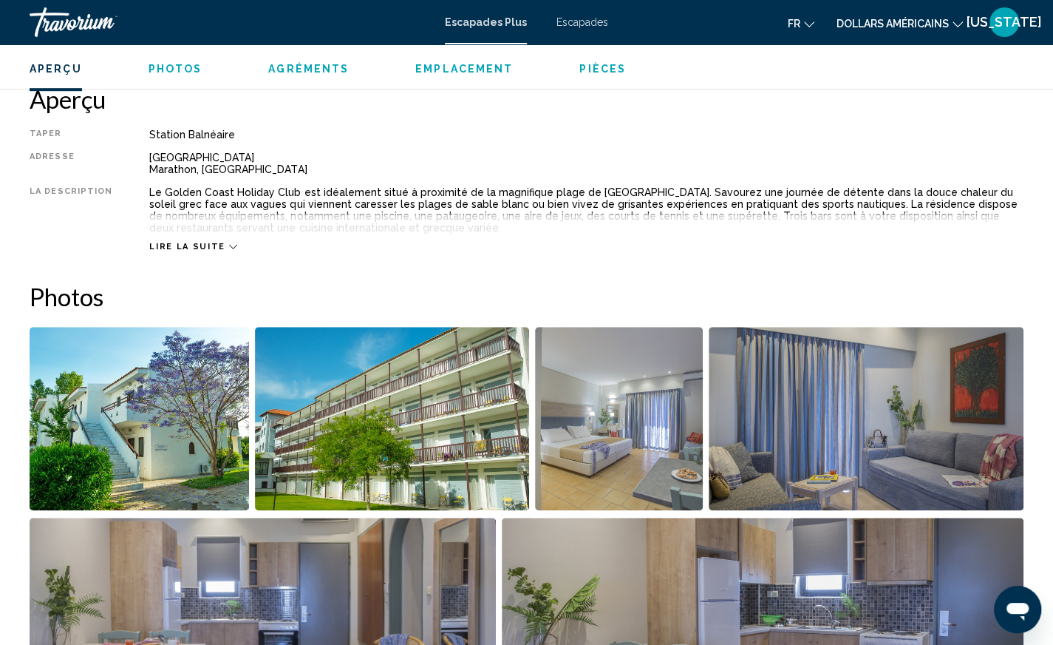
scroll to position [473, 0]
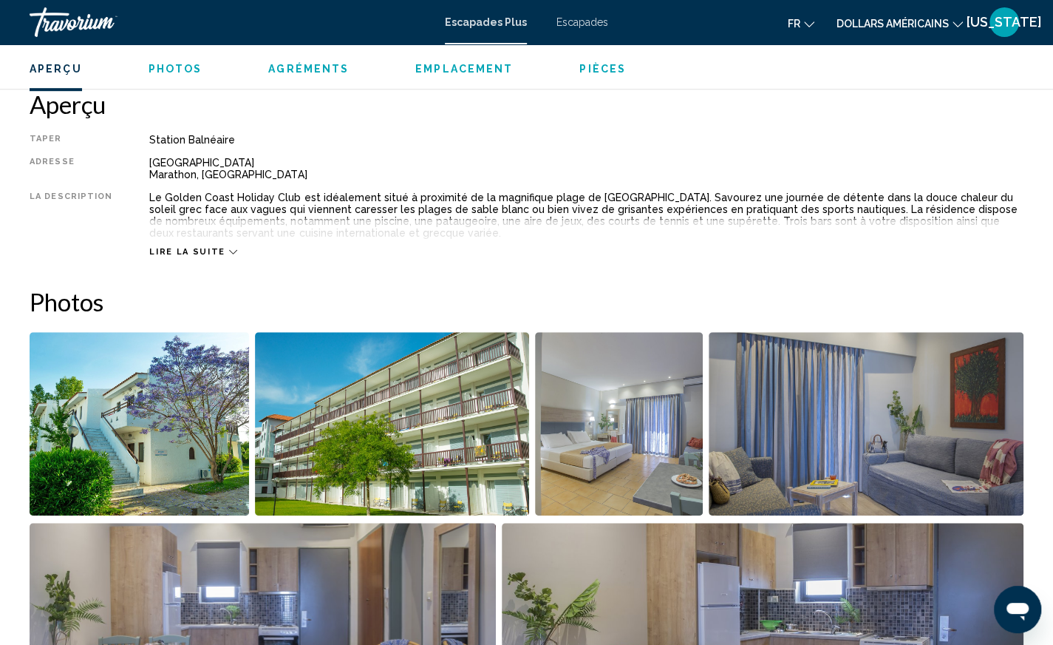
click at [226, 248] on div "Lire la suite" at bounding box center [586, 237] width 874 height 41
click at [229, 248] on icon "Contenu principal" at bounding box center [233, 252] width 8 height 8
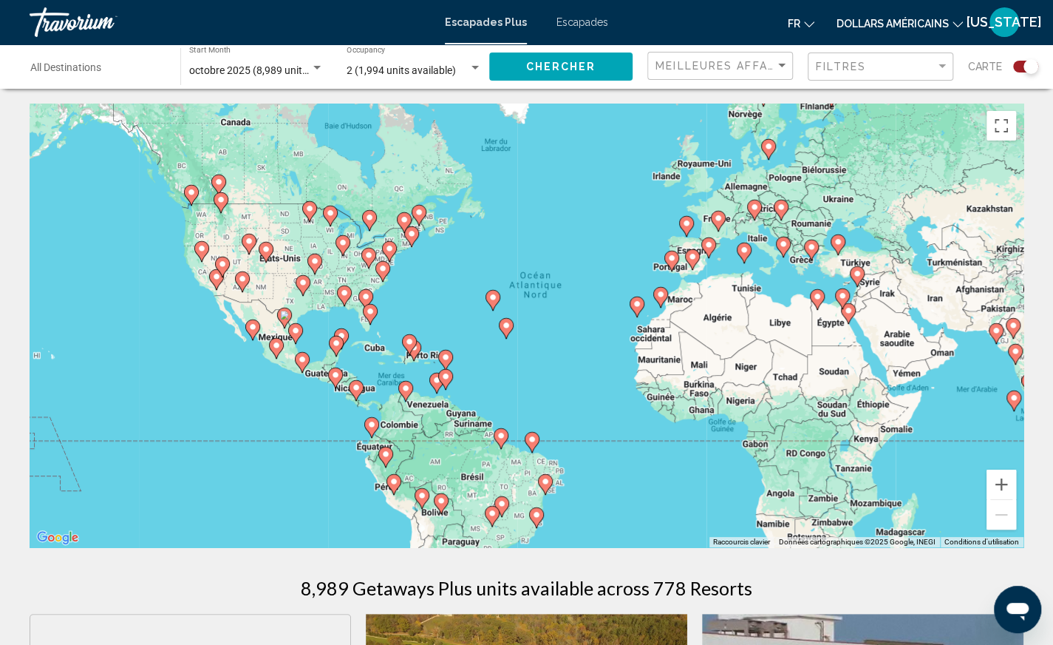
drag, startPoint x: 361, startPoint y: 489, endPoint x: 415, endPoint y: 471, distance: 57.5
click at [415, 471] on div "Pour activer le glissement avec le clavier, appuyez sur Alt+Entrée. Une fois ce…" at bounding box center [527, 325] width 994 height 444
click at [336, 380] on icon "Contenu principal" at bounding box center [334, 377] width 13 height 19
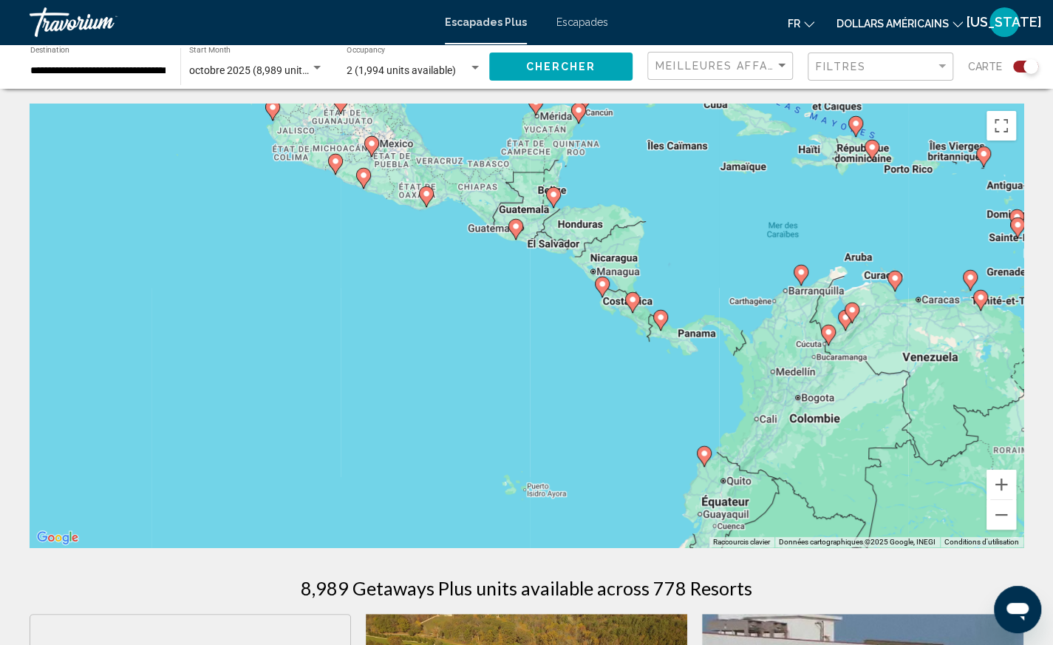
drag, startPoint x: 532, startPoint y: 415, endPoint x: 618, endPoint y: 383, distance: 91.4
click at [618, 385] on div "Pour activer le glissement avec le clavier, appuyez sur Alt+Entrée. Une fois ce…" at bounding box center [527, 325] width 994 height 444
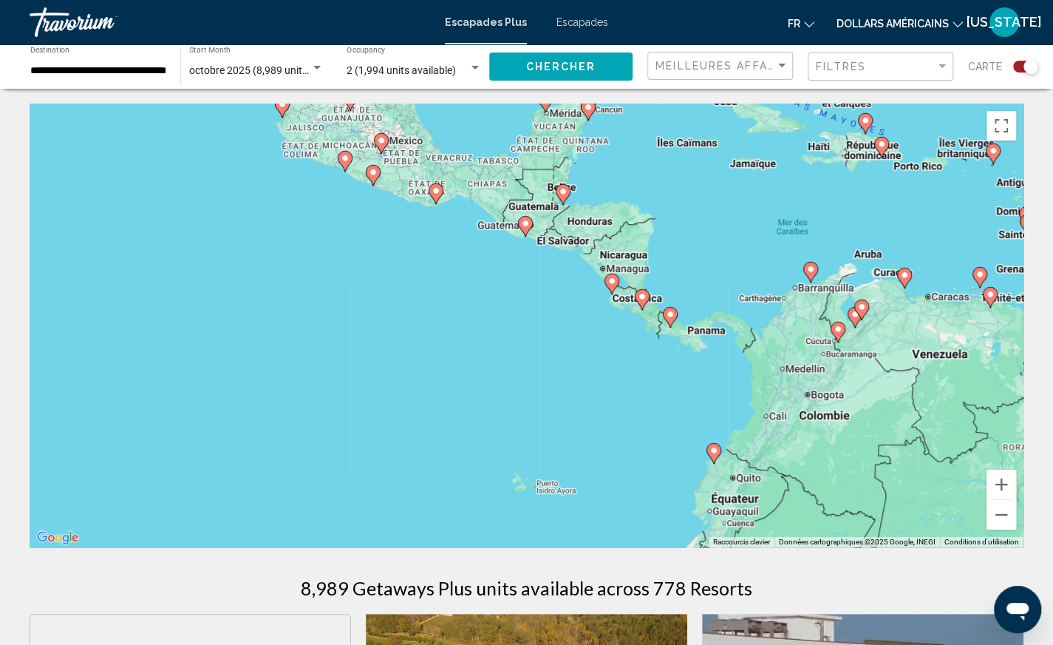
click at [641, 296] on image "Contenu principal" at bounding box center [642, 296] width 9 height 9
type input "**********"
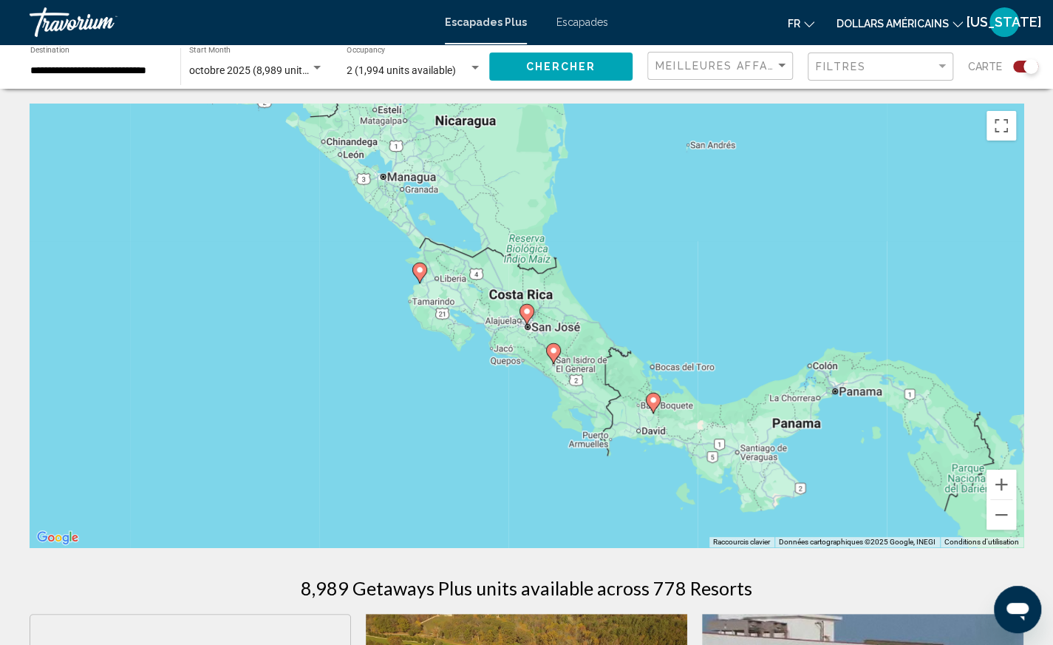
click at [421, 272] on image "Contenu principal" at bounding box center [419, 269] width 9 height 9
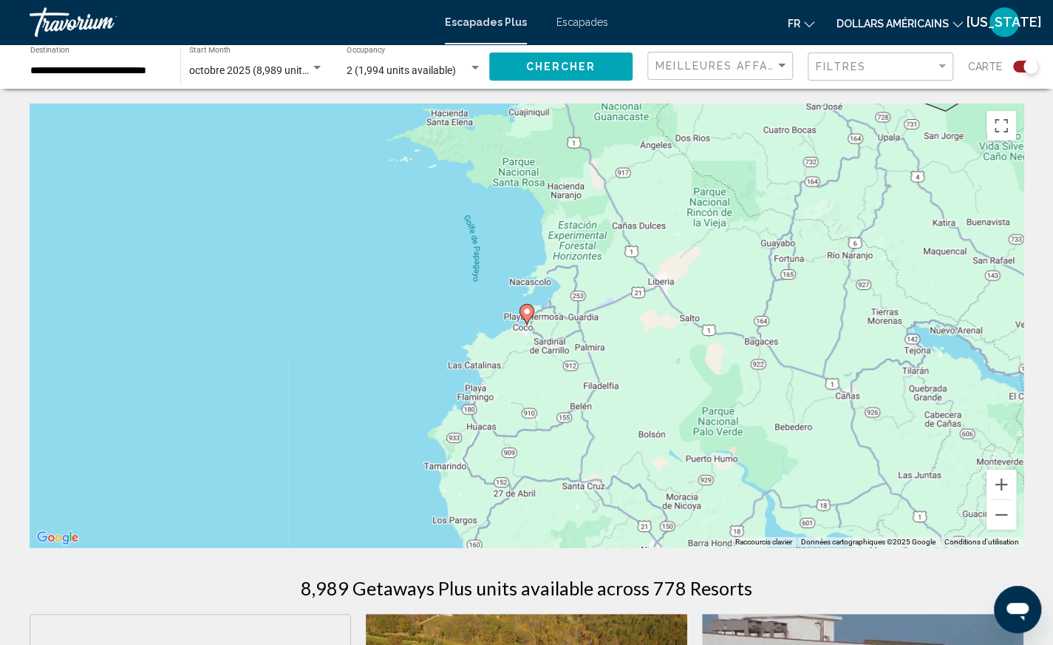
click at [527, 311] on image "Contenu principal" at bounding box center [527, 311] width 9 height 9
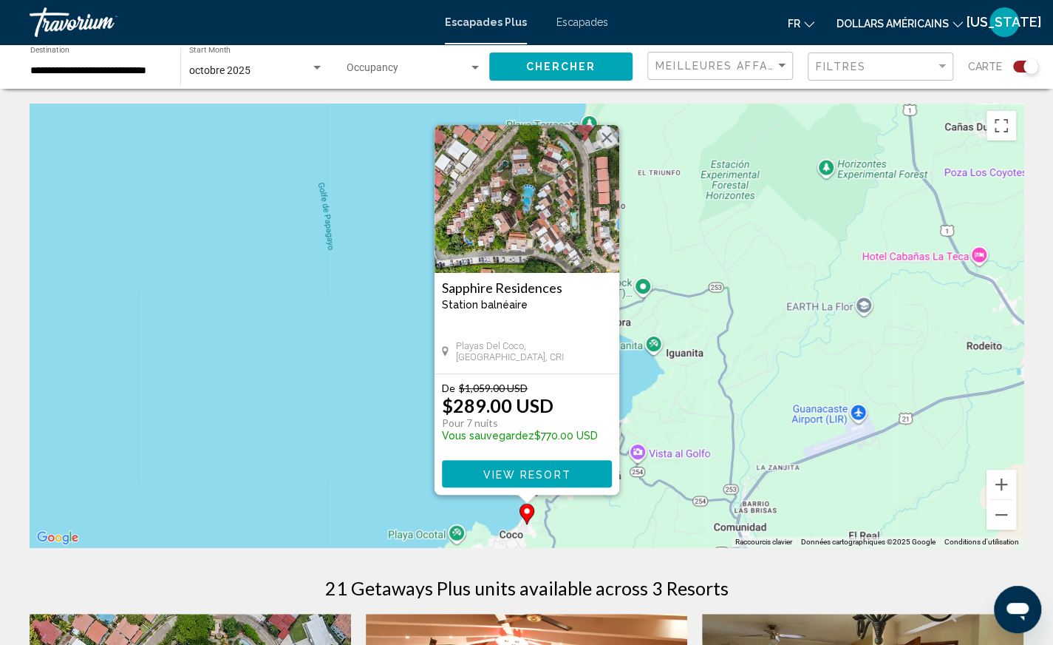
click at [531, 470] on span "View Resort" at bounding box center [527, 474] width 88 height 12
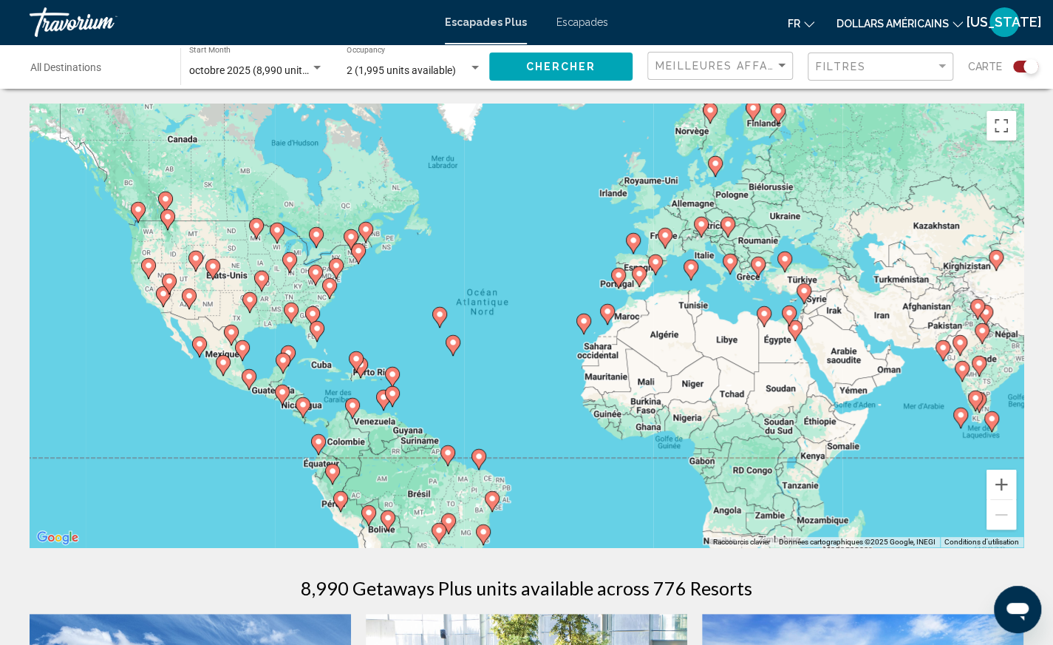
click at [319, 329] on image "Contenu principal" at bounding box center [317, 328] width 9 height 9
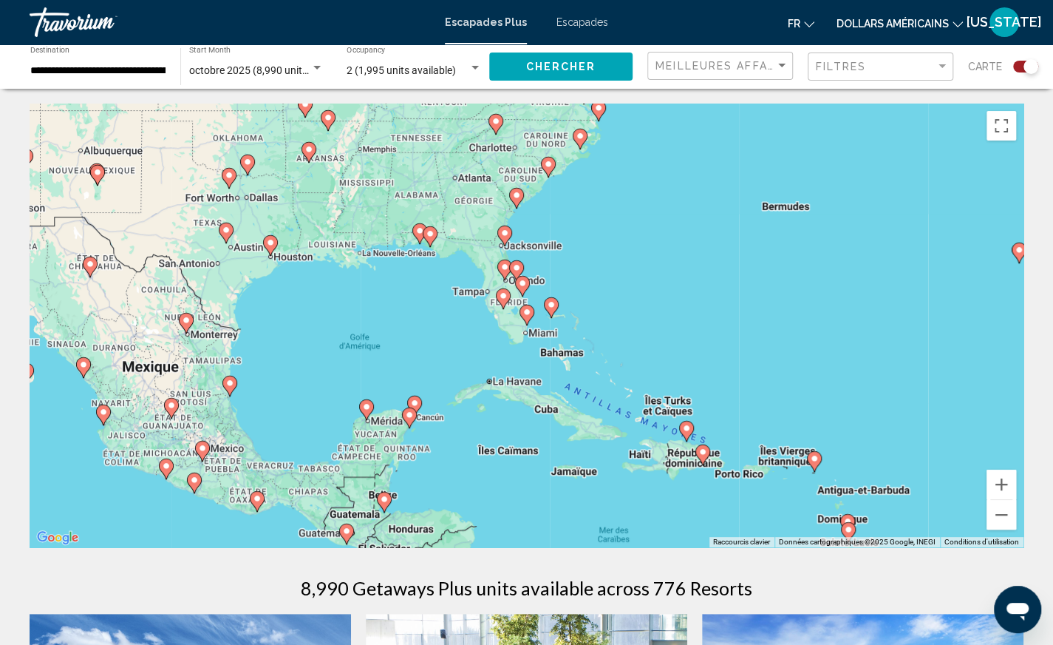
click at [529, 313] on image "Contenu principal" at bounding box center [527, 312] width 9 height 9
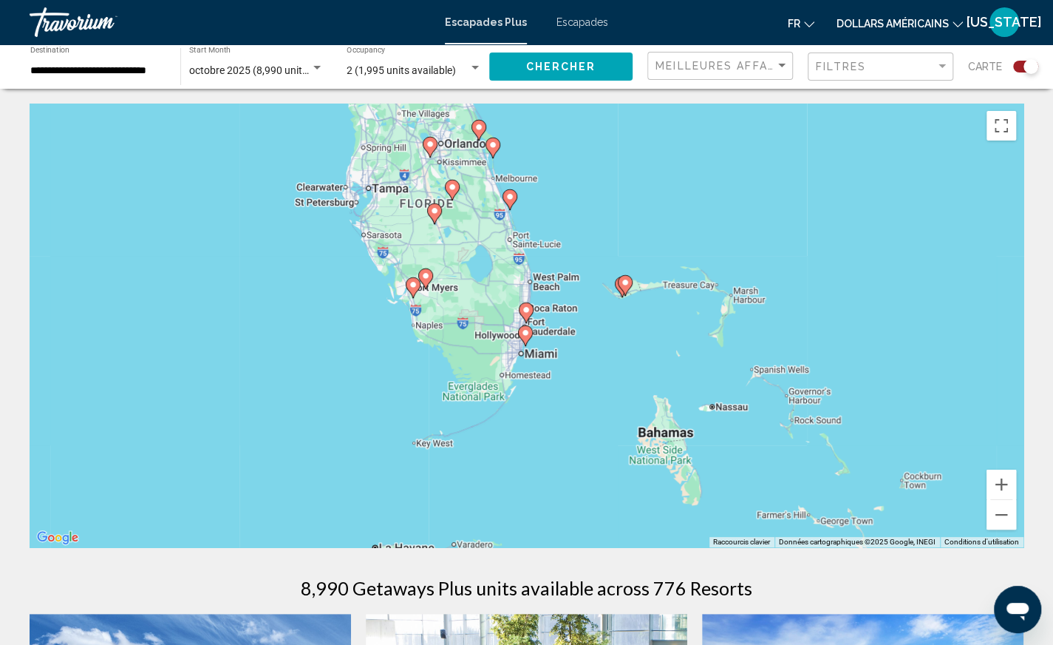
click at [526, 308] on image "Contenu principal" at bounding box center [526, 309] width 9 height 9
type input "**********"
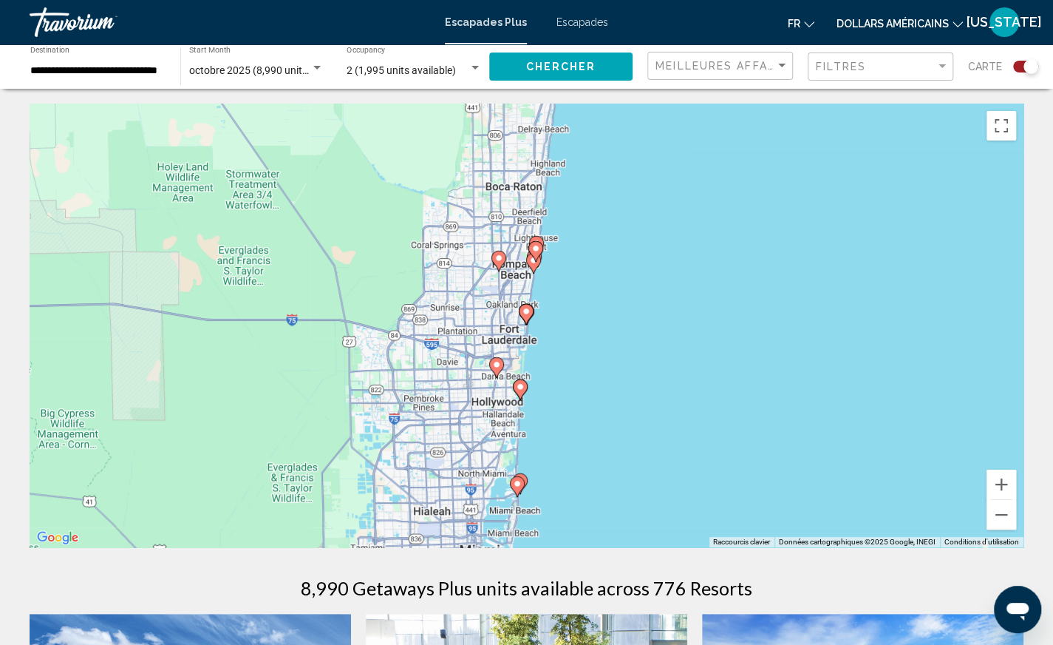
click at [531, 259] on gmp-advanced-marker "Contenu principal" at bounding box center [536, 251] width 15 height 22
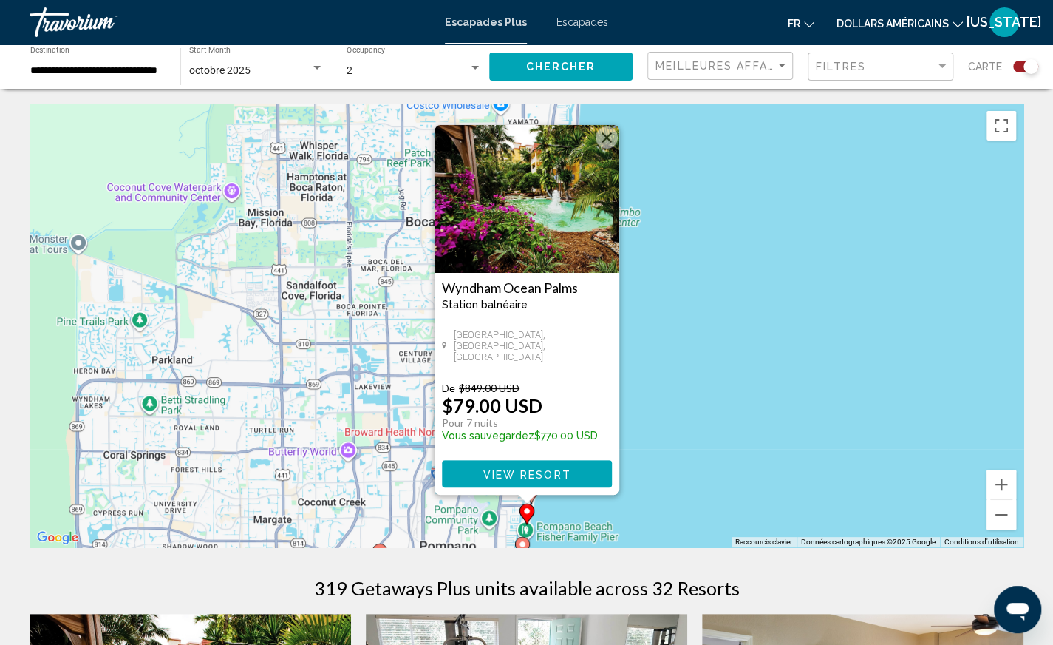
click at [611, 141] on button "Fermer" at bounding box center [607, 137] width 22 height 22
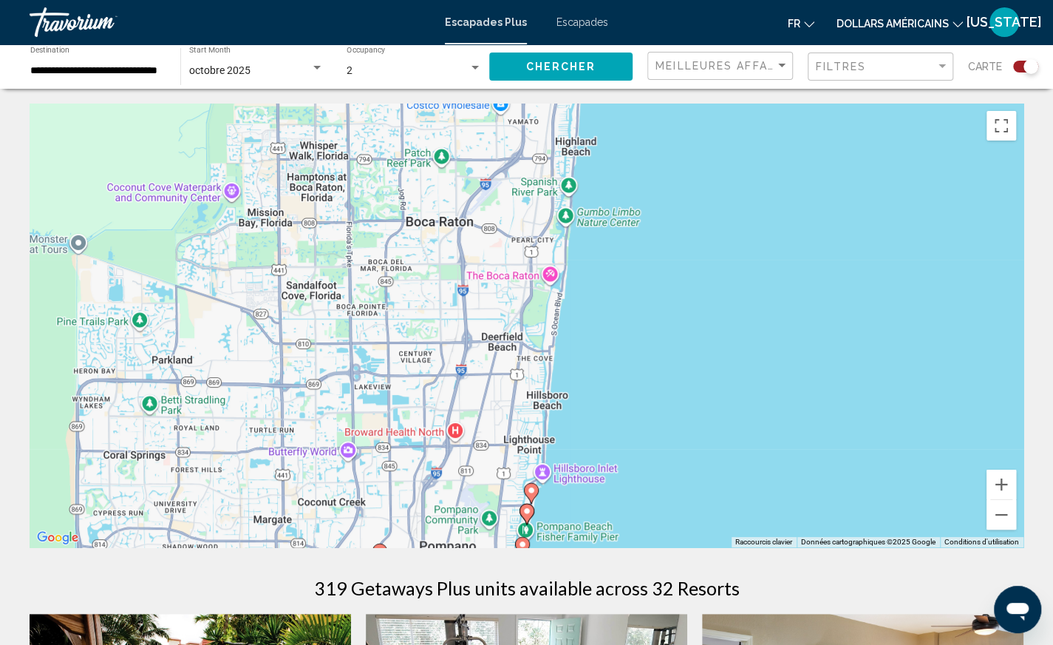
click at [531, 490] on image "Contenu principal" at bounding box center [531, 490] width 9 height 9
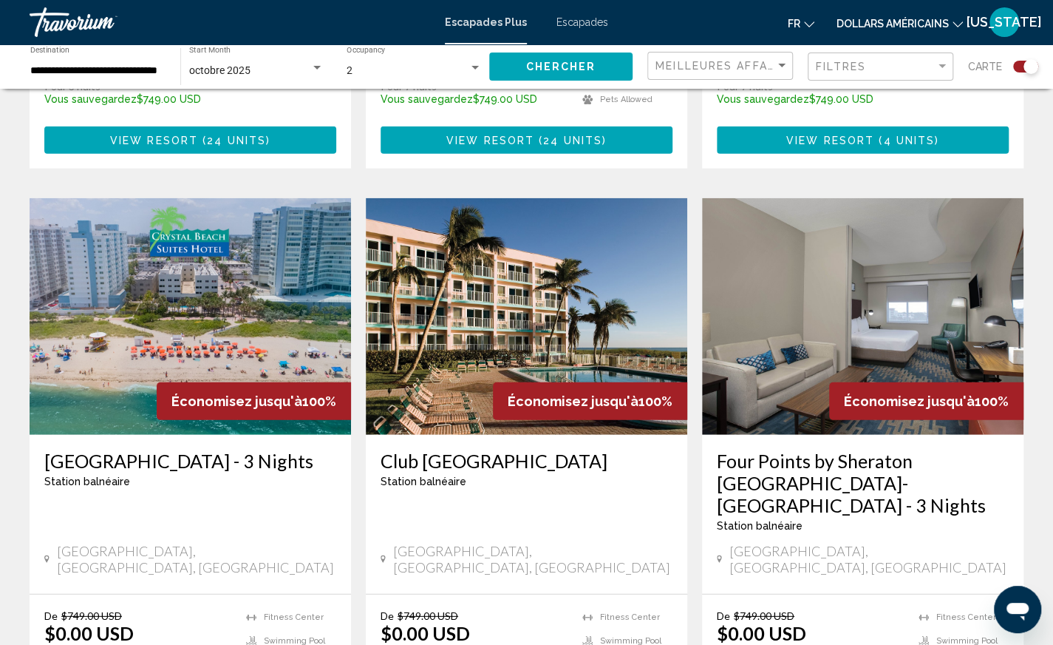
scroll to position [2070, 0]
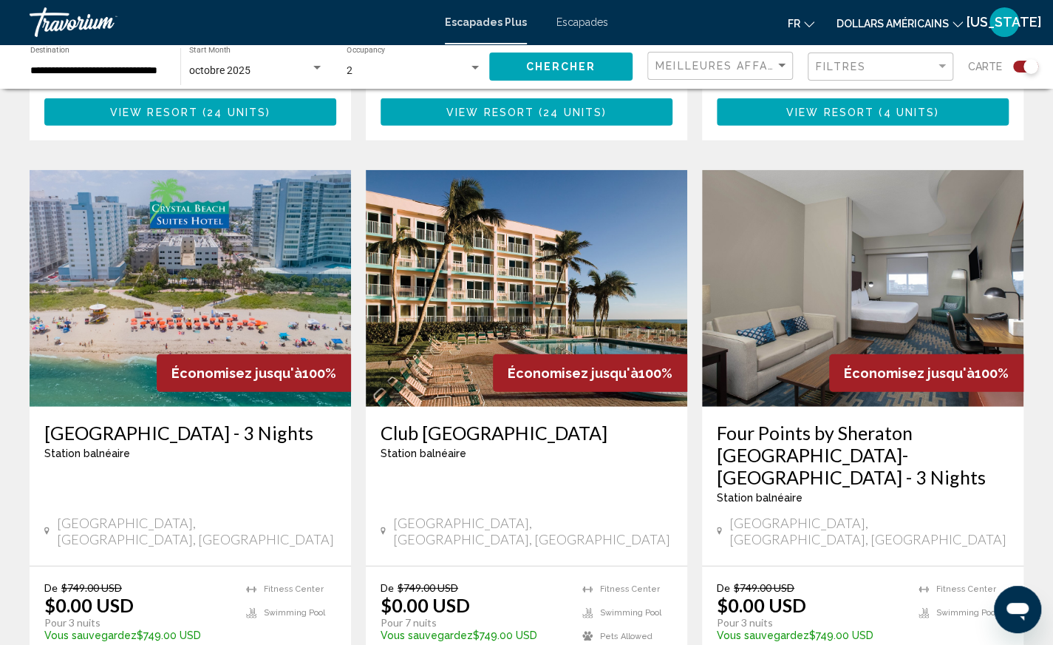
click at [546, 228] on img "Contenu principal" at bounding box center [527, 288] width 322 height 237
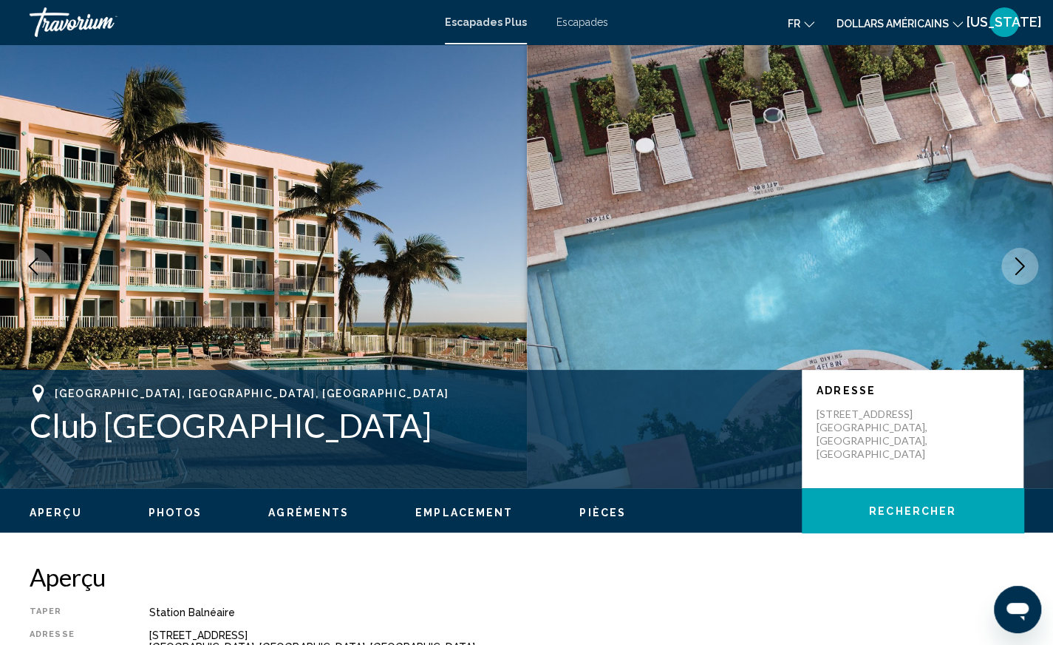
click at [1022, 265] on icon "Next image" at bounding box center [1020, 266] width 18 height 18
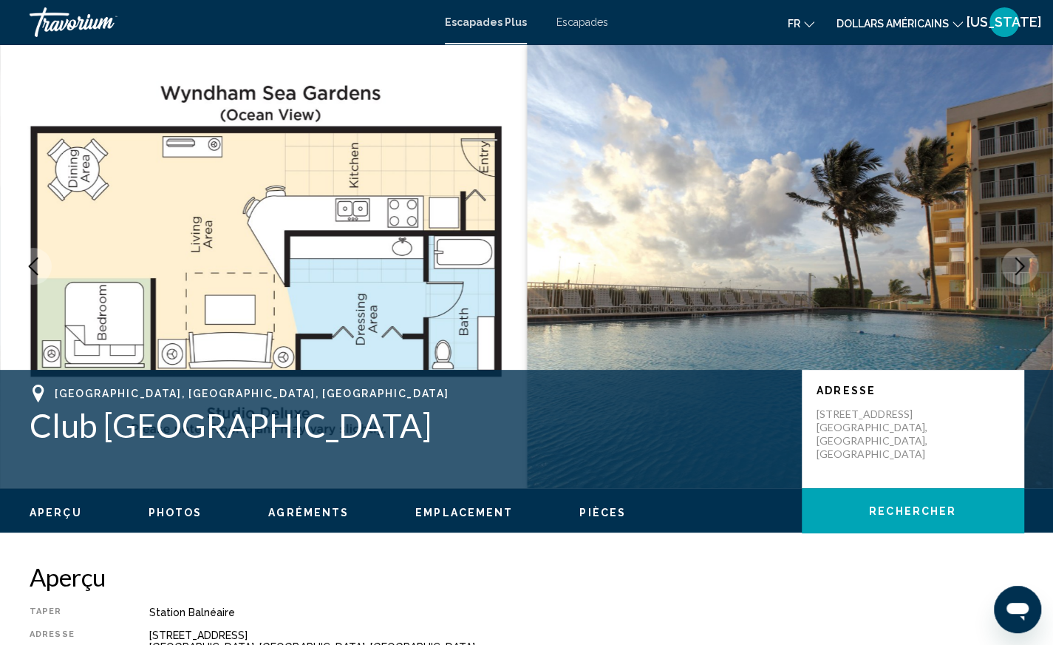
click at [1022, 265] on icon "Next image" at bounding box center [1020, 266] width 18 height 18
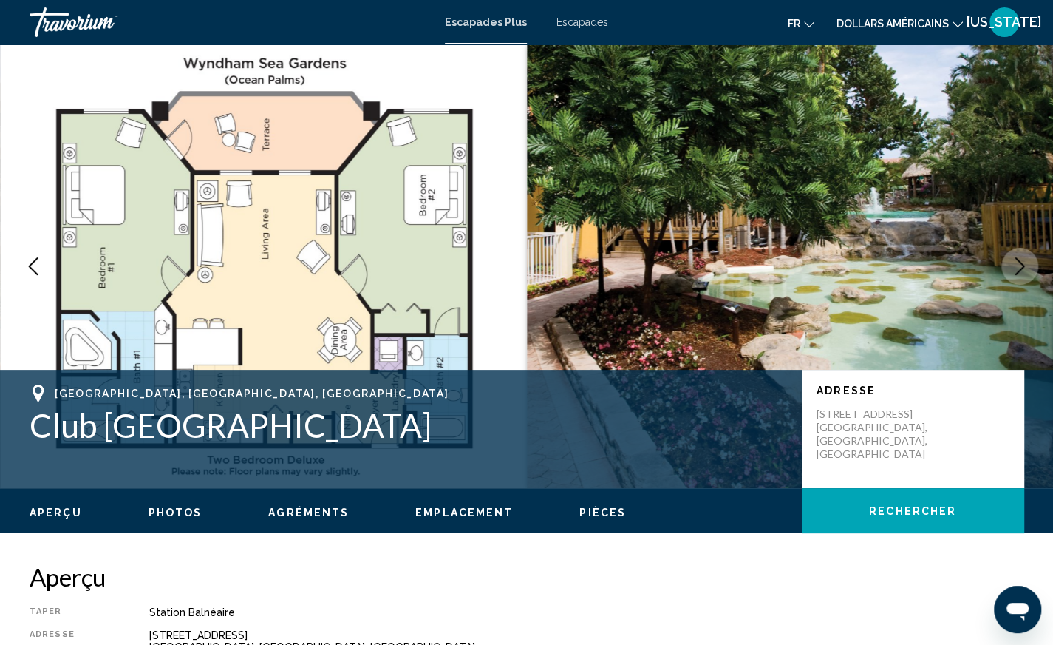
click at [1022, 265] on icon "Next image" at bounding box center [1021, 266] width 10 height 18
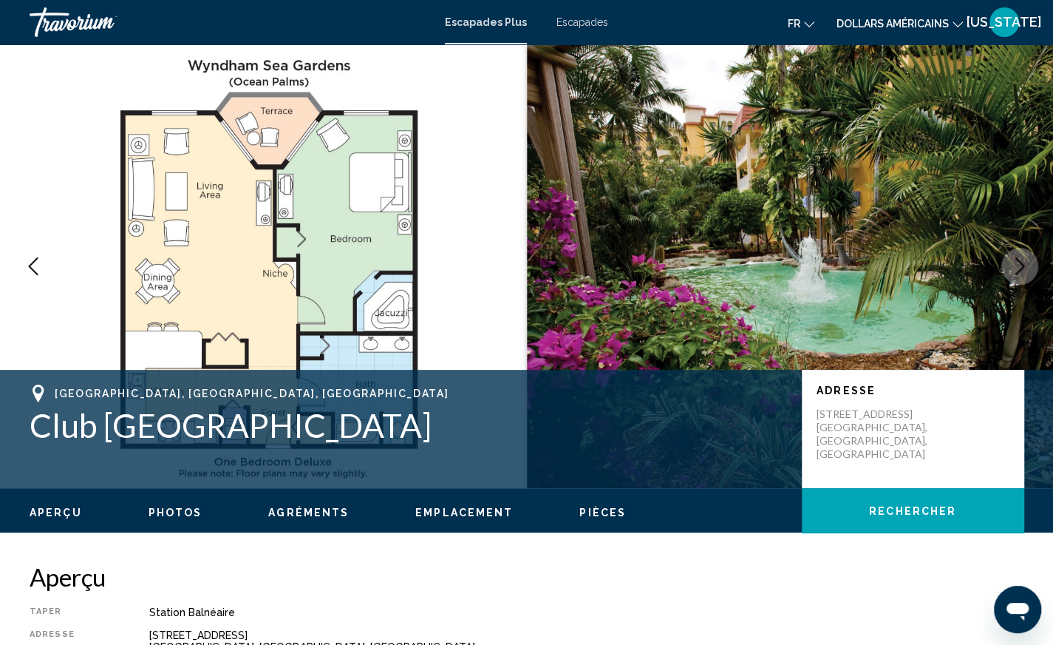
click at [1022, 265] on icon "Next image" at bounding box center [1021, 266] width 10 height 18
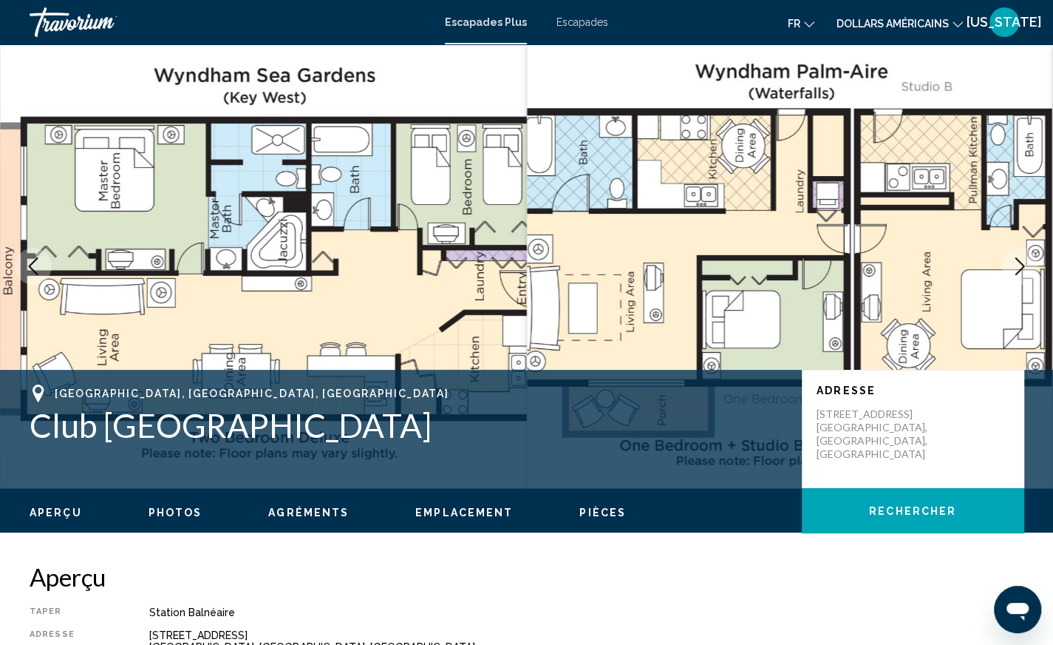
click at [1022, 265] on icon "Next image" at bounding box center [1021, 266] width 10 height 18
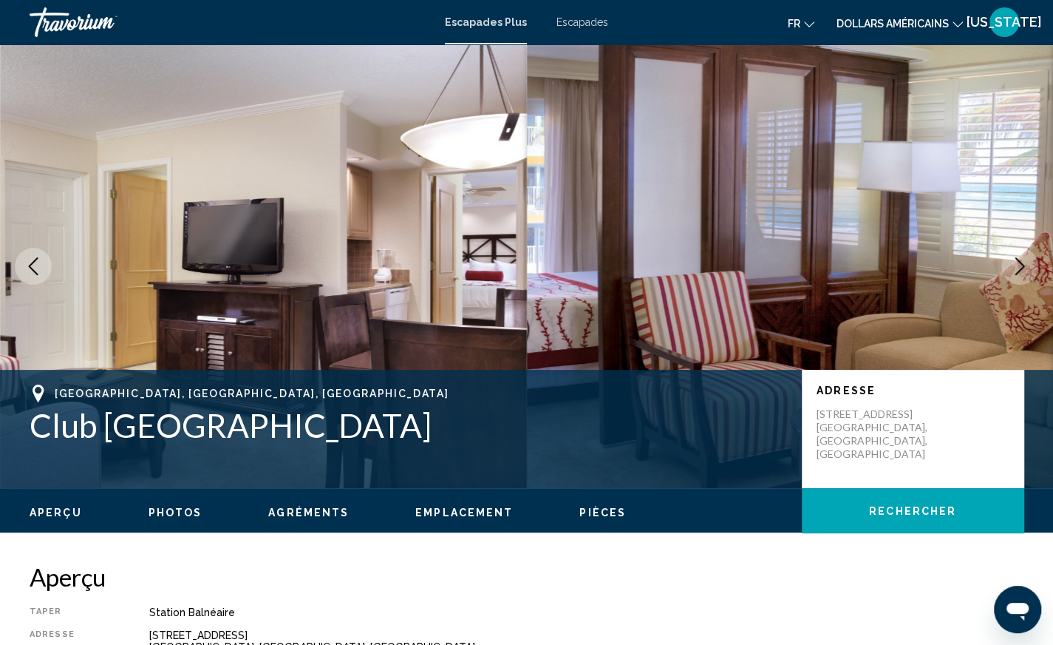
click at [1022, 265] on icon "Next image" at bounding box center [1021, 266] width 10 height 18
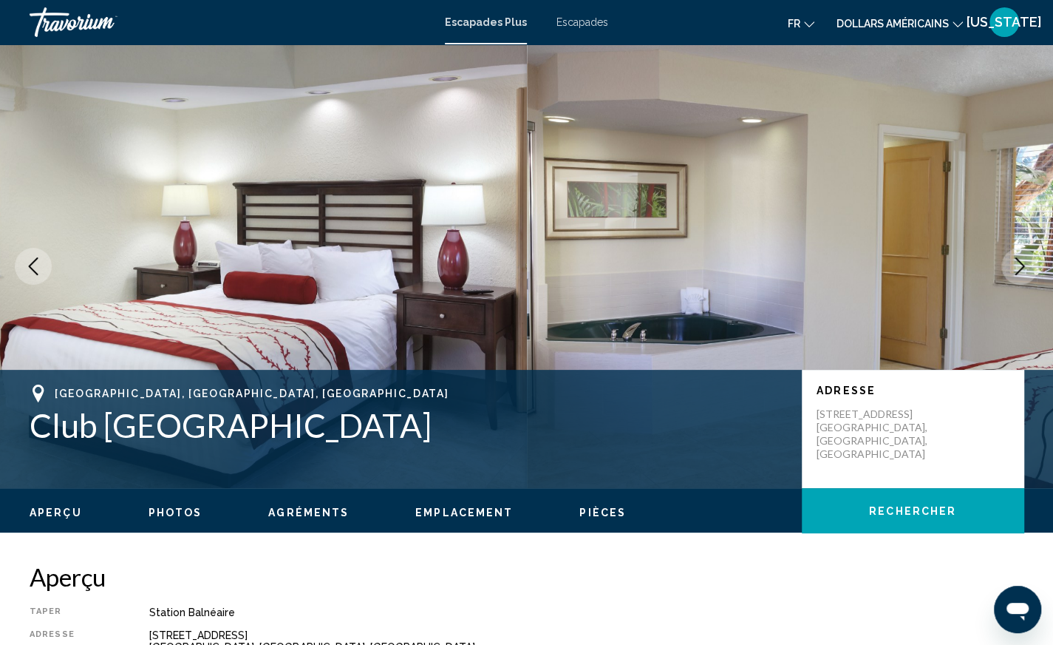
click at [1022, 265] on icon "Next image" at bounding box center [1021, 266] width 10 height 18
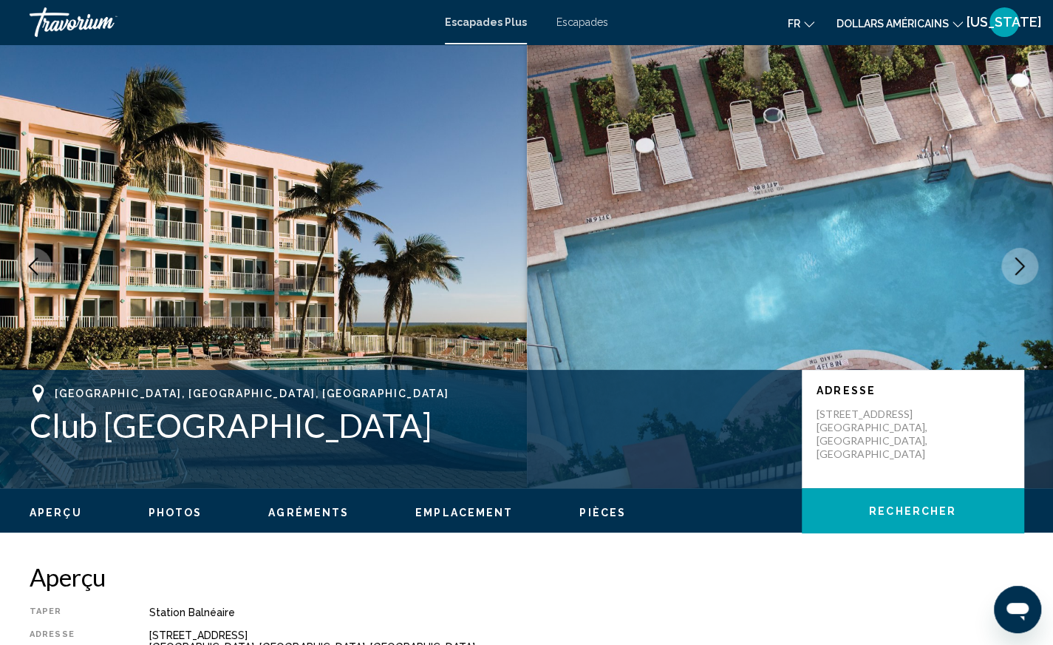
click at [1022, 265] on icon "Next image" at bounding box center [1021, 266] width 10 height 18
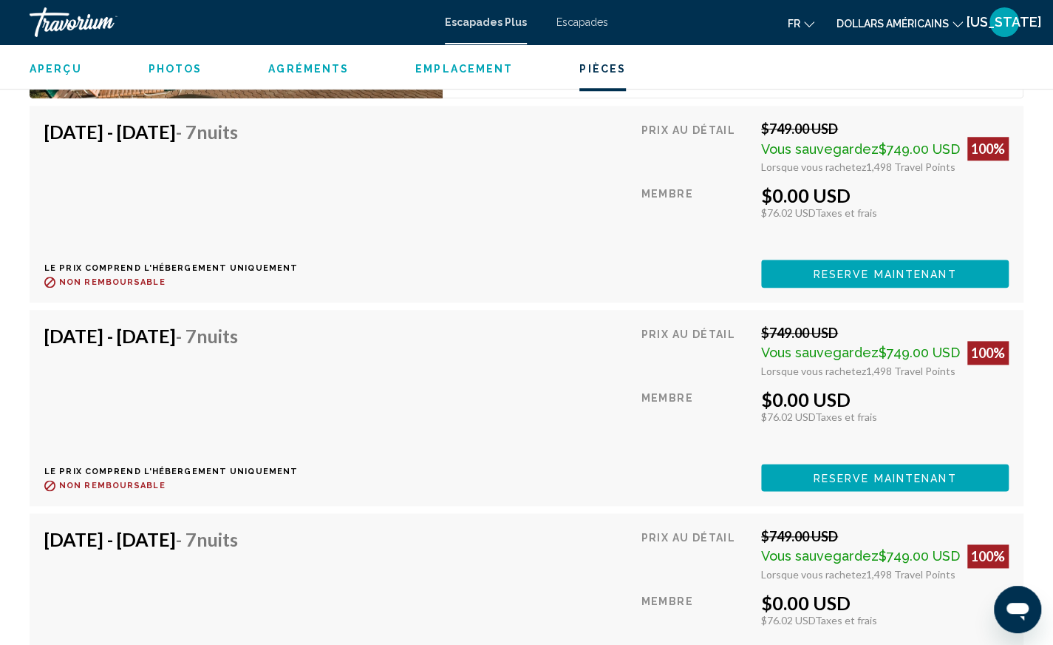
scroll to position [3975, 0]
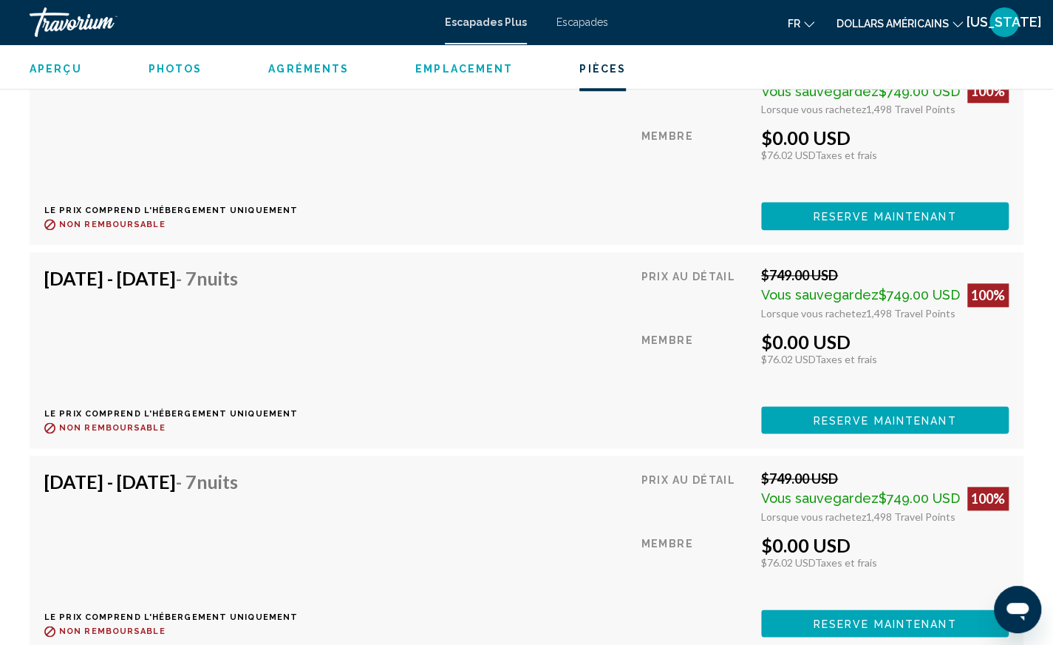
click at [918, 223] on span "Reserve maintenant" at bounding box center [885, 217] width 143 height 12
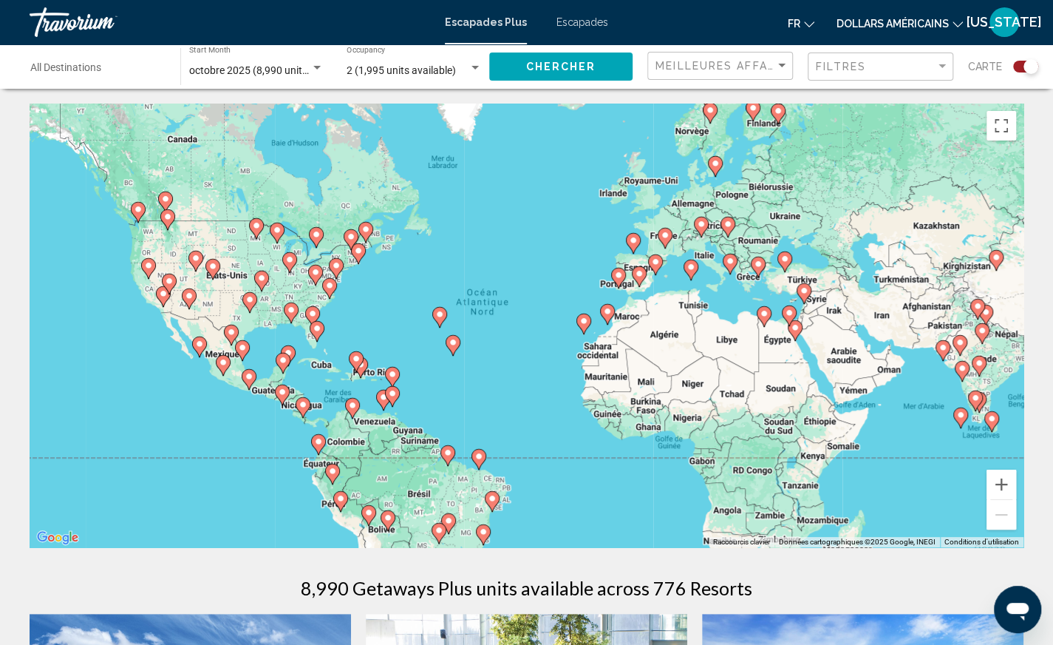
click at [316, 330] on image "Contenu principal" at bounding box center [317, 328] width 9 height 9
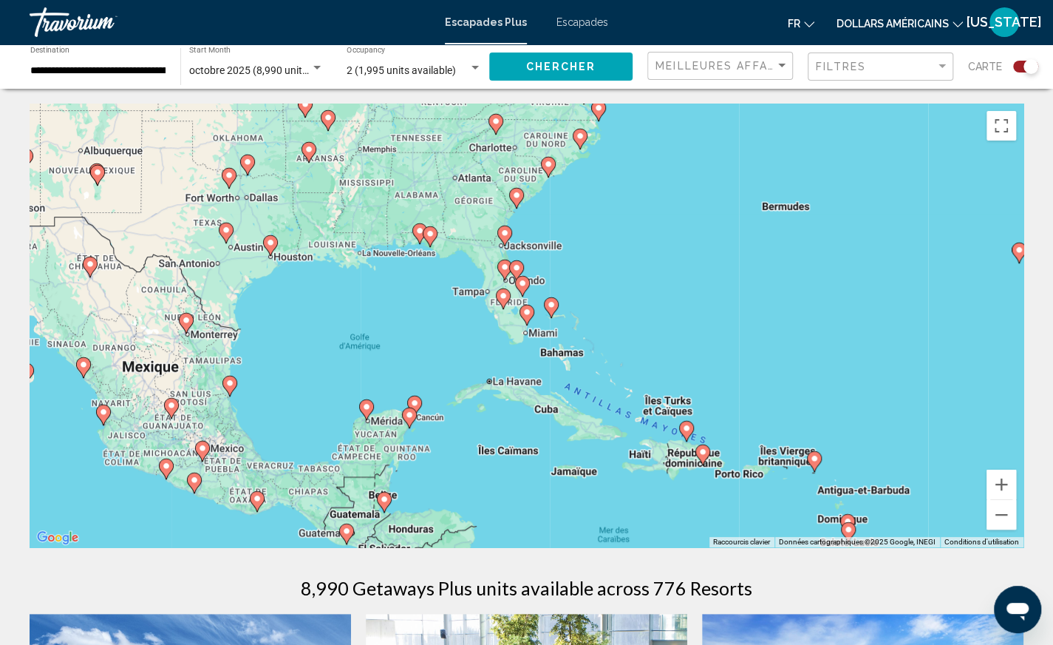
click at [524, 286] on image "Contenu principal" at bounding box center [522, 283] width 9 height 9
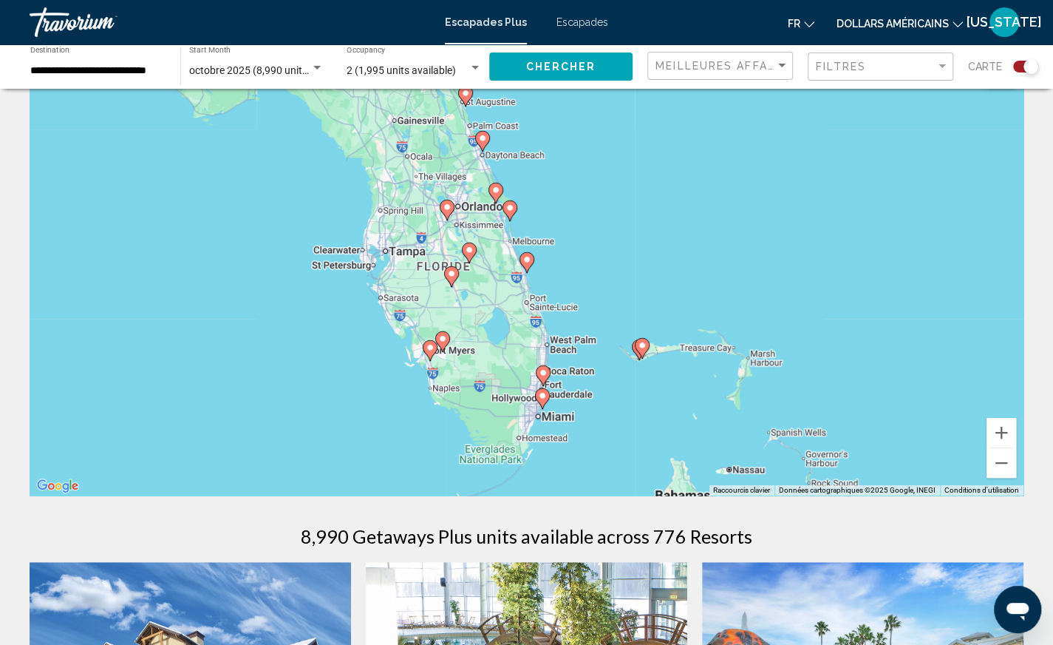
scroll to position [74, 0]
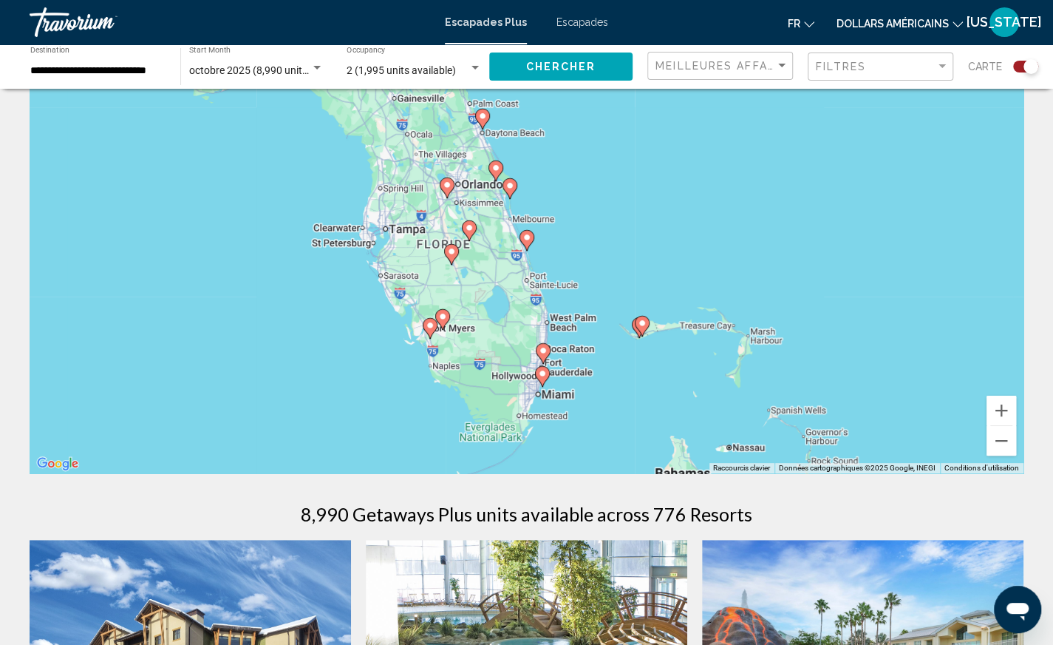
click at [543, 350] on image "Contenu principal" at bounding box center [543, 350] width 9 height 9
type input "**********"
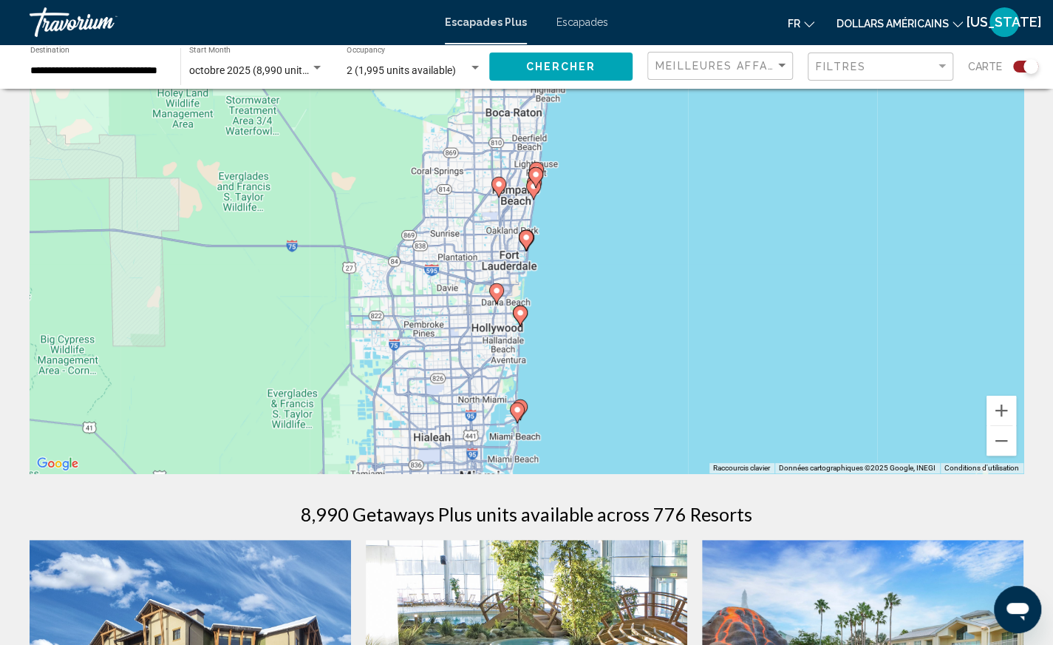
click at [536, 174] on image "Contenu principal" at bounding box center [535, 174] width 9 height 9
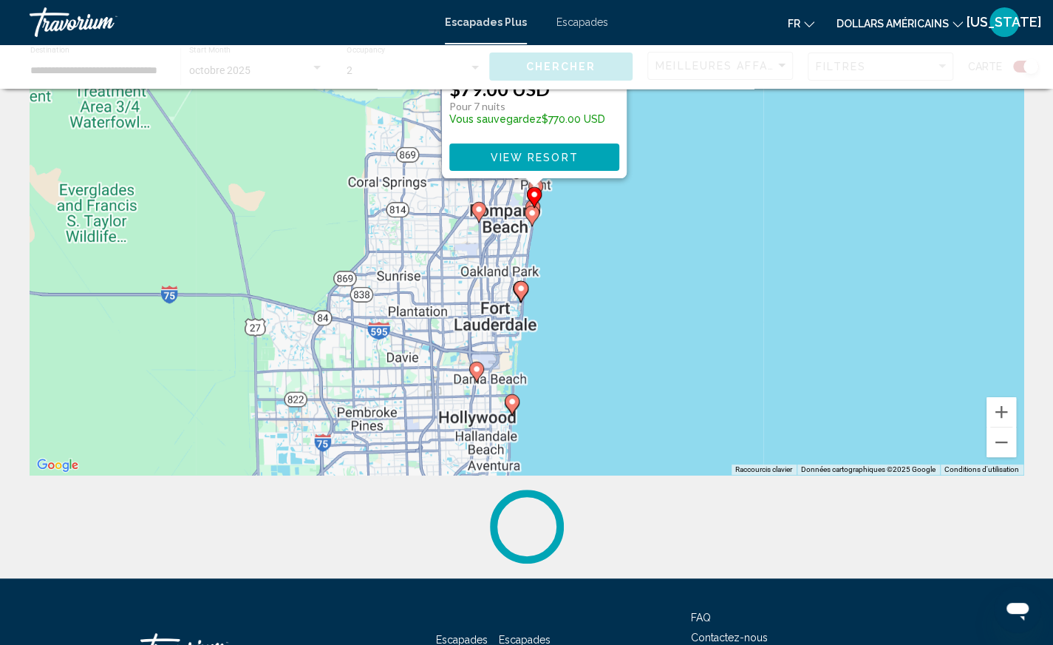
scroll to position [0, 0]
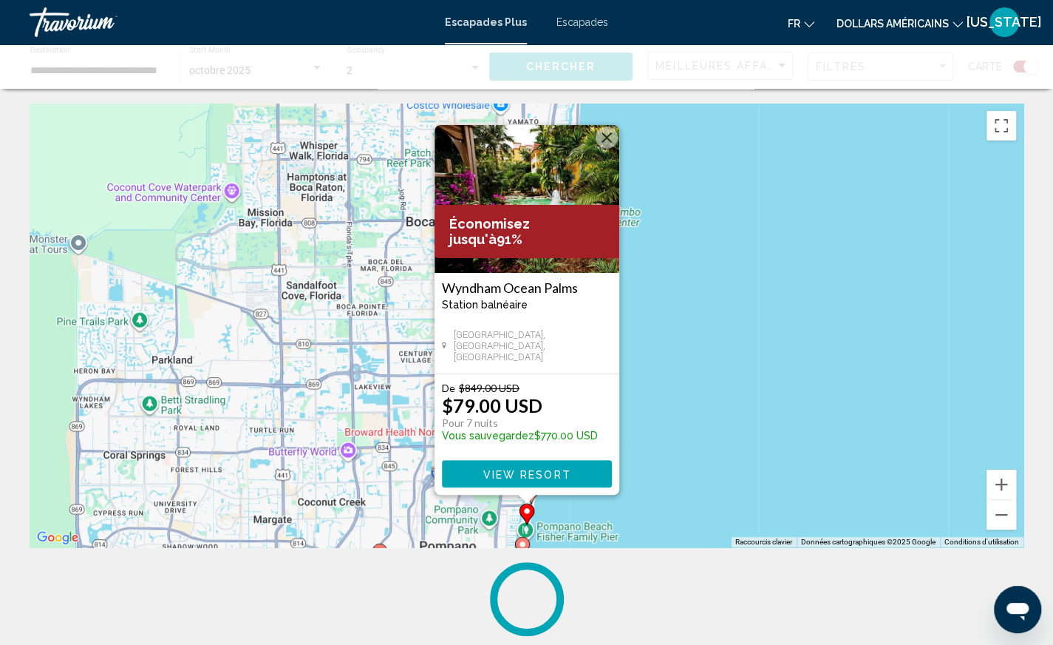
click at [608, 131] on button "Fermer" at bounding box center [607, 137] width 22 height 22
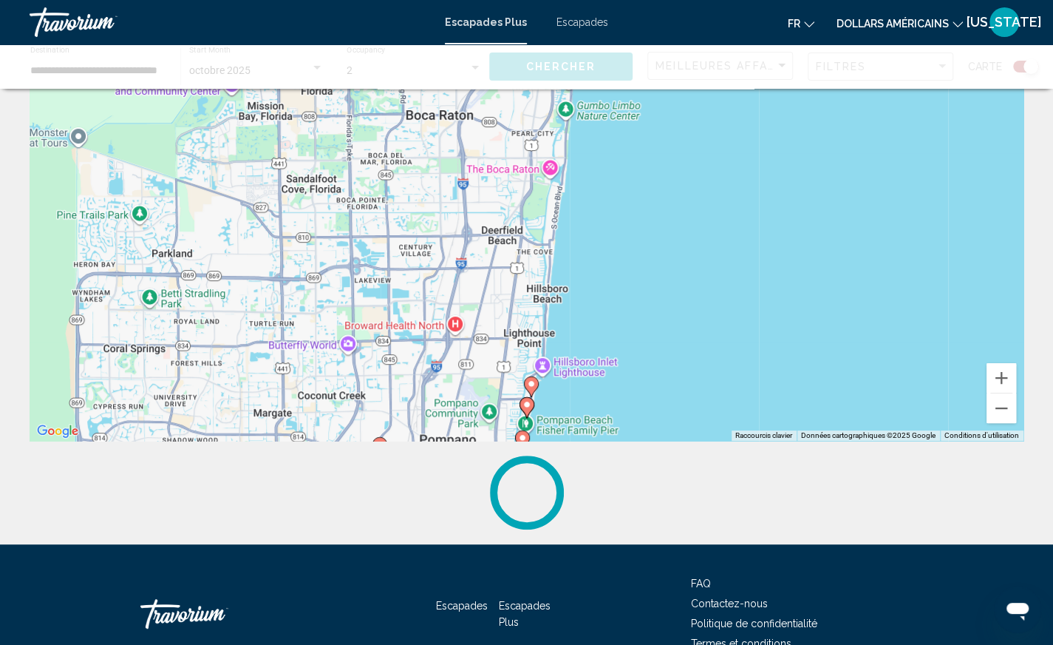
scroll to position [148, 0]
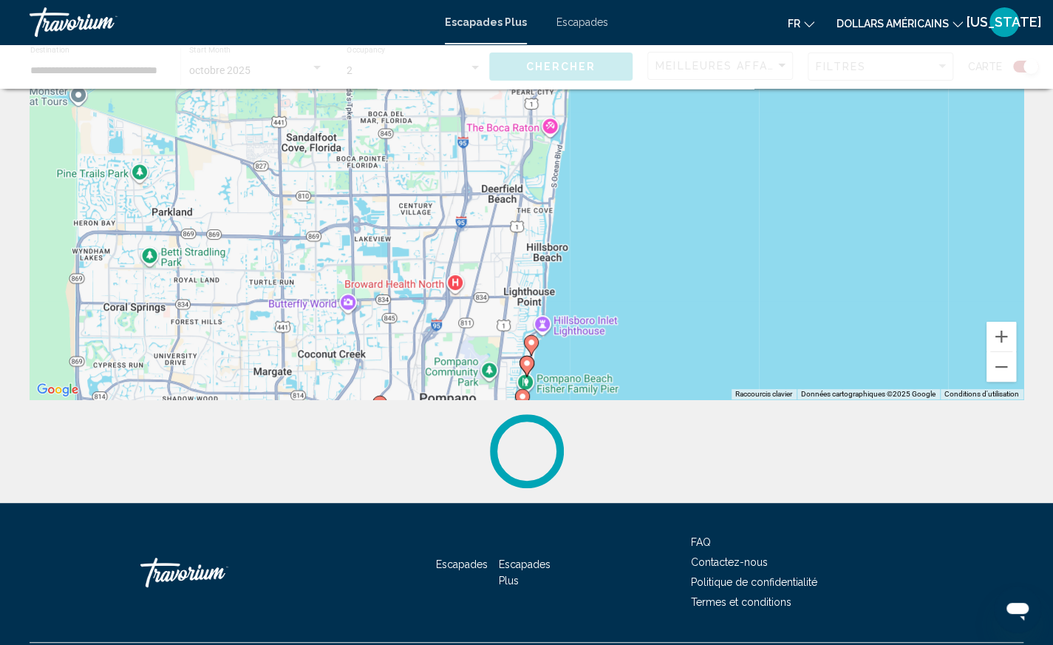
click at [530, 365] on div "Pour naviguer, appuyez sur les touches fléchées. Pour activer le glissement ave…" at bounding box center [527, 178] width 994 height 444
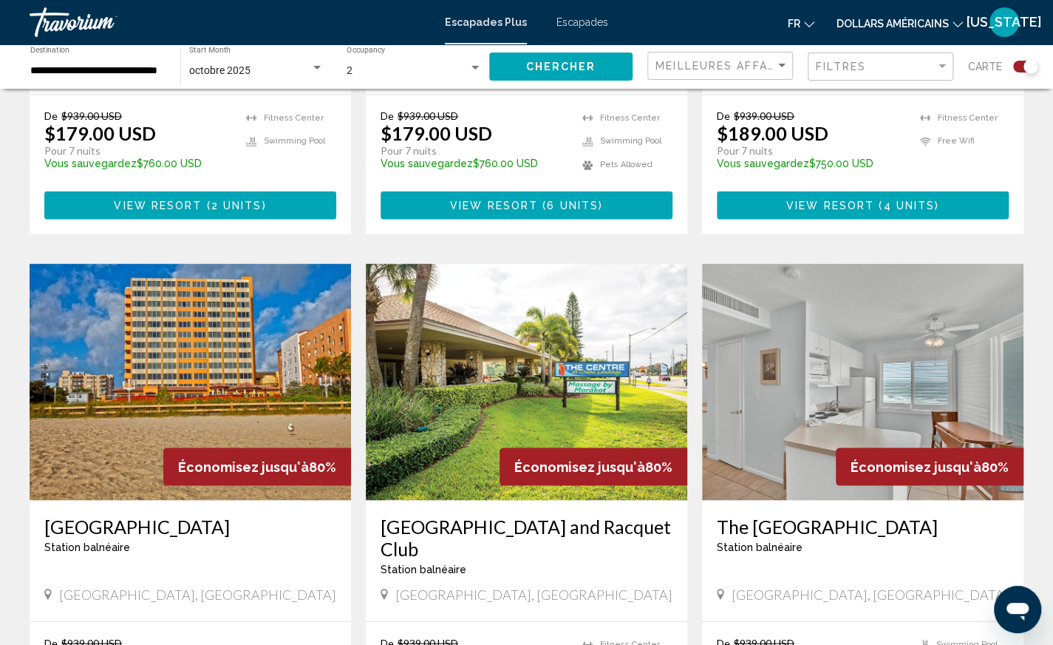
scroll to position [1478, 0]
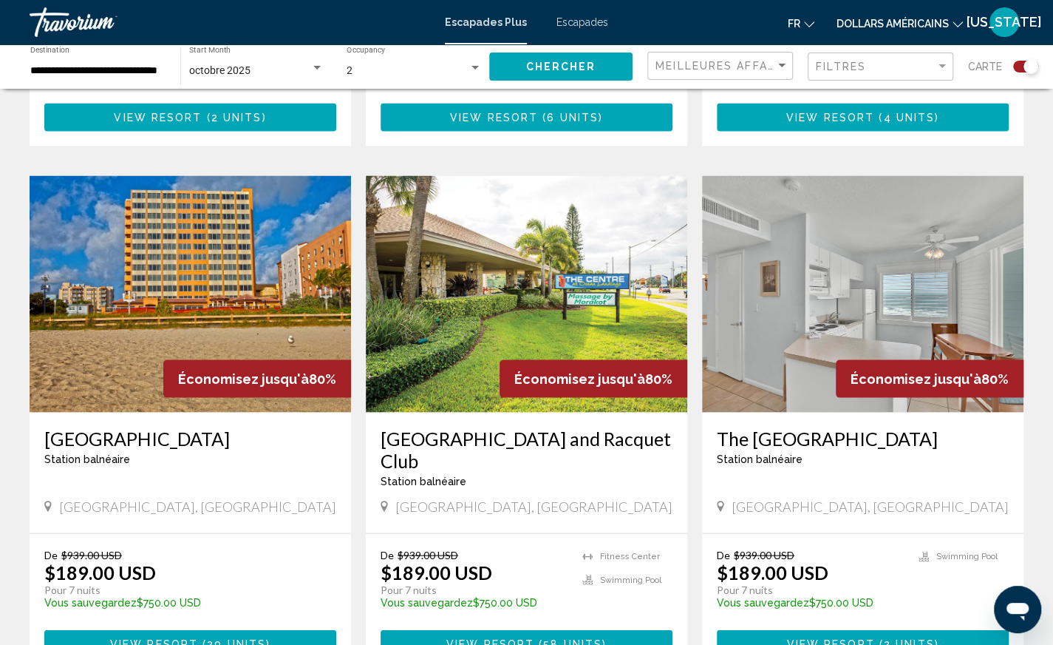
click at [881, 321] on img "Contenu principal" at bounding box center [863, 293] width 322 height 237
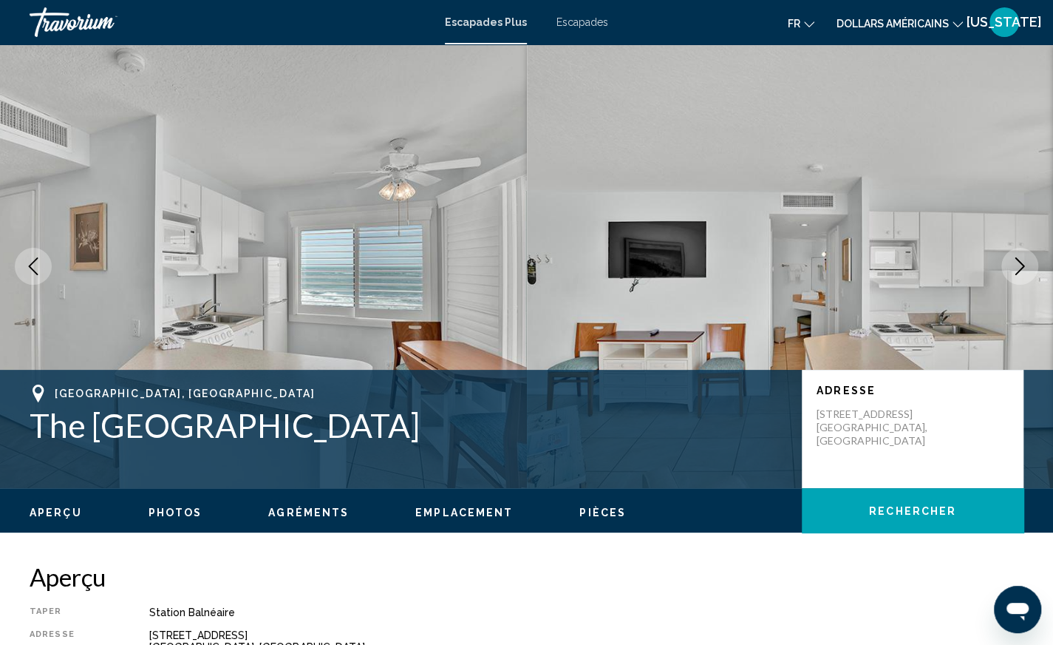
click at [1021, 265] on icon "Next image" at bounding box center [1020, 266] width 18 height 18
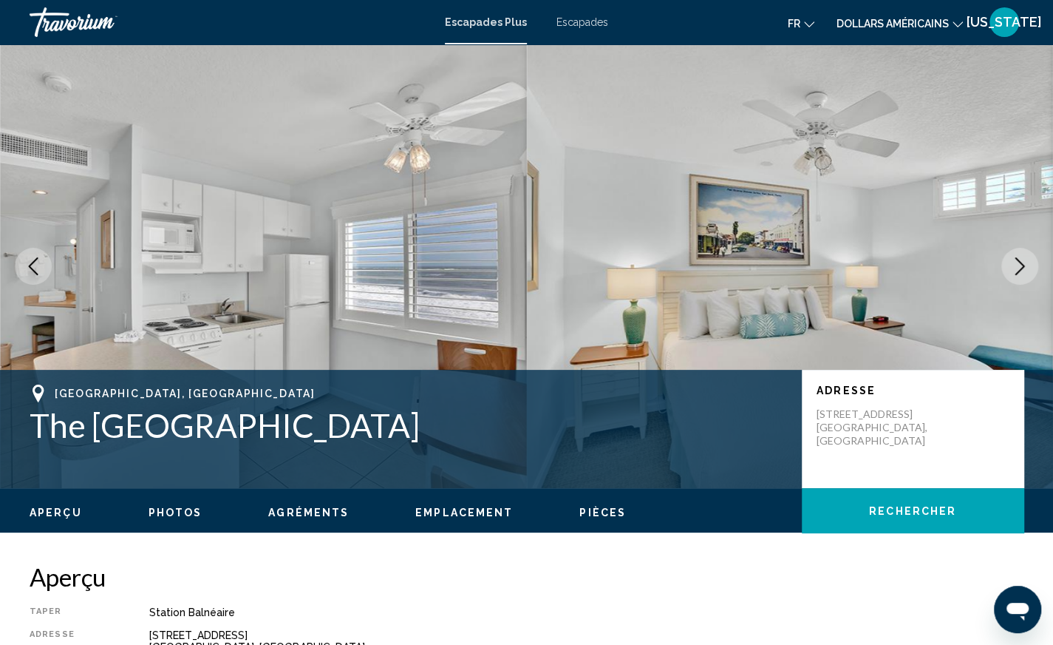
click at [1021, 265] on icon "Next image" at bounding box center [1020, 266] width 18 height 18
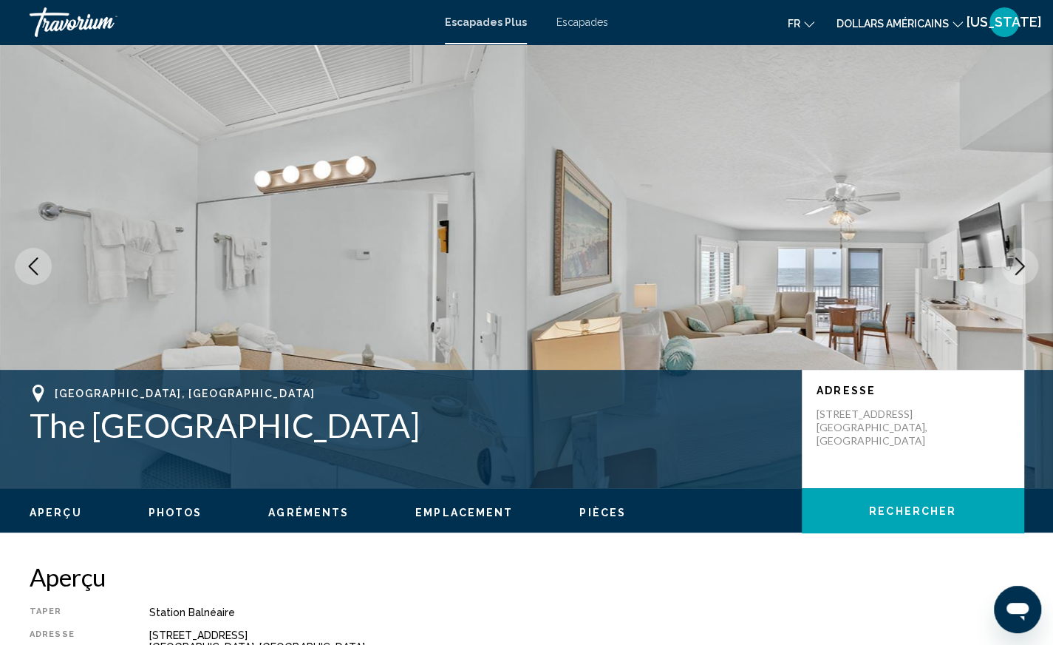
click at [1021, 265] on icon "Next image" at bounding box center [1020, 266] width 18 height 18
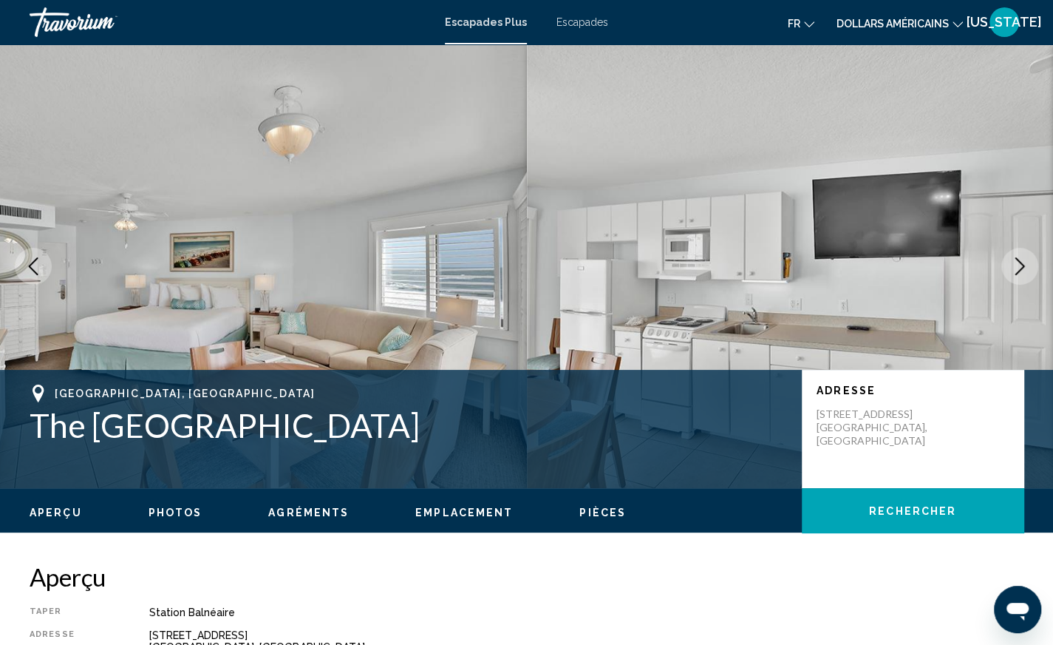
click at [1019, 265] on icon "Next image" at bounding box center [1020, 266] width 18 height 18
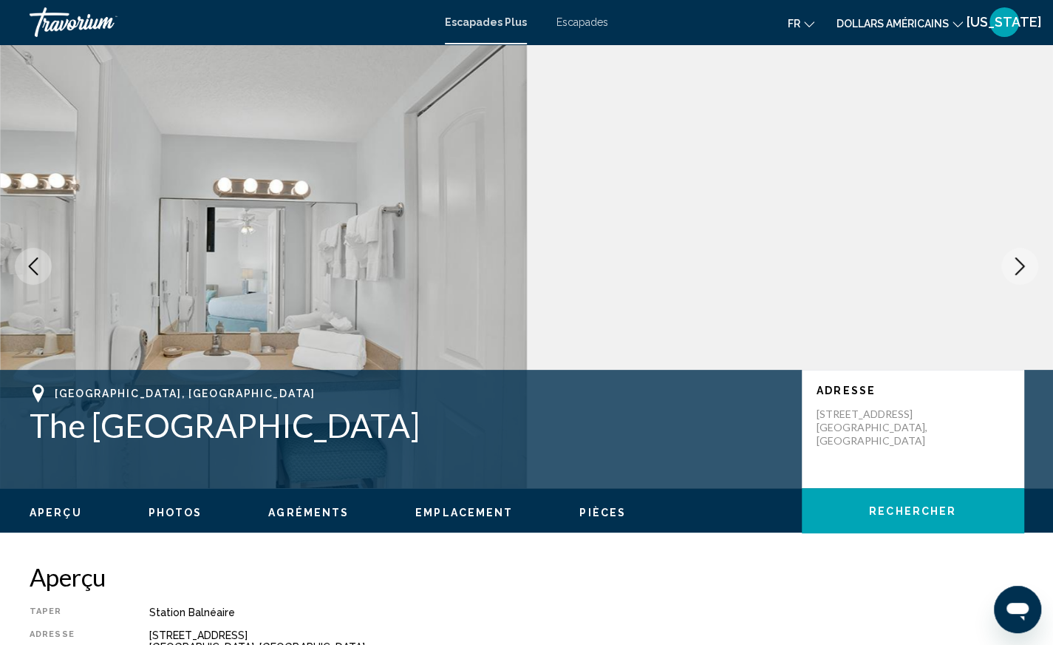
click at [1019, 265] on icon "Next image" at bounding box center [1020, 266] width 18 height 18
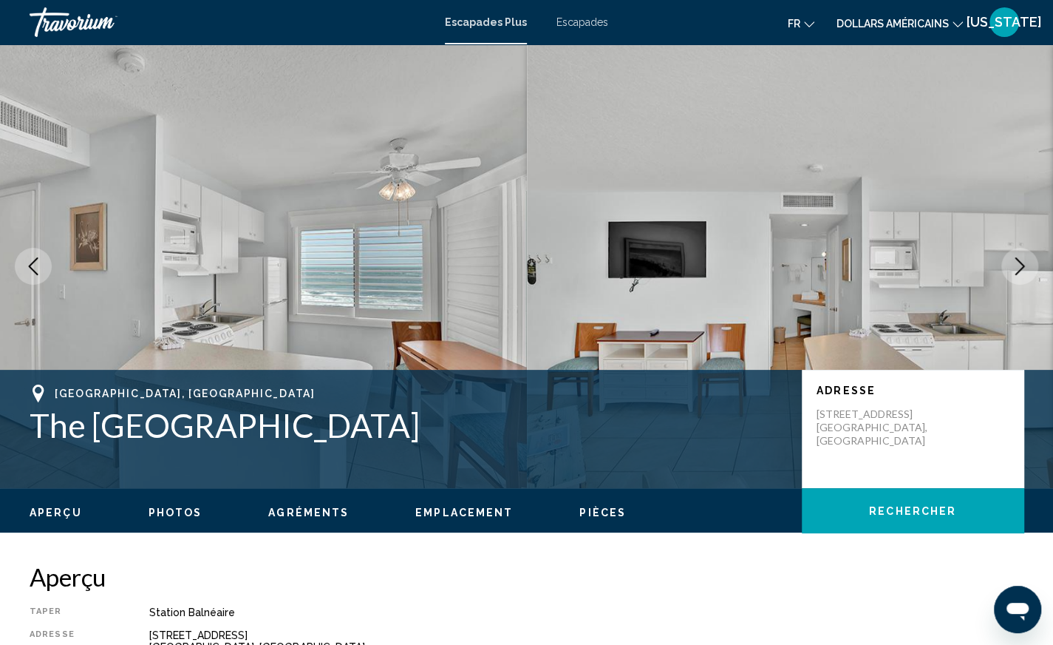
click at [1019, 265] on icon "Next image" at bounding box center [1020, 266] width 18 height 18
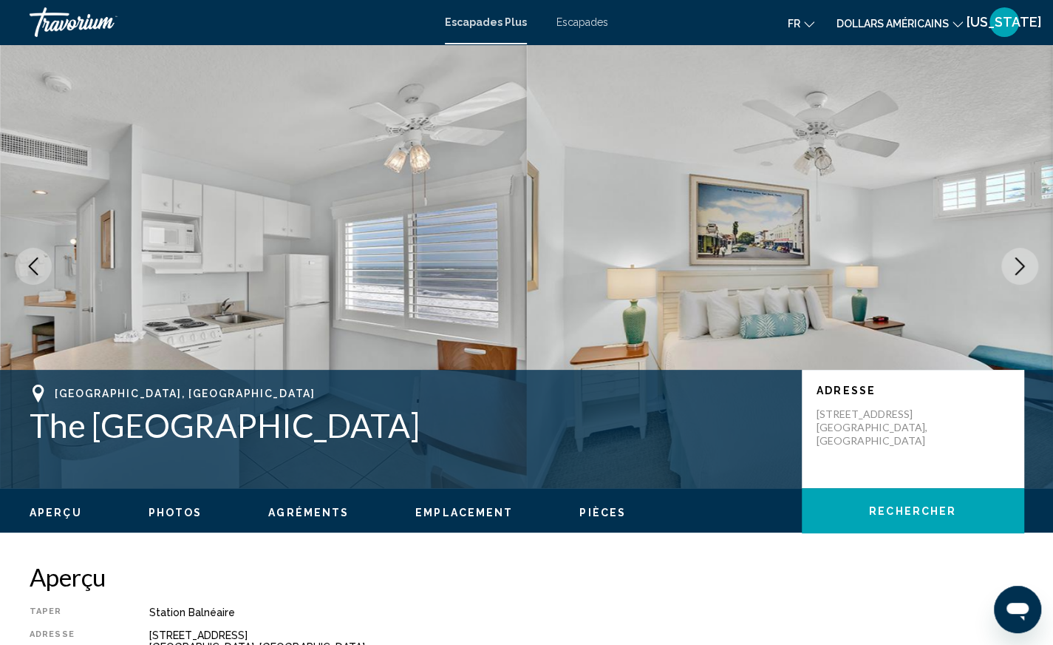
click at [1019, 265] on icon "Next image" at bounding box center [1020, 266] width 18 height 18
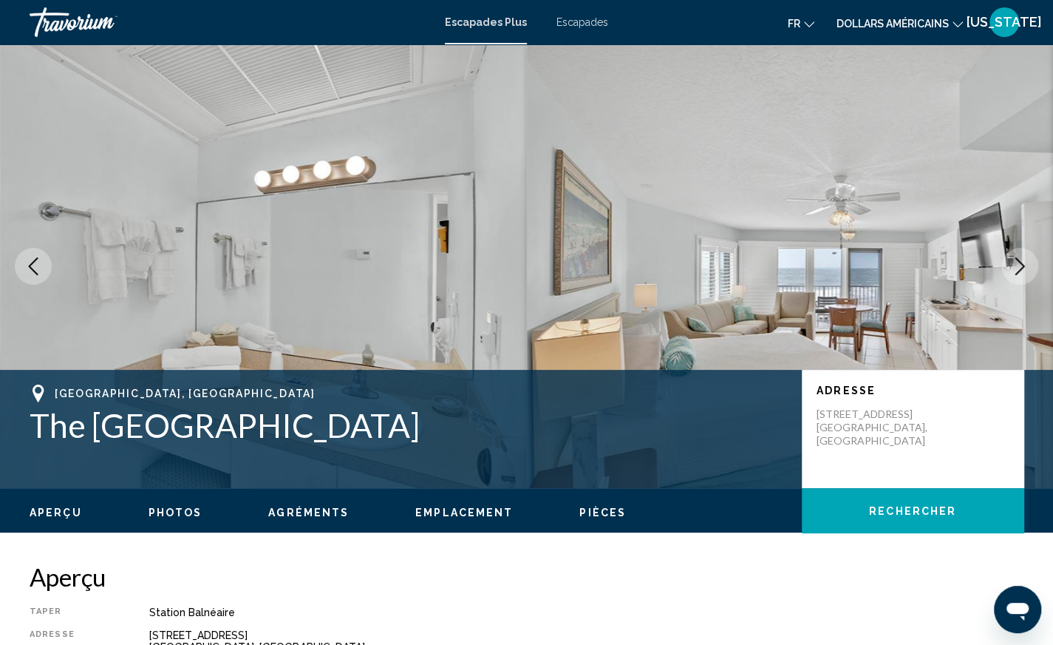
click at [1019, 265] on icon "Next image" at bounding box center [1020, 266] width 18 height 18
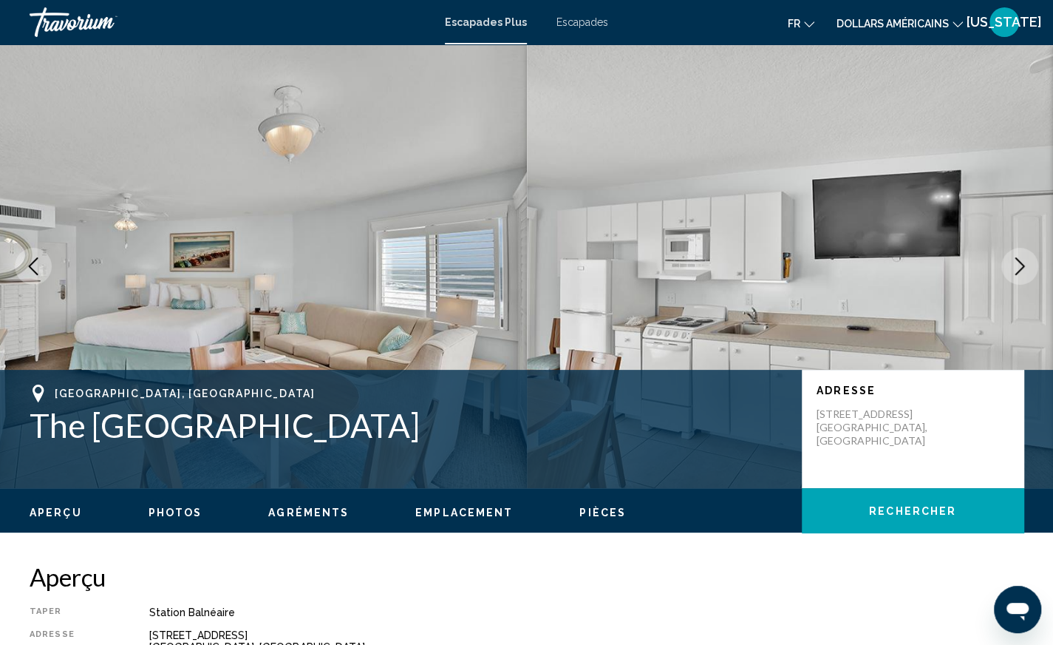
click at [1019, 265] on icon "Next image" at bounding box center [1020, 266] width 18 height 18
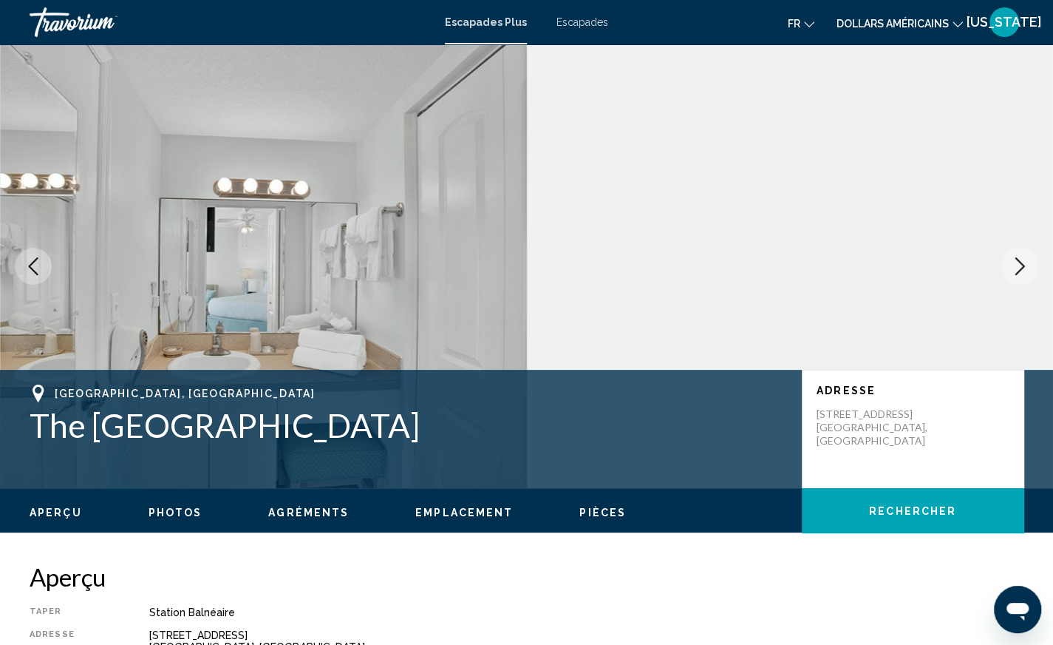
click at [1019, 265] on icon "Next image" at bounding box center [1020, 266] width 18 height 18
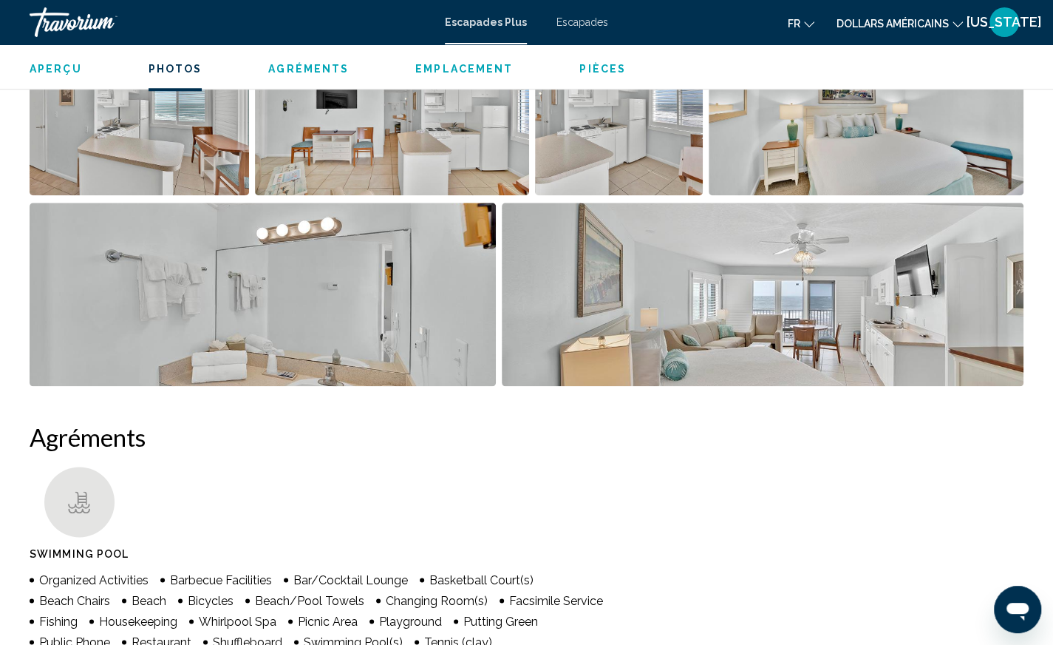
scroll to position [887, 0]
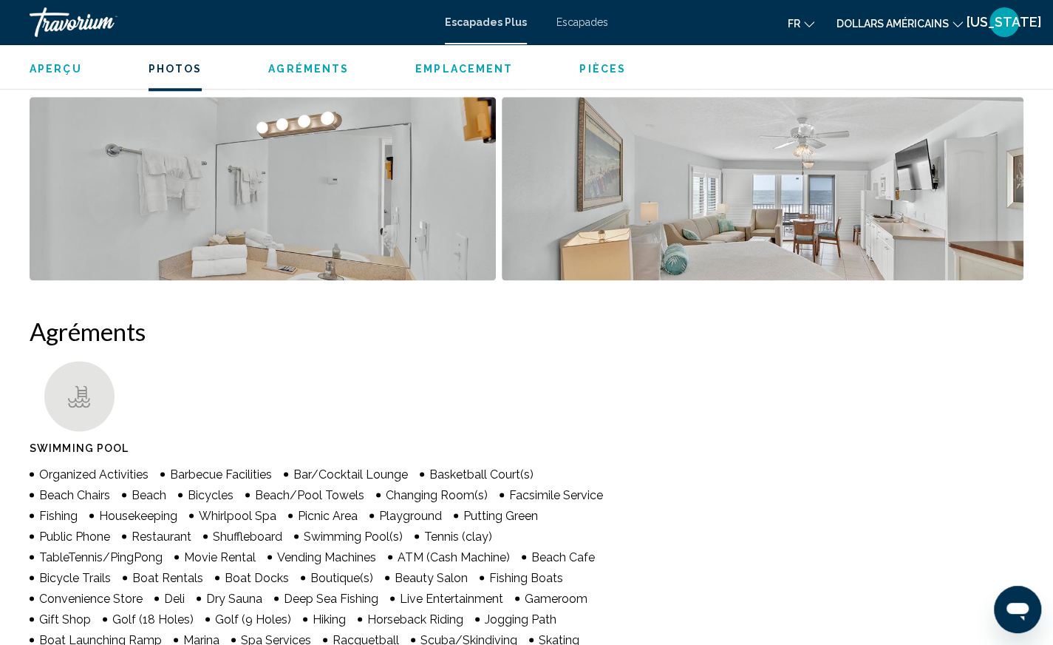
click at [764, 223] on img "Open full-screen image slider" at bounding box center [763, 188] width 522 height 183
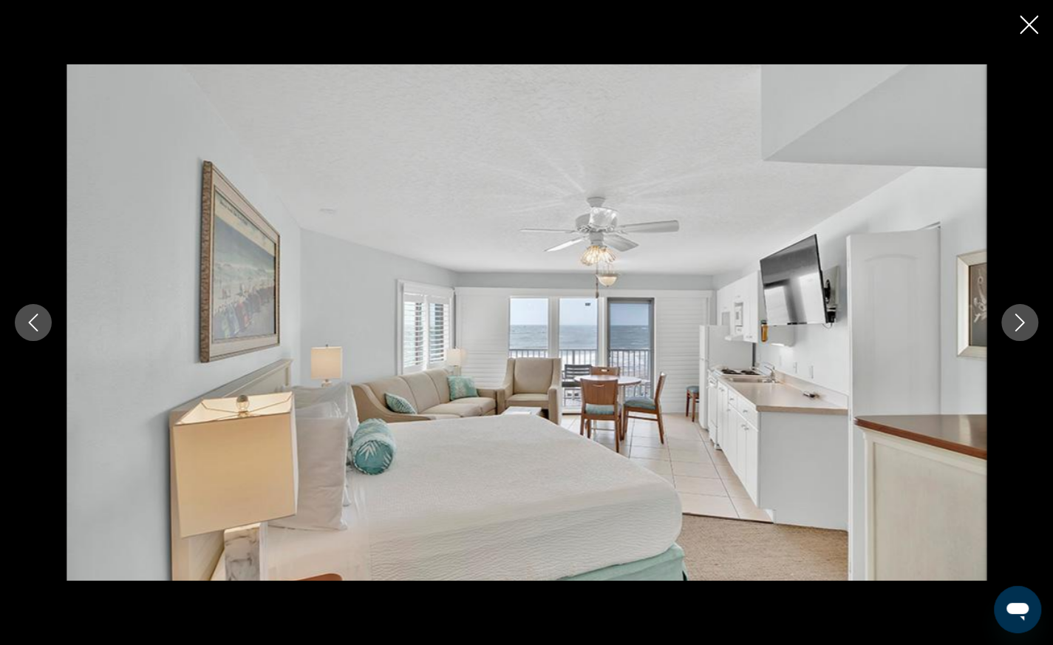
scroll to position [591, 0]
click at [1027, 21] on icon "Close slideshow" at bounding box center [1029, 25] width 18 height 18
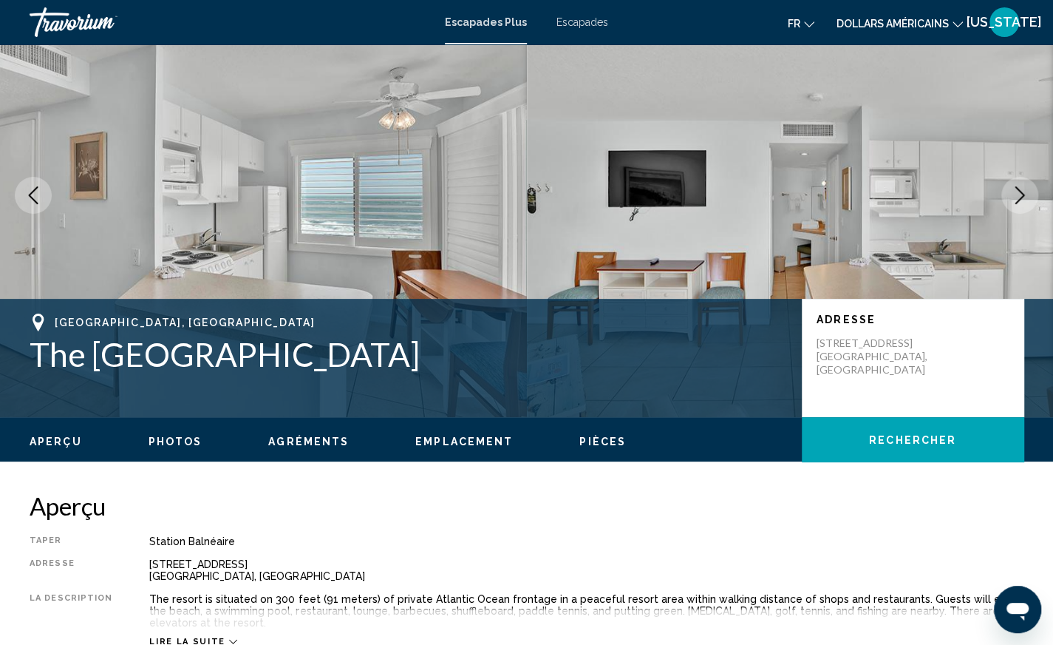
scroll to position [0, 0]
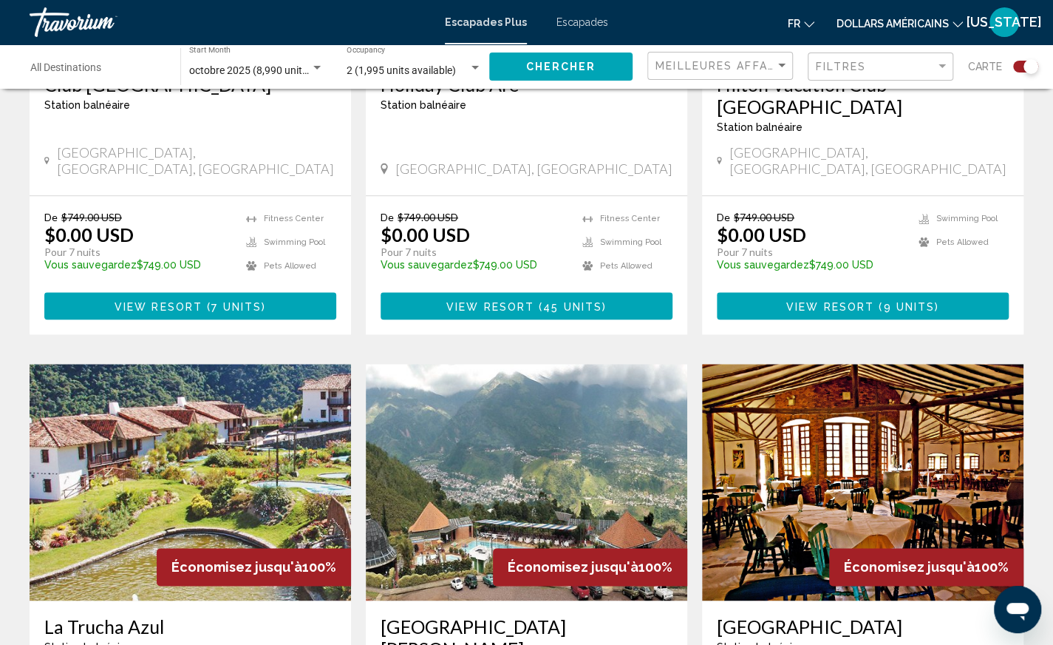
scroll to position [713, 0]
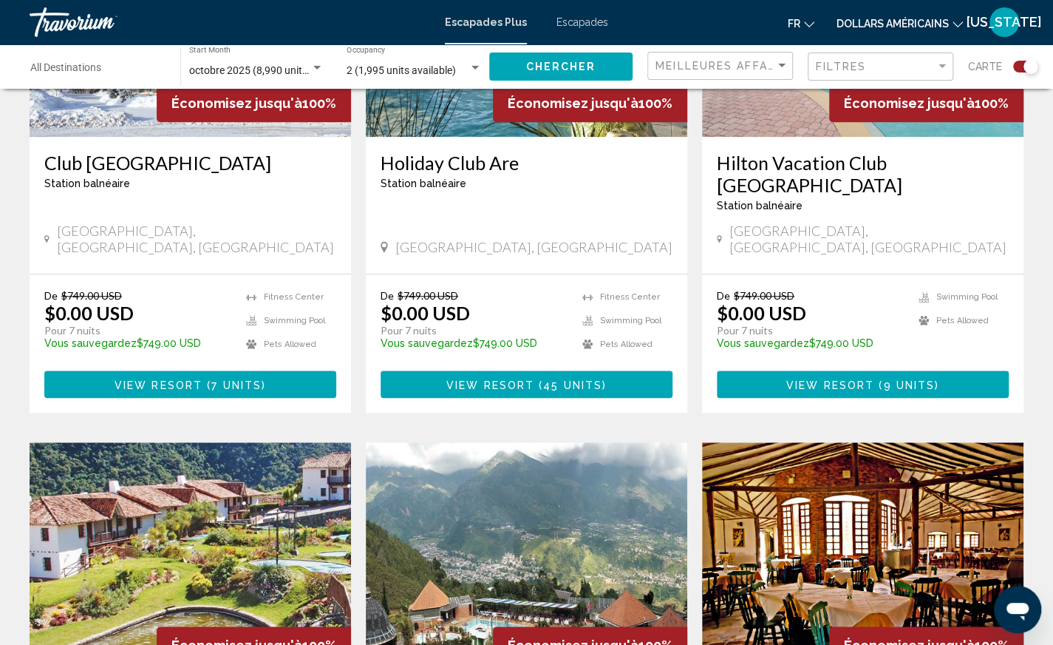
click at [736, 58] on div "Meilleures affaires" at bounding box center [722, 65] width 133 height 27
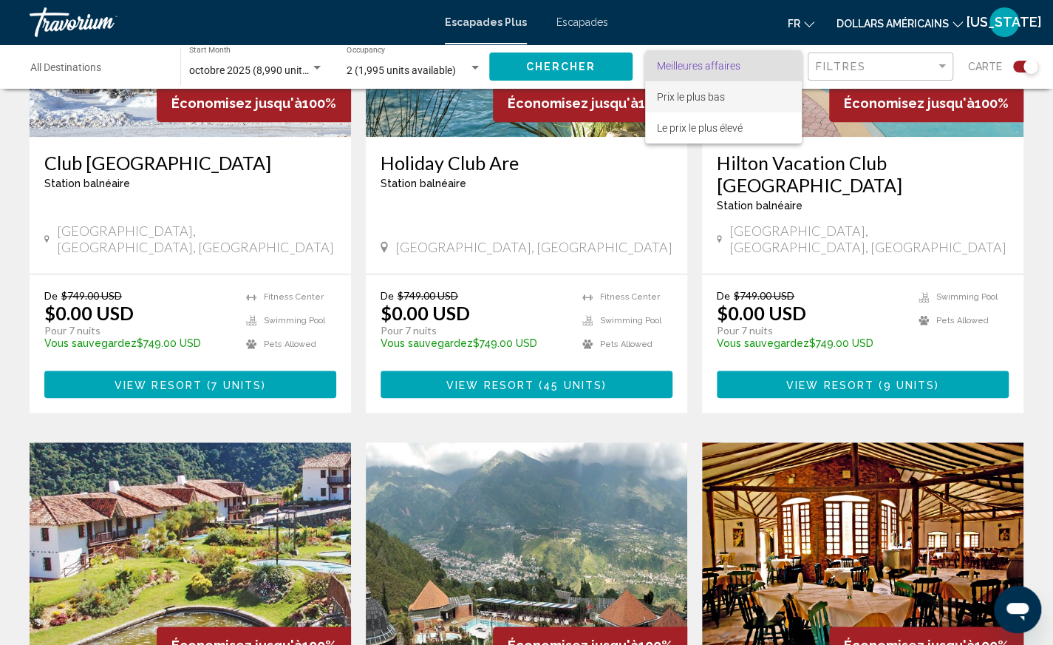
click at [683, 98] on font "Prix ​​le plus bas" at bounding box center [691, 97] width 68 height 12
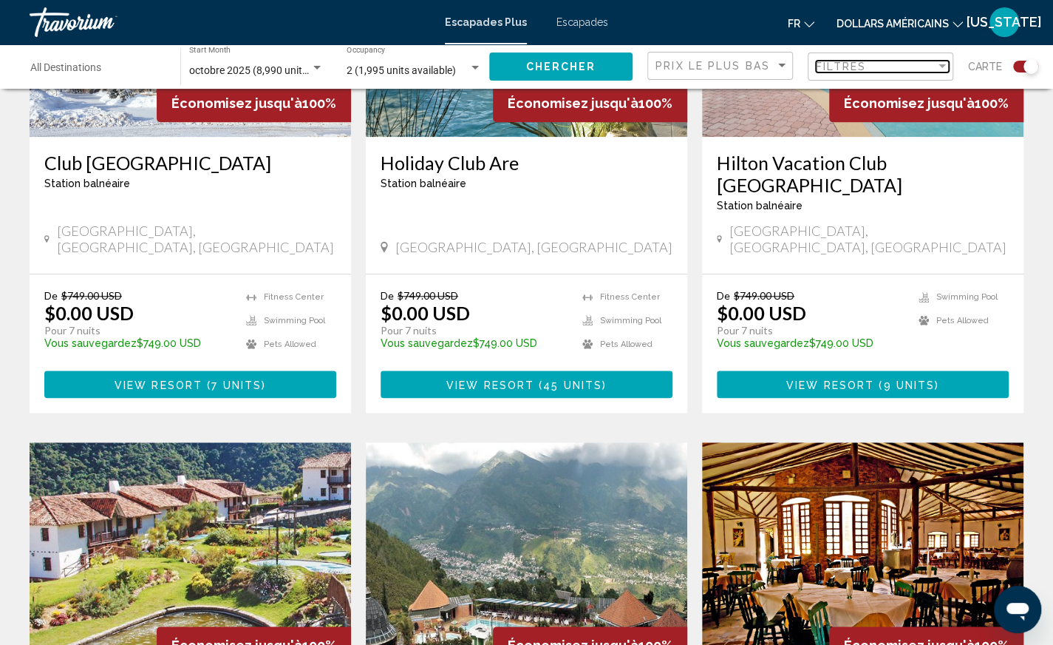
click at [896, 61] on div "Filtres" at bounding box center [876, 67] width 120 height 12
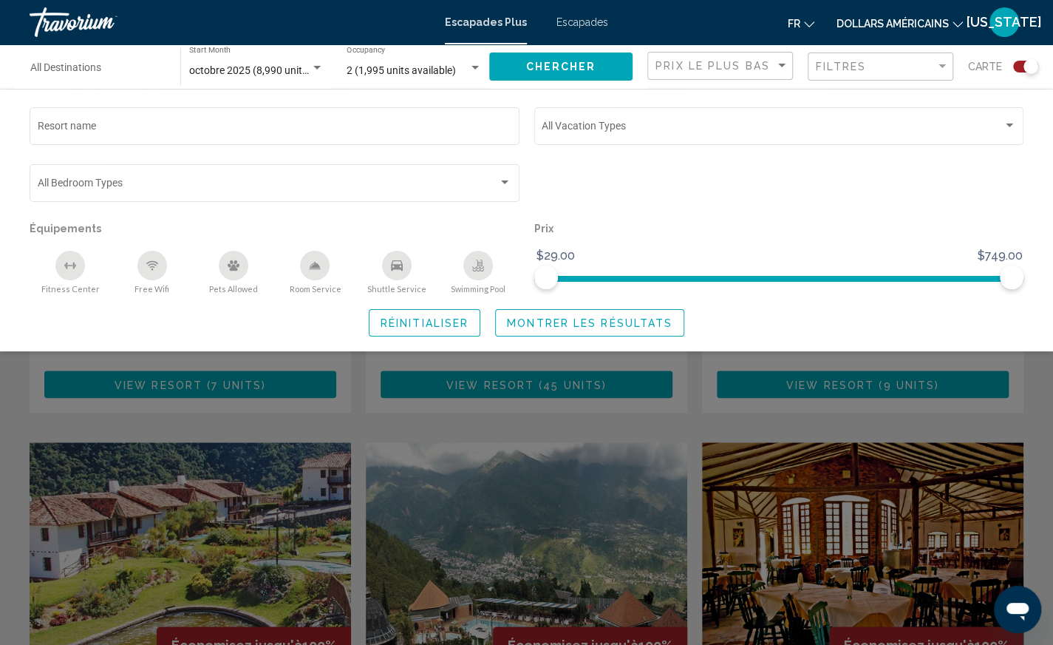
click at [472, 267] on div "Swimming Pool" at bounding box center [478, 266] width 30 height 30
click at [606, 319] on span "Montrer les résultats" at bounding box center [590, 323] width 166 height 12
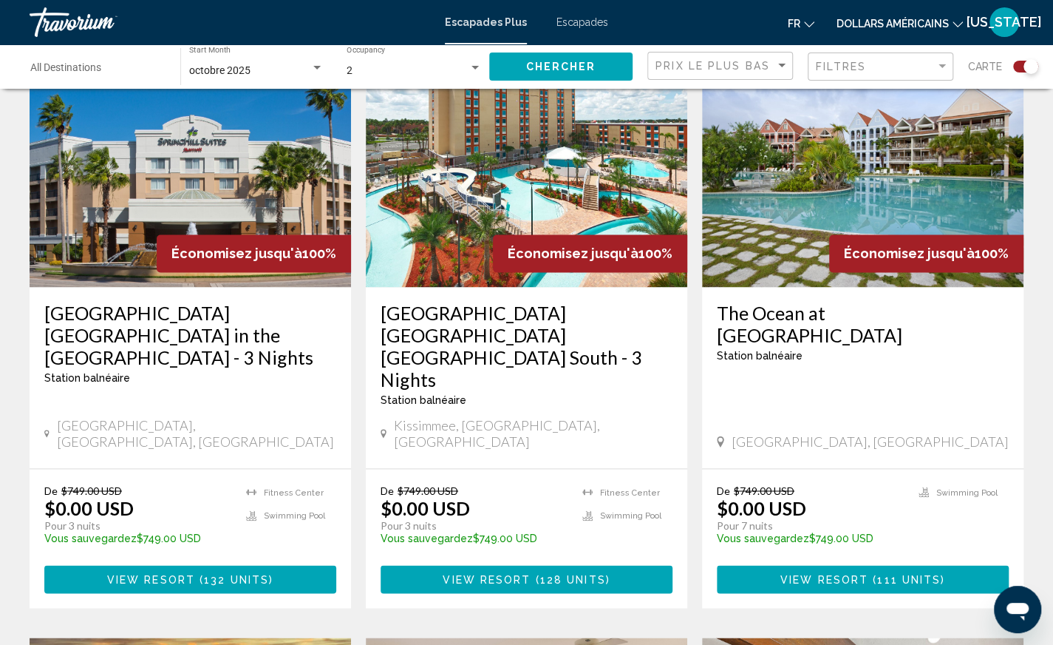
scroll to position [1035, 0]
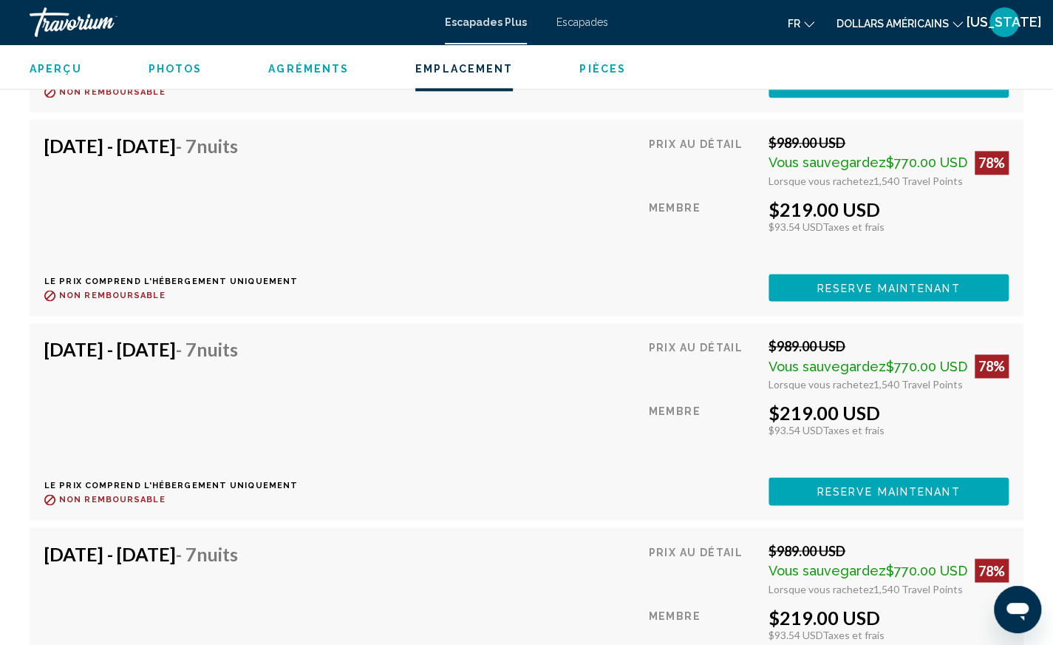
scroll to position [4140, 0]
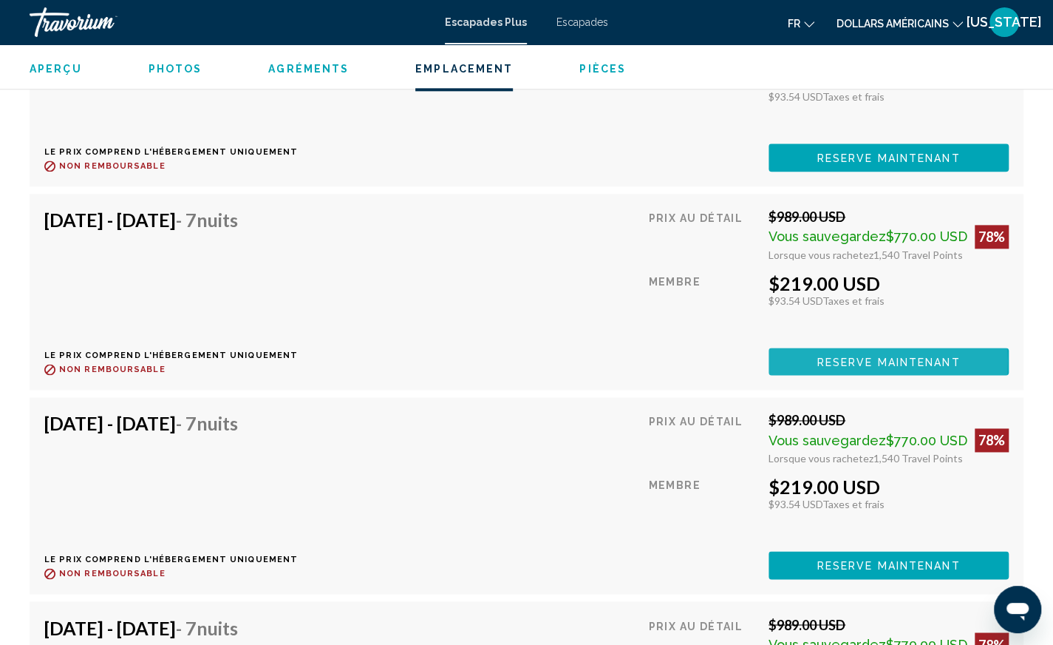
click at [880, 357] on span "Reserve maintenant" at bounding box center [889, 362] width 143 height 12
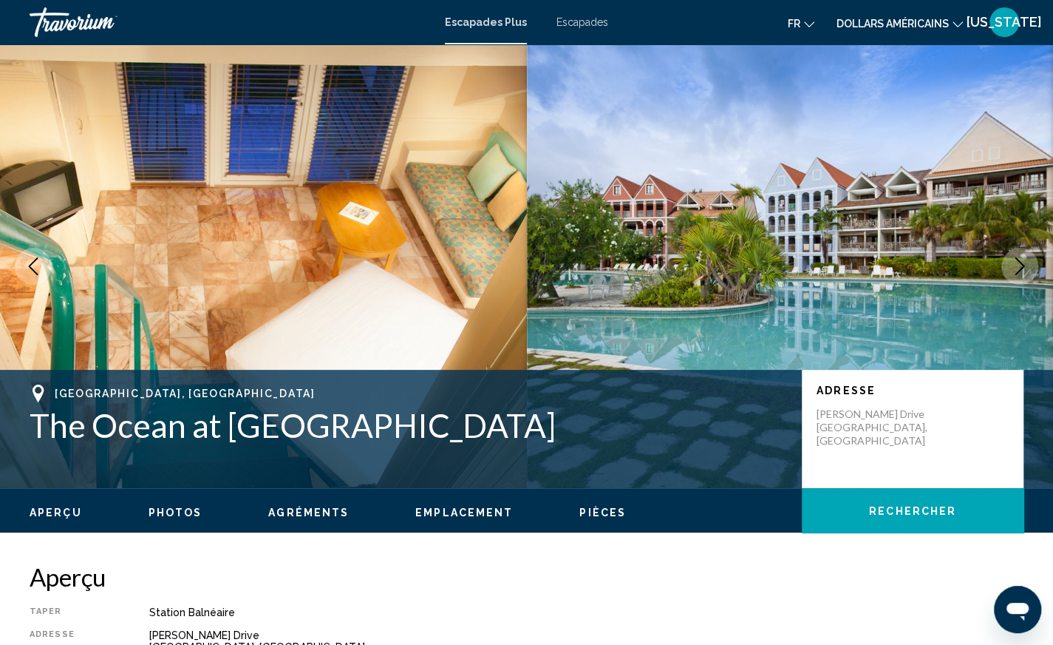
click at [581, 24] on font "Escapades" at bounding box center [583, 22] width 52 height 12
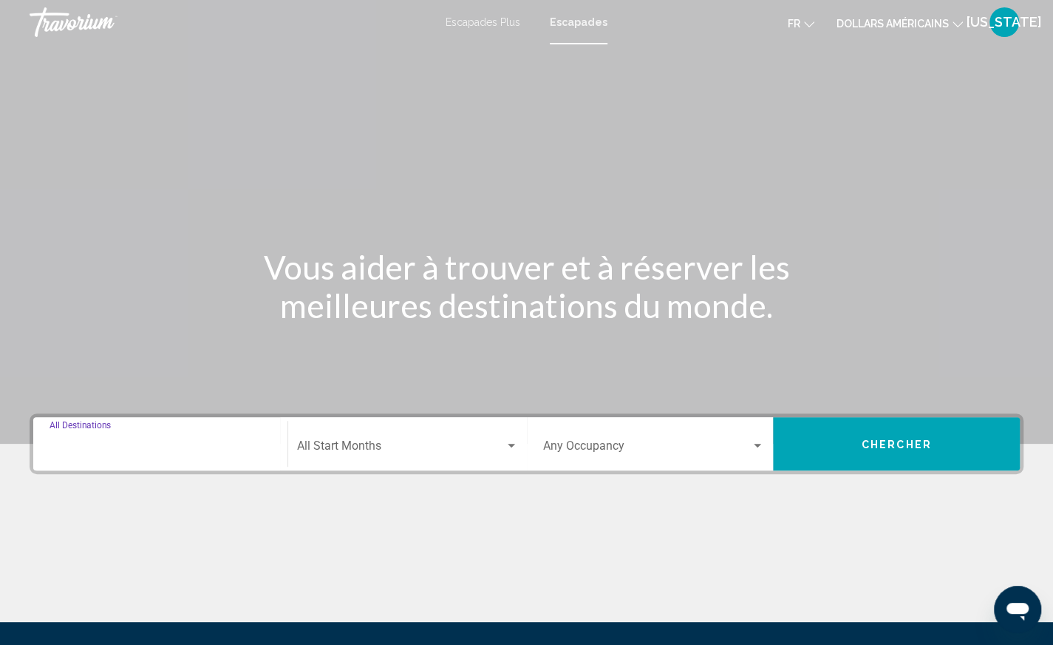
click at [214, 452] on input "Destination All Destinations" at bounding box center [161, 448] width 222 height 13
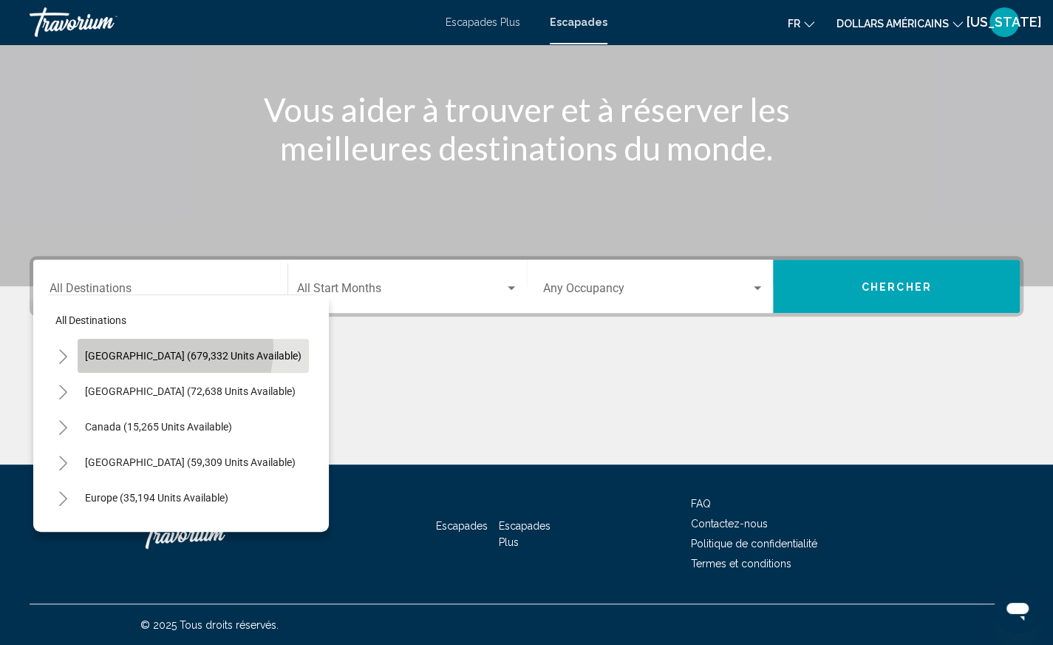
click at [139, 345] on button "[GEOGRAPHIC_DATA] (679,332 units available)" at bounding box center [193, 356] width 231 height 34
type input "**********"
